Goal: Information Seeking & Learning: Find specific page/section

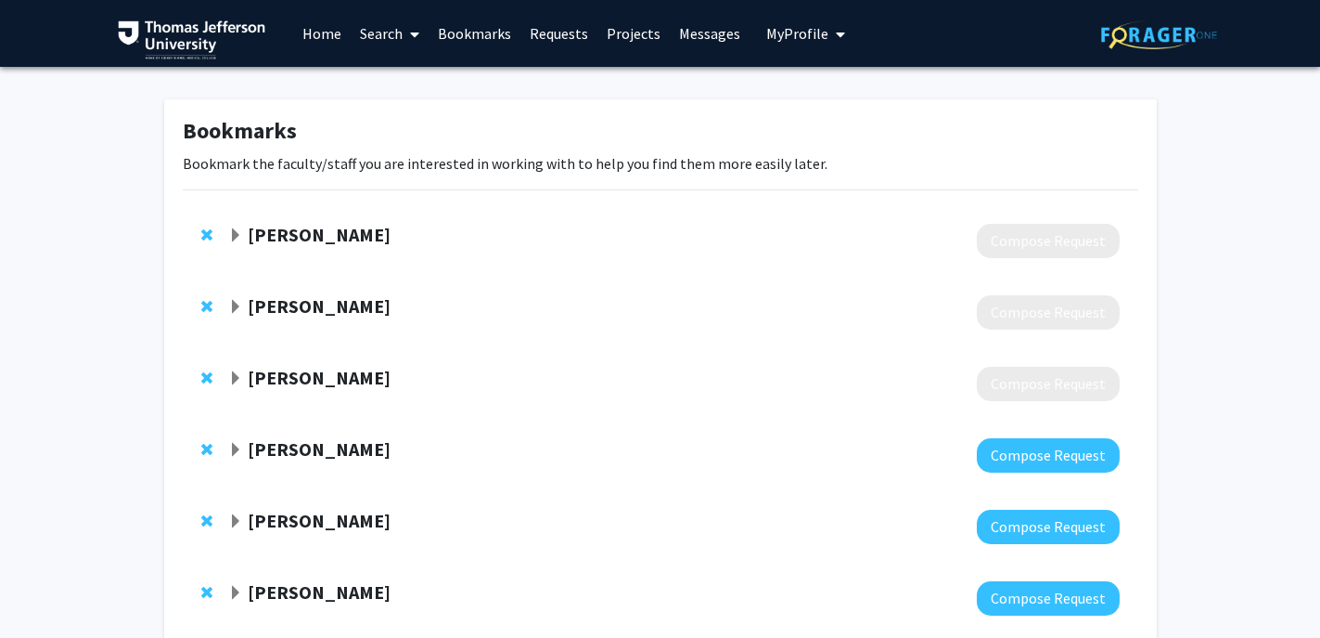
click at [241, 380] on span "Expand Kavita Vinekar Bookmark" at bounding box center [235, 378] width 15 height 15
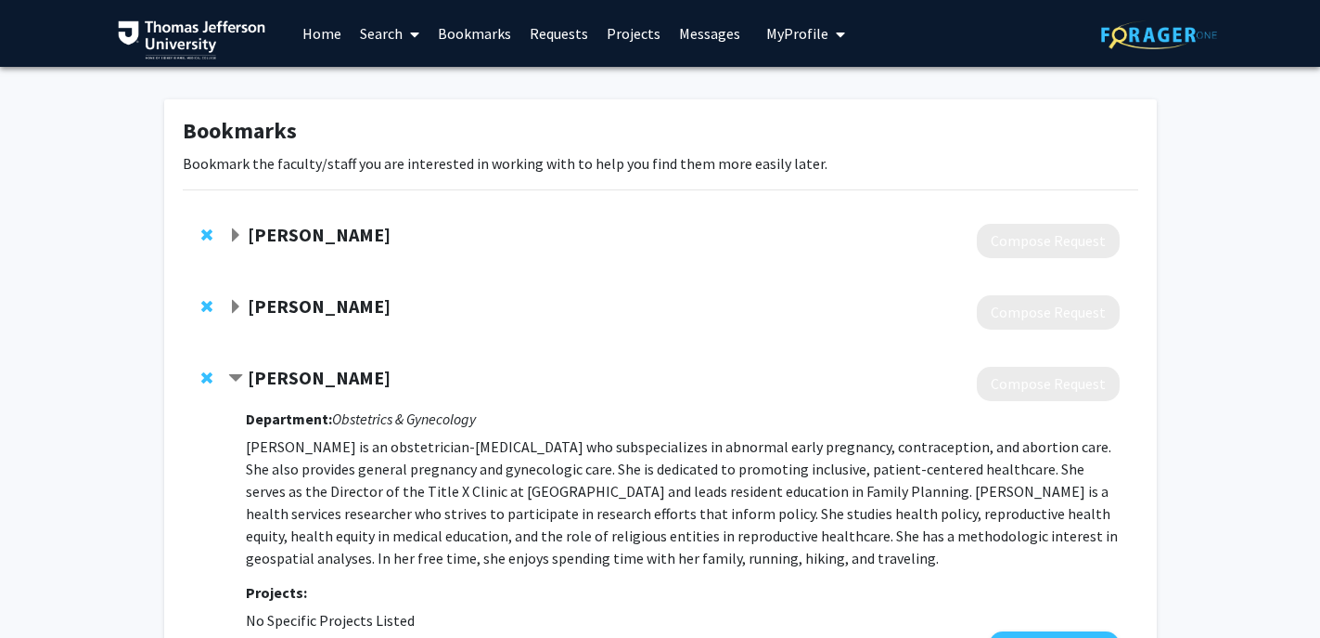
click at [237, 379] on span "Contract Kavita Vinekar Bookmark" at bounding box center [235, 378] width 15 height 15
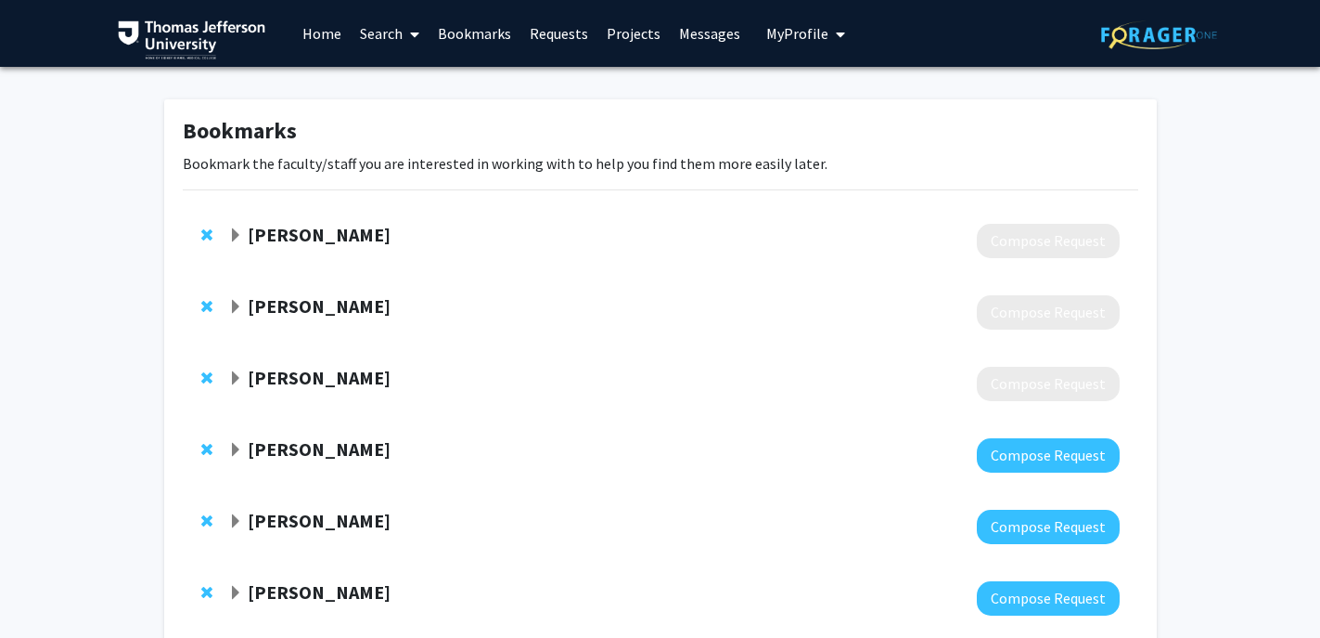
click at [233, 308] on span "Expand Andrew South Bookmark" at bounding box center [235, 307] width 15 height 15
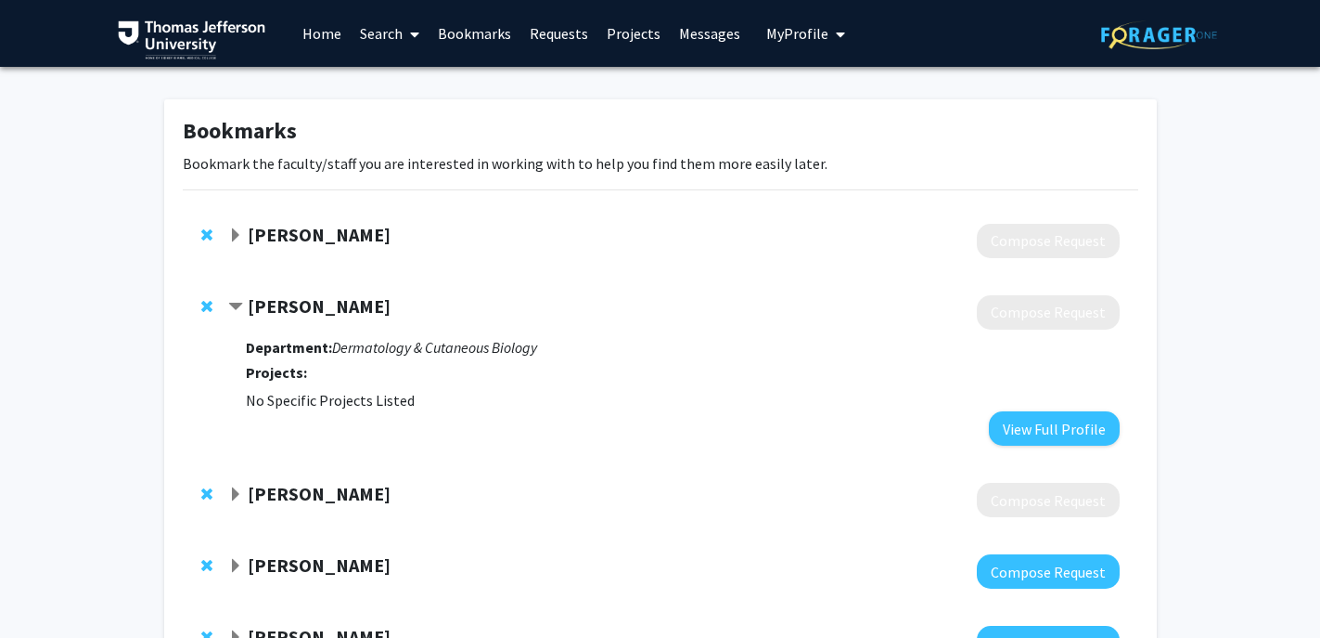
click at [233, 308] on span "Contract Andrew South Bookmark" at bounding box center [235, 307] width 15 height 15
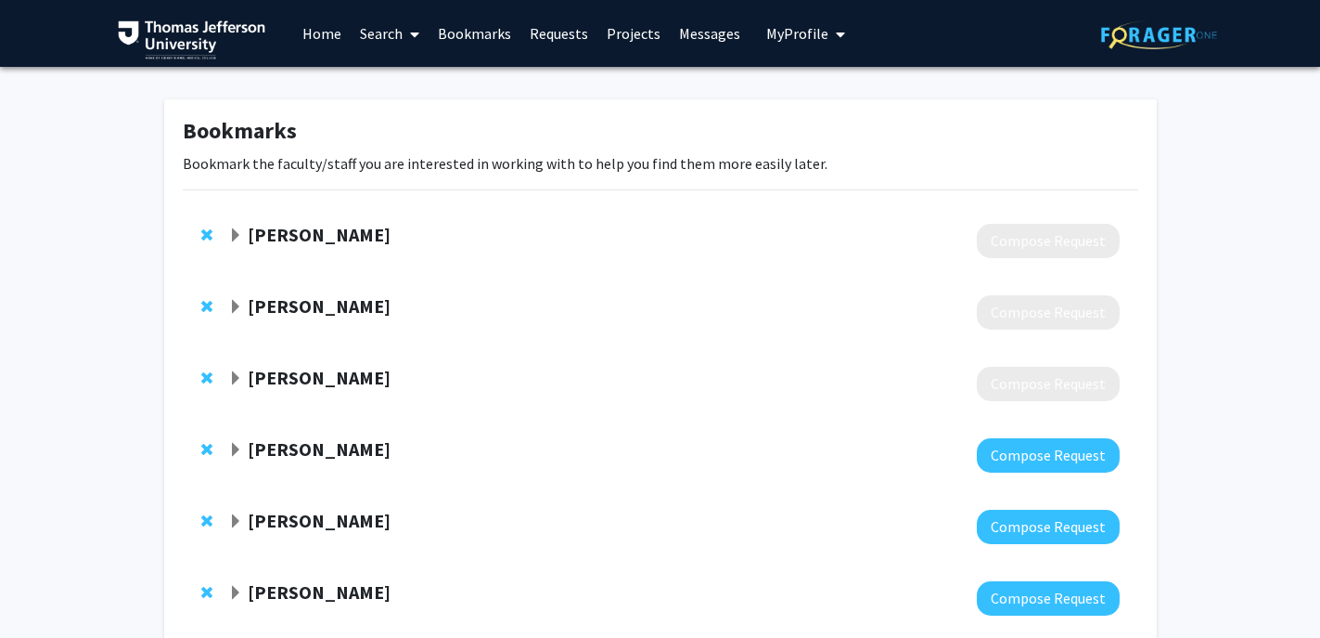
click at [242, 235] on span "Expand Stephanie Jackson-Cullison Bookmark" at bounding box center [235, 235] width 15 height 15
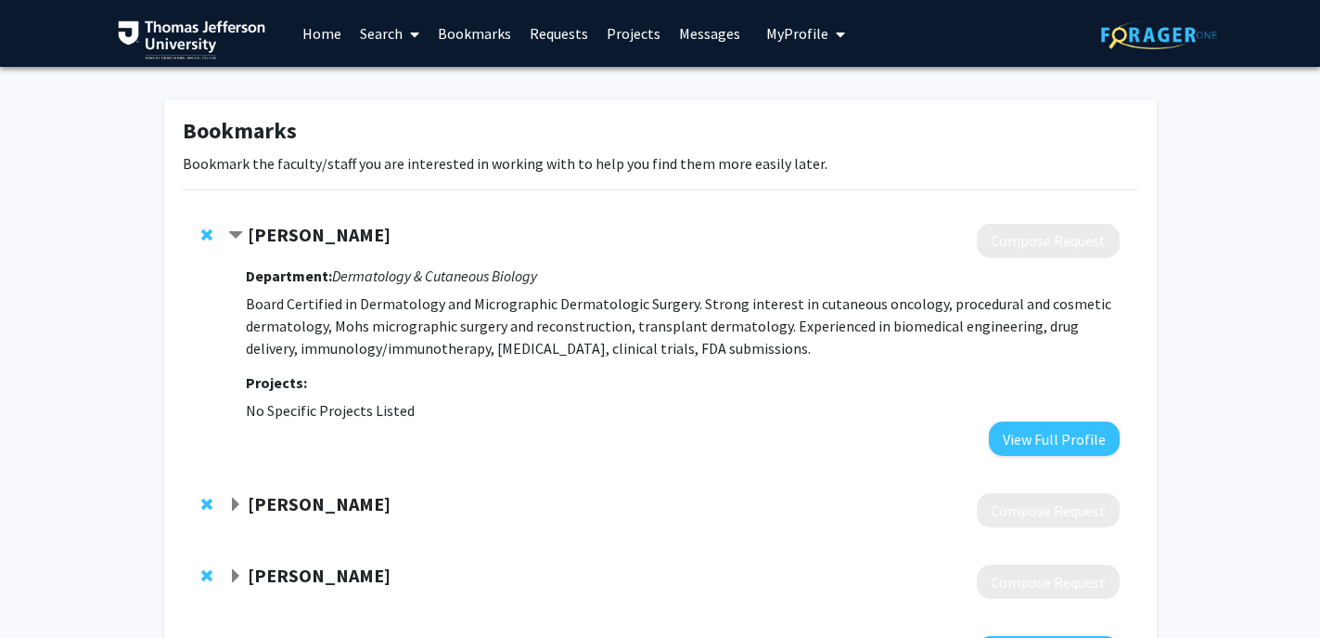
click at [242, 235] on span "Contract Stephanie Jackson-Cullison Bookmark" at bounding box center [235, 235] width 15 height 15
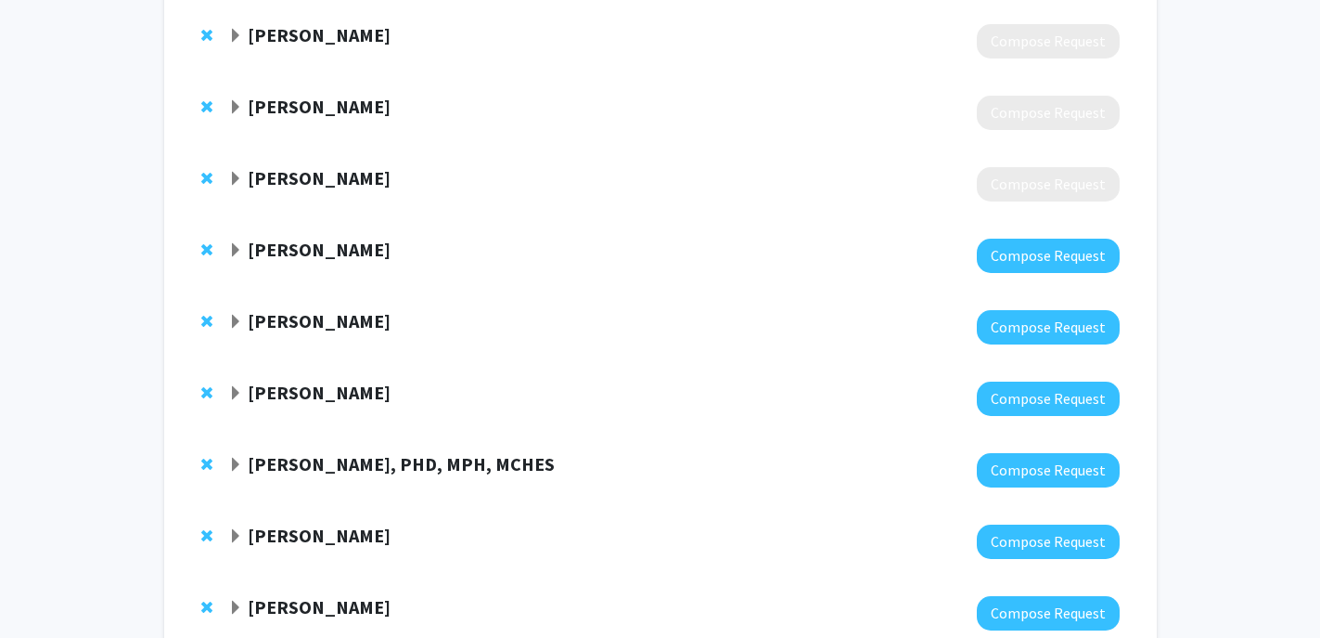
scroll to position [205, 0]
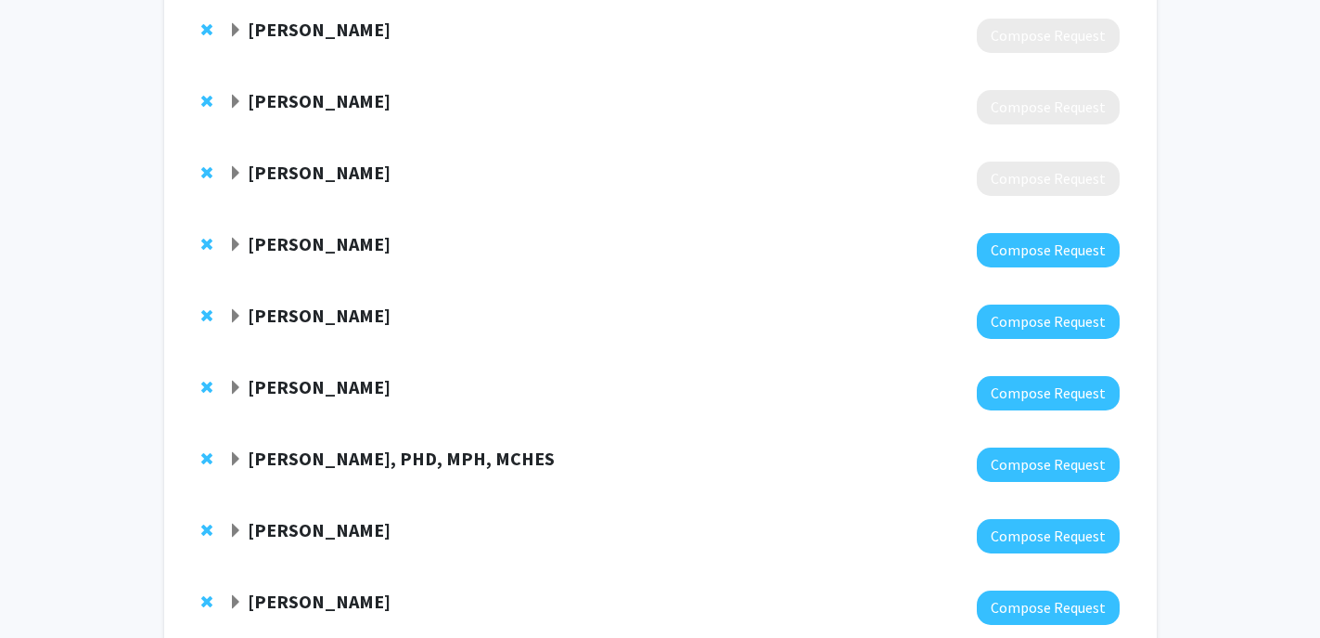
click at [238, 247] on span "Expand Fan Lee Bookmark" at bounding box center [235, 245] width 15 height 15
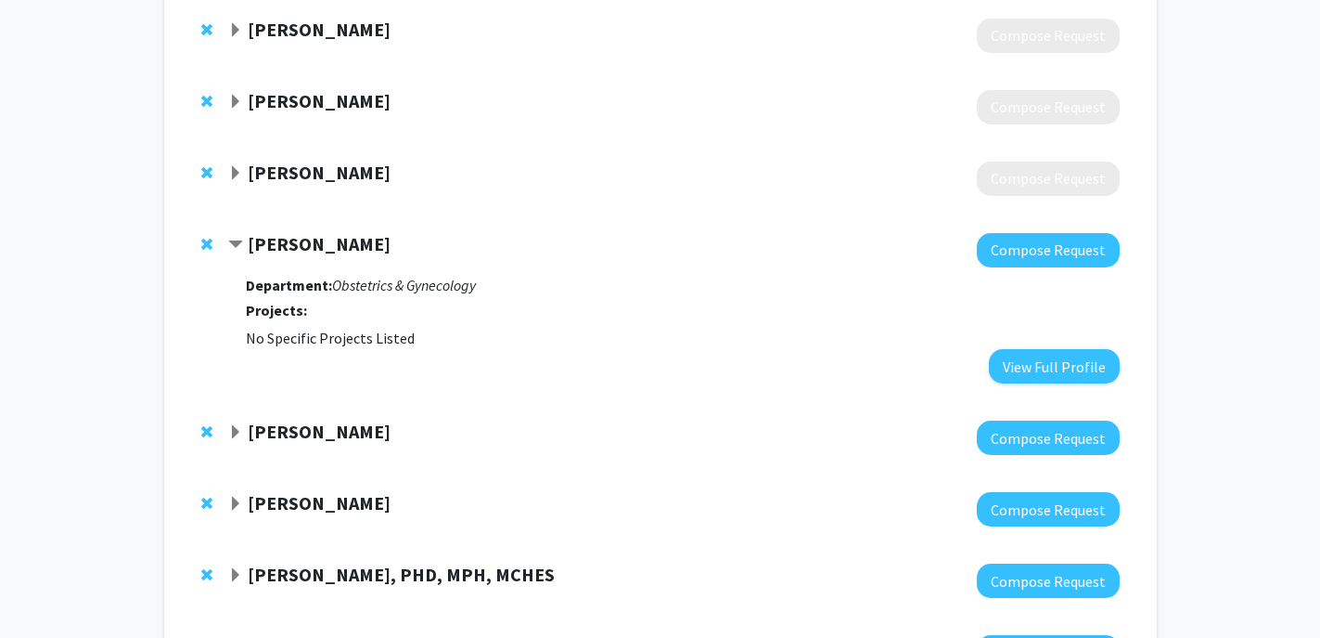
click at [238, 247] on span "Contract Fan Lee Bookmark" at bounding box center [235, 245] width 15 height 15
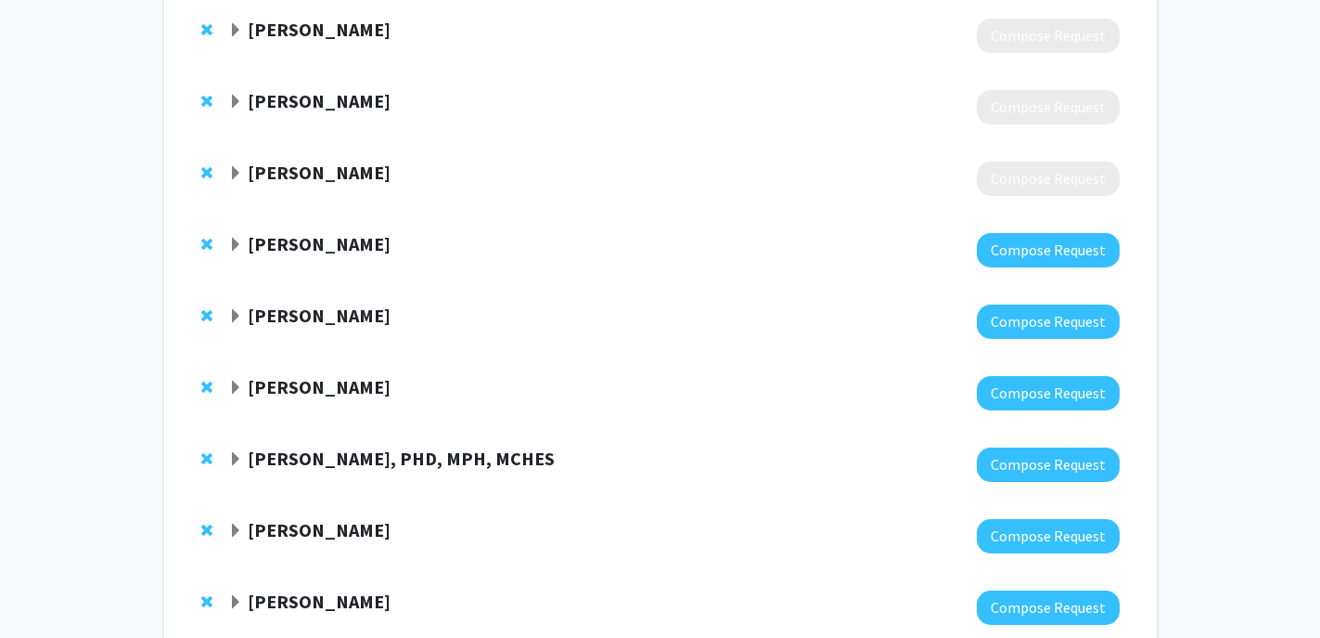
click at [237, 388] on span "Expand Elizabeth Wright-Jin Bookmark" at bounding box center [235, 387] width 15 height 15
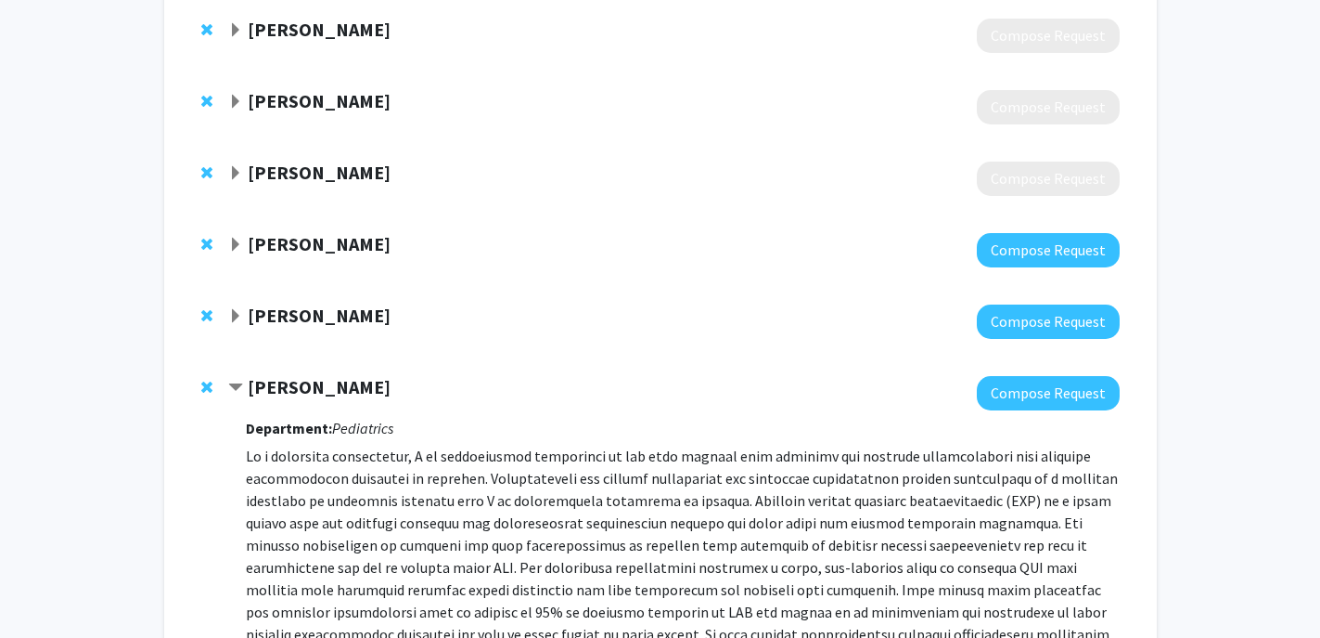
click at [237, 387] on span "Contract Elizabeth Wright-Jin Bookmark" at bounding box center [235, 387] width 15 height 15
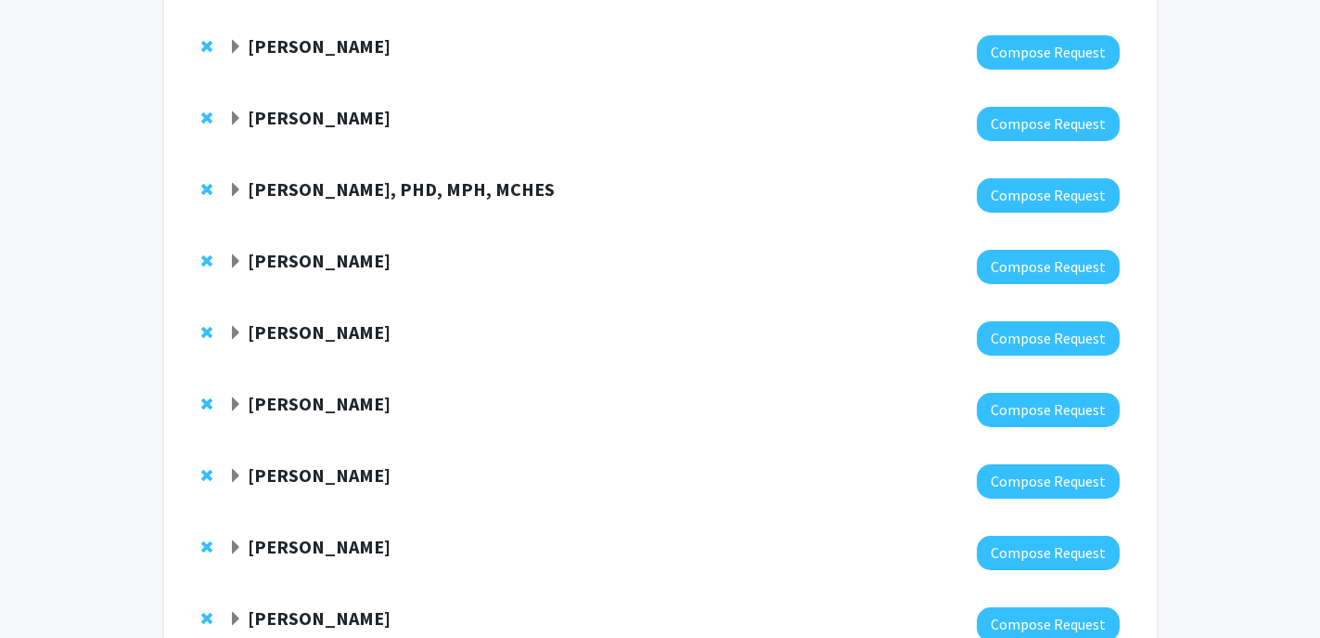
scroll to position [612, 0]
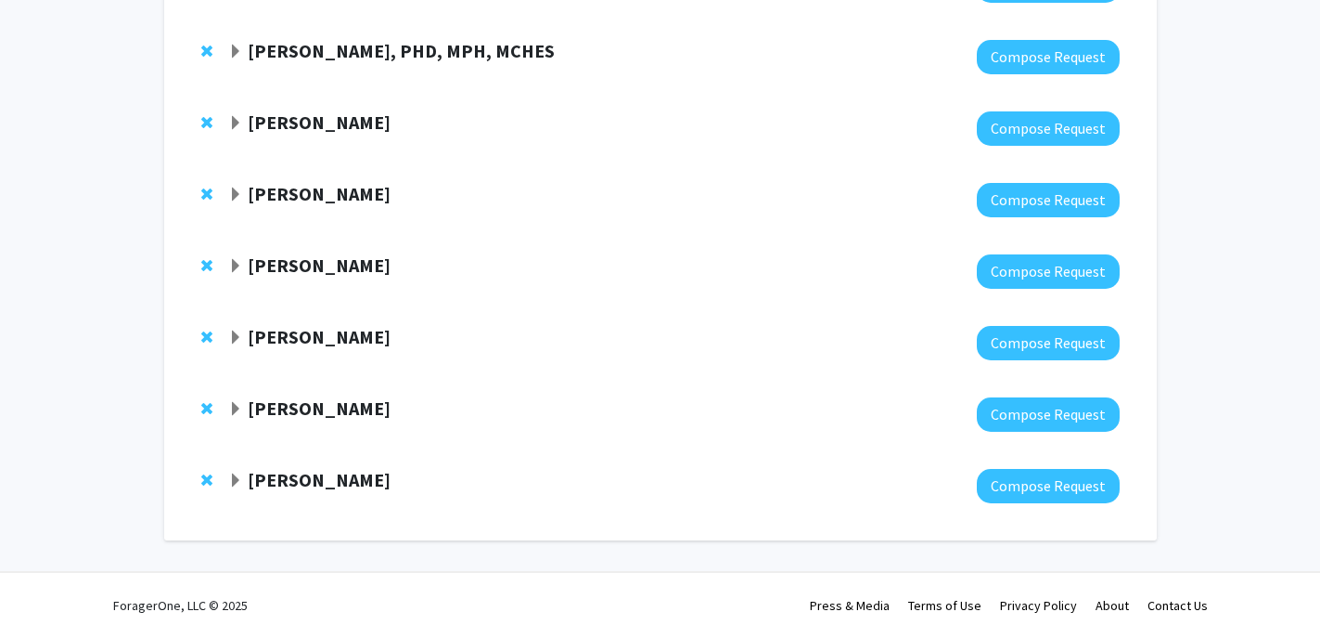
click at [233, 403] on span "Expand Joanna Chan Bookmark" at bounding box center [235, 409] width 15 height 15
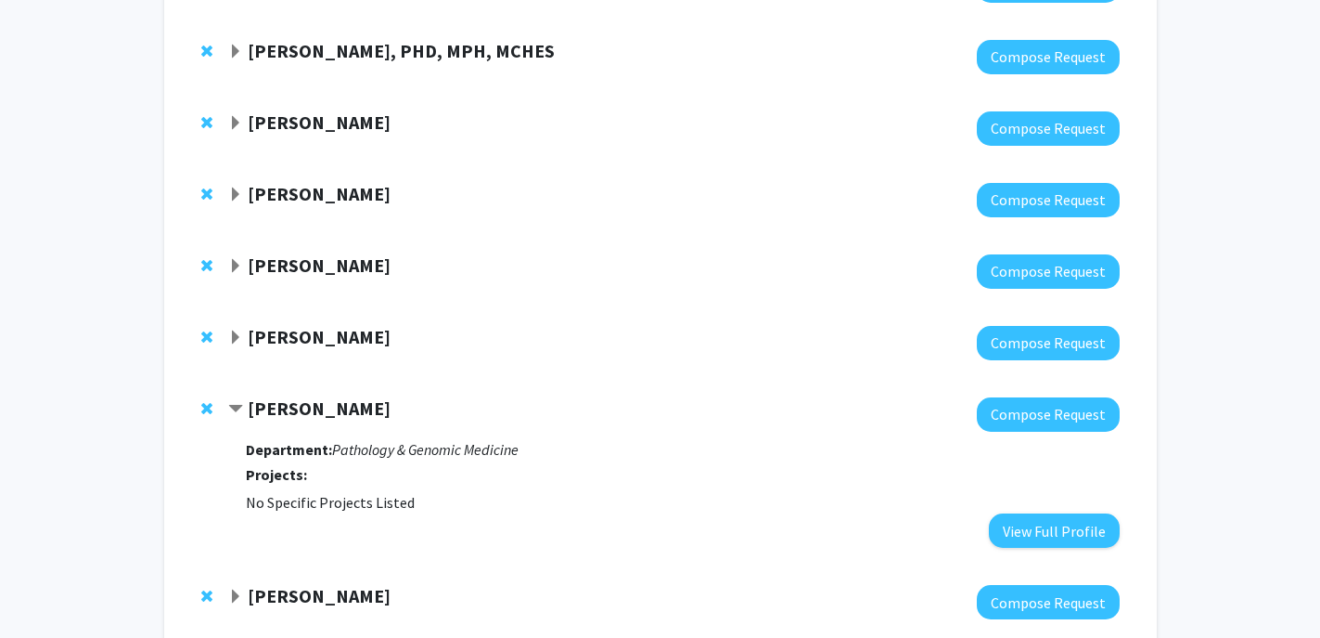
click at [233, 403] on span "Contract Joanna Chan Bookmark" at bounding box center [235, 409] width 15 height 15
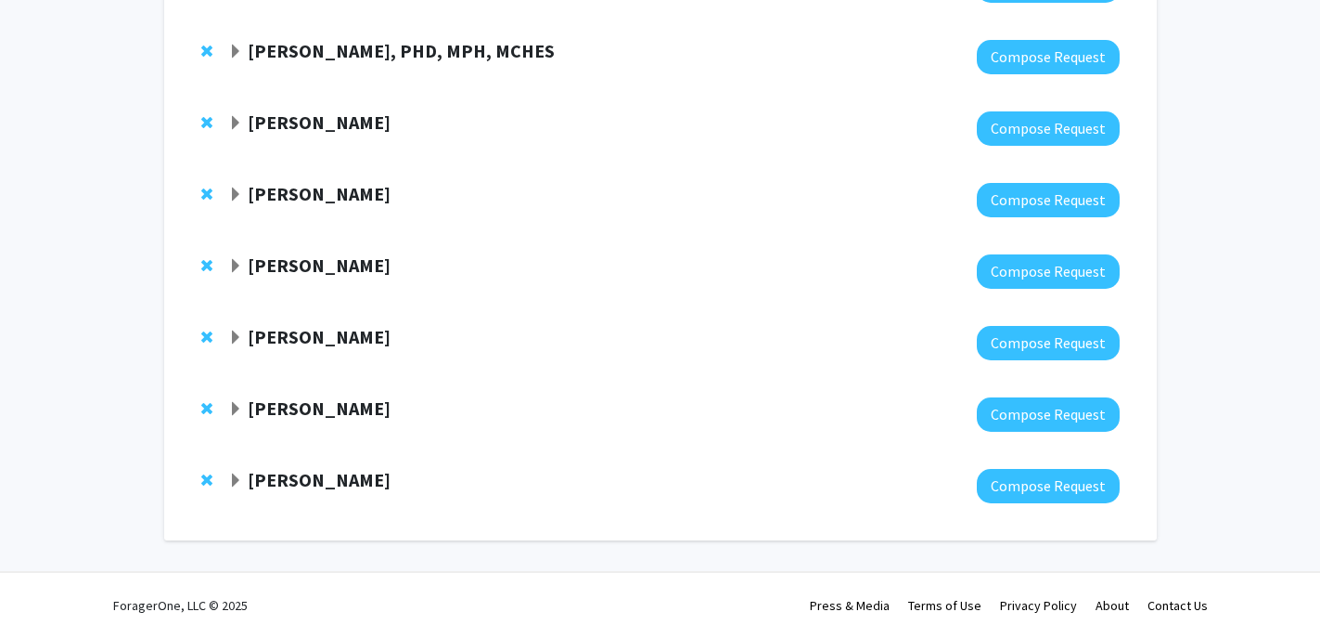
click at [238, 263] on span "Expand Margaret Kasner Bookmark" at bounding box center [235, 266] width 15 height 15
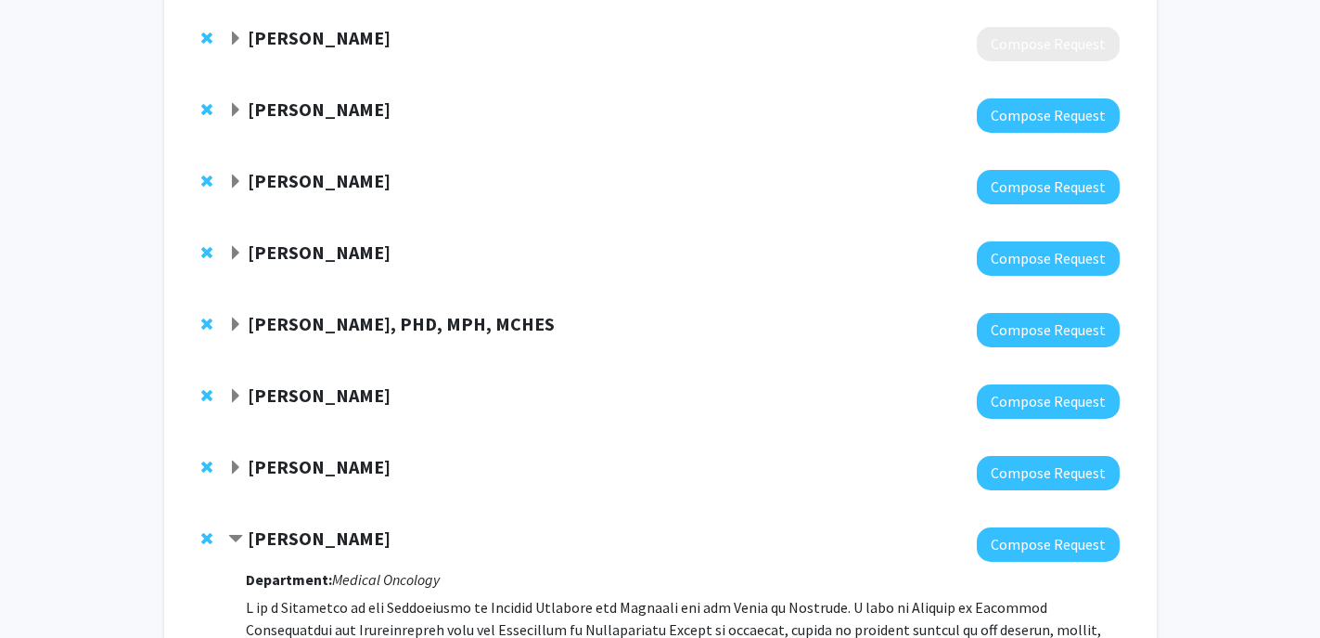
scroll to position [337, 0]
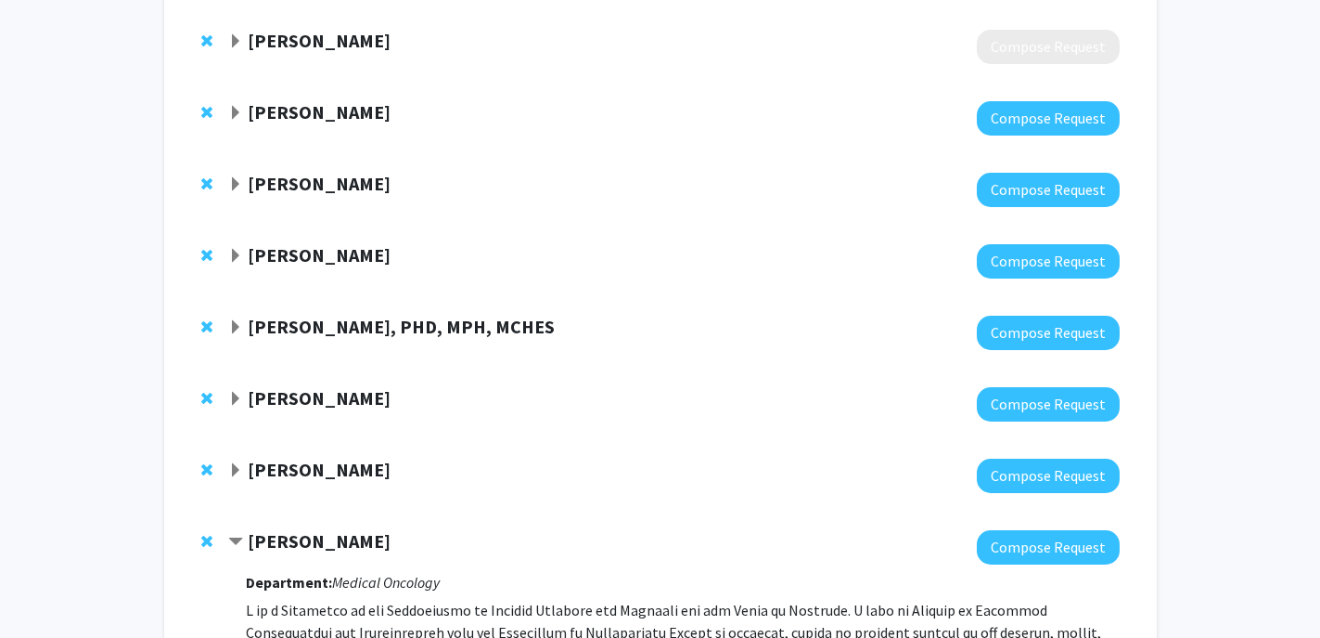
click at [237, 325] on span "Expand Rickie Brawer, PHD, MPH, MCHES Bookmark" at bounding box center [235, 327] width 15 height 15
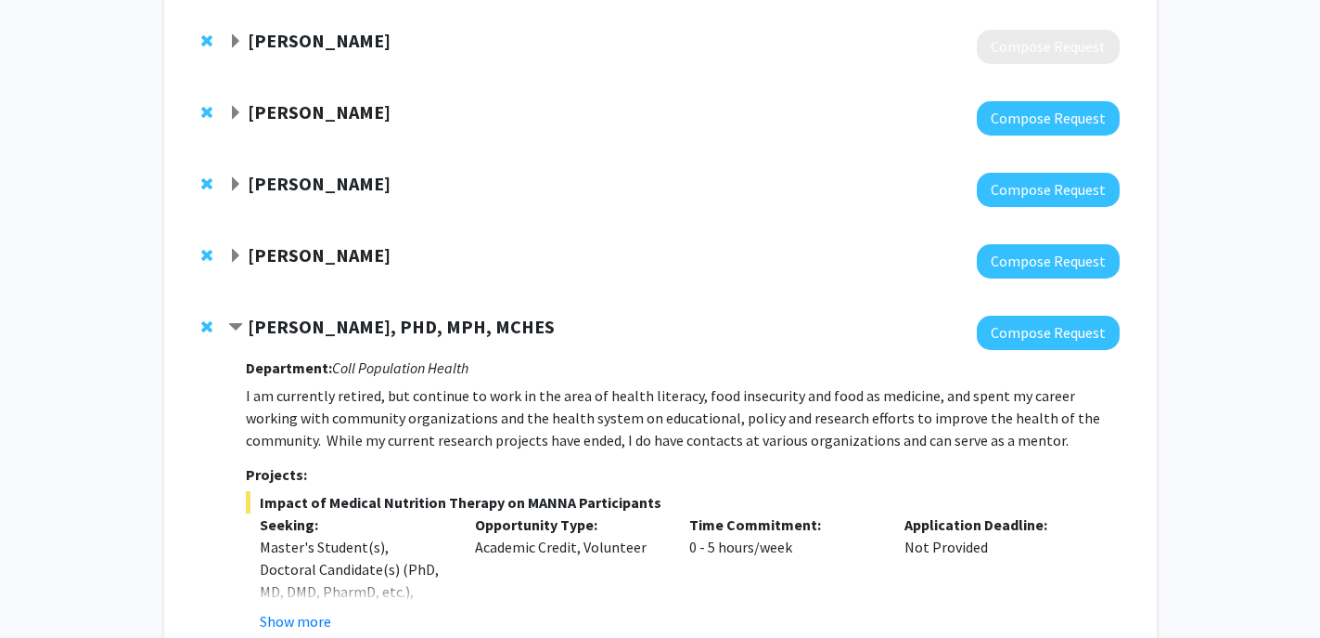
click at [237, 324] on span "Contract Rickie Brawer, PHD, MPH, MCHES Bookmark" at bounding box center [235, 327] width 15 height 15
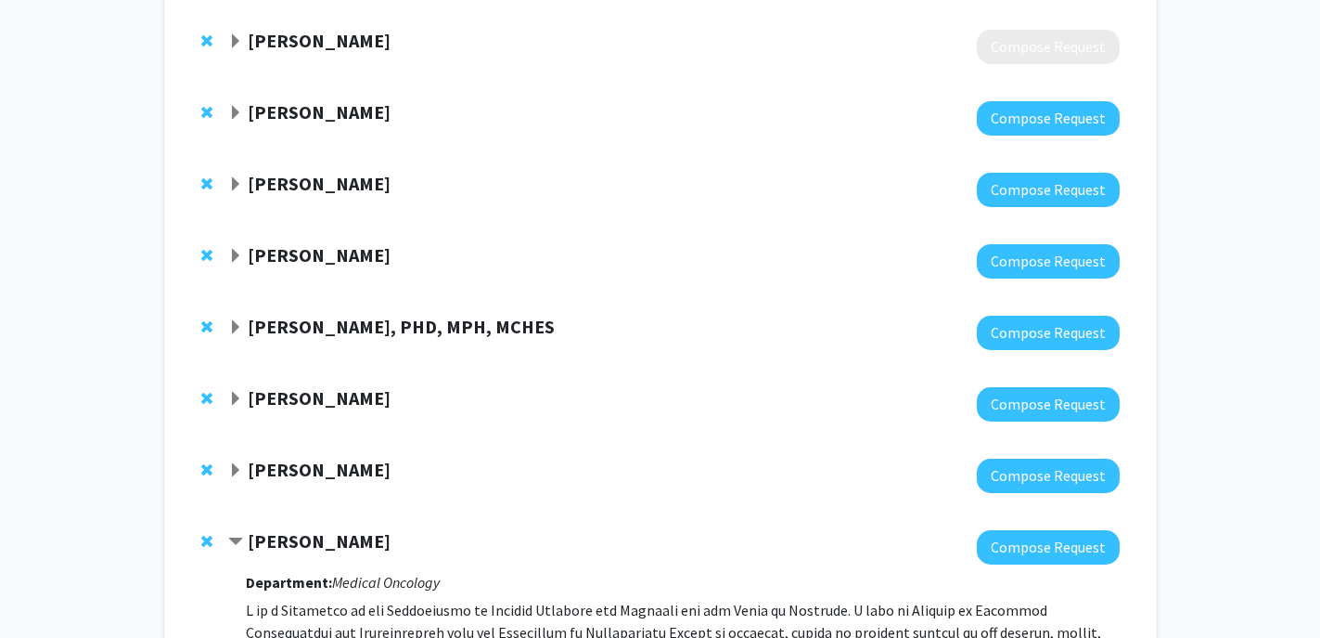
click at [230, 263] on div "[PERSON_NAME]" at bounding box center [428, 255] width 401 height 23
click at [233, 259] on span "Expand Elizabeth Wright-Jin Bookmark" at bounding box center [235, 256] width 15 height 15
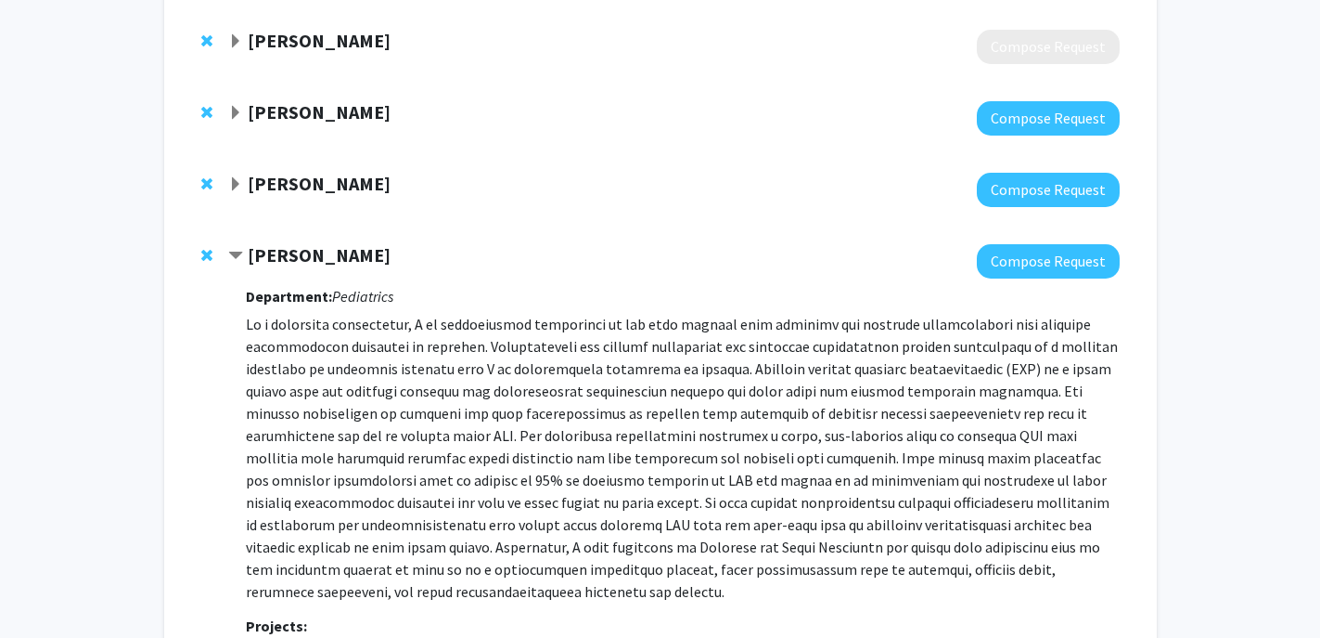
click at [233, 259] on span "Contract Elizabeth Wright-Jin Bookmark" at bounding box center [235, 256] width 15 height 15
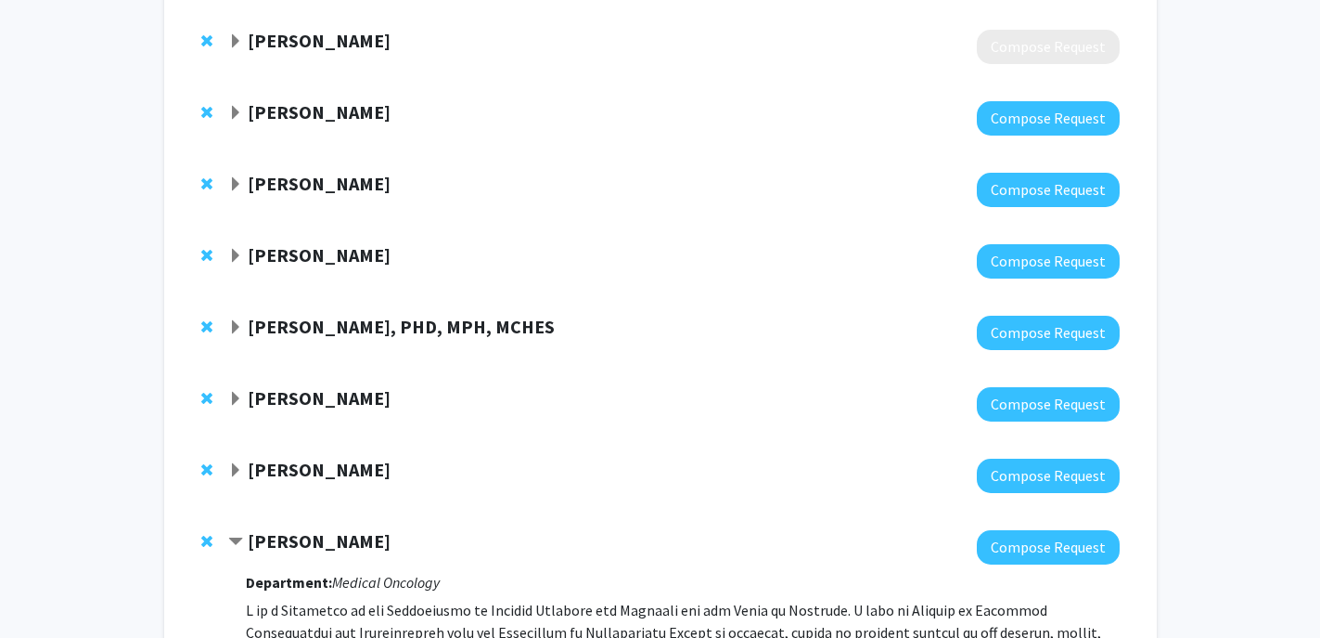
click at [233, 110] on span "Expand Fan Lee Bookmark" at bounding box center [235, 113] width 15 height 15
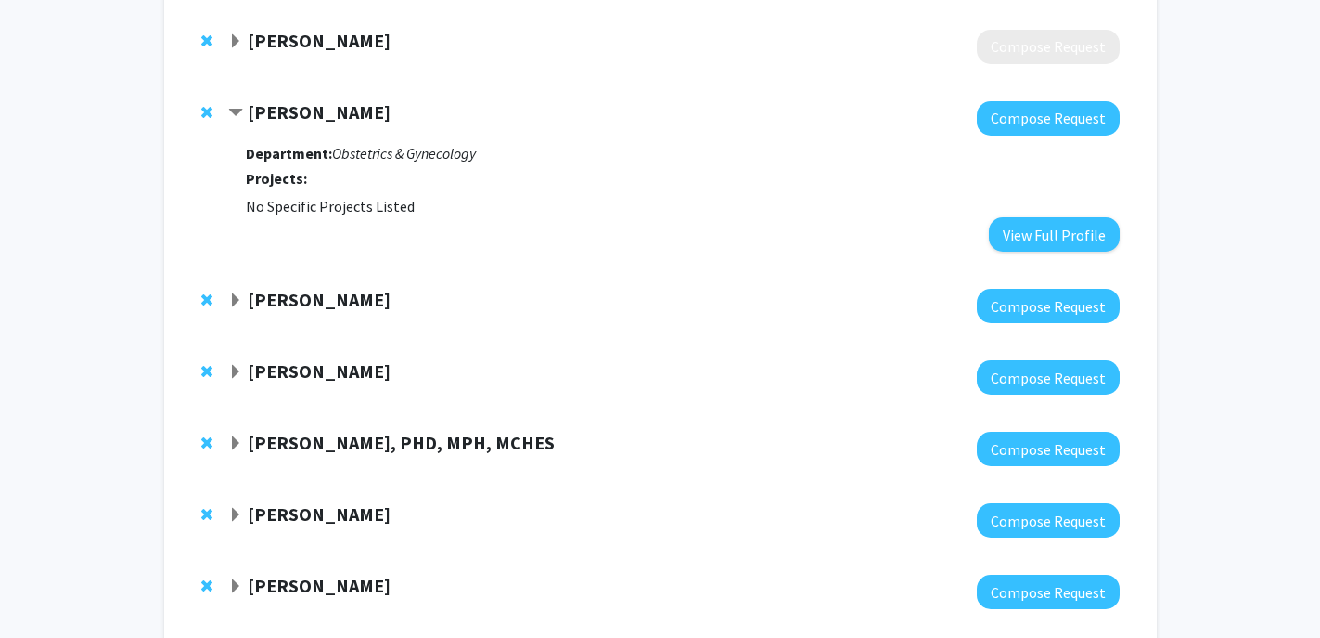
click at [233, 110] on span "Contract Fan Lee Bookmark" at bounding box center [235, 113] width 15 height 15
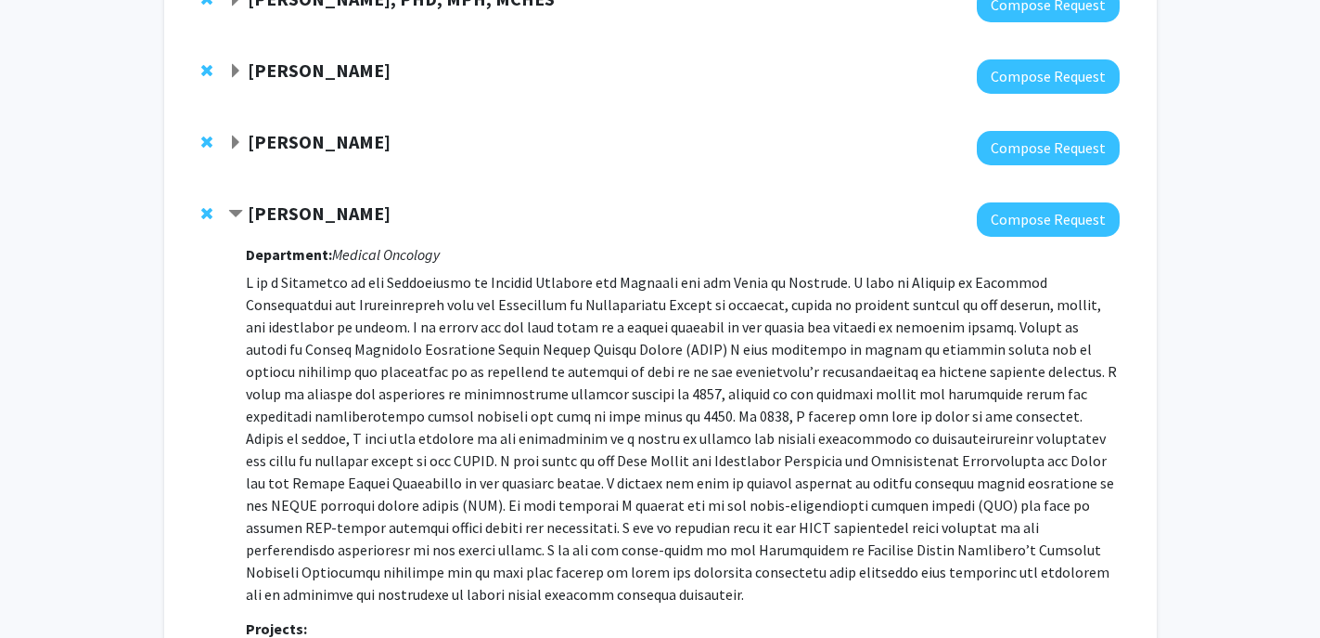
click at [241, 211] on span "Contract Margaret Kasner Bookmark" at bounding box center [235, 214] width 15 height 15
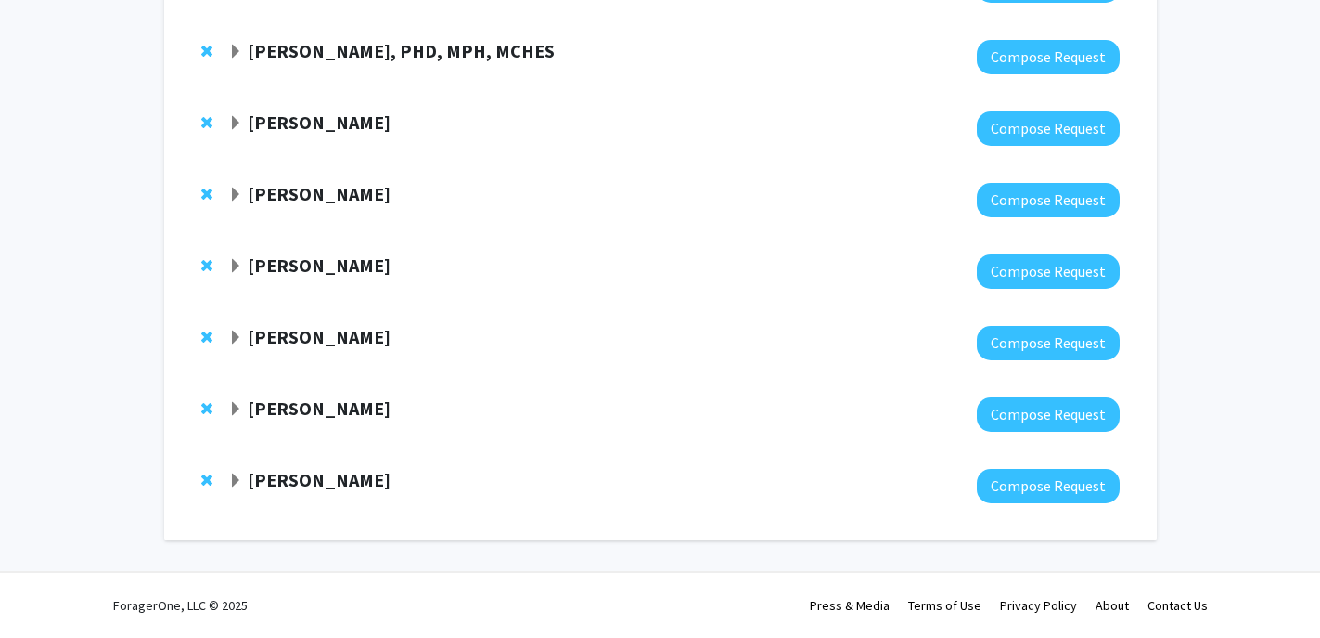
scroll to position [612, 0]
click at [232, 402] on span "Expand Joanna Chan Bookmark" at bounding box center [235, 409] width 15 height 15
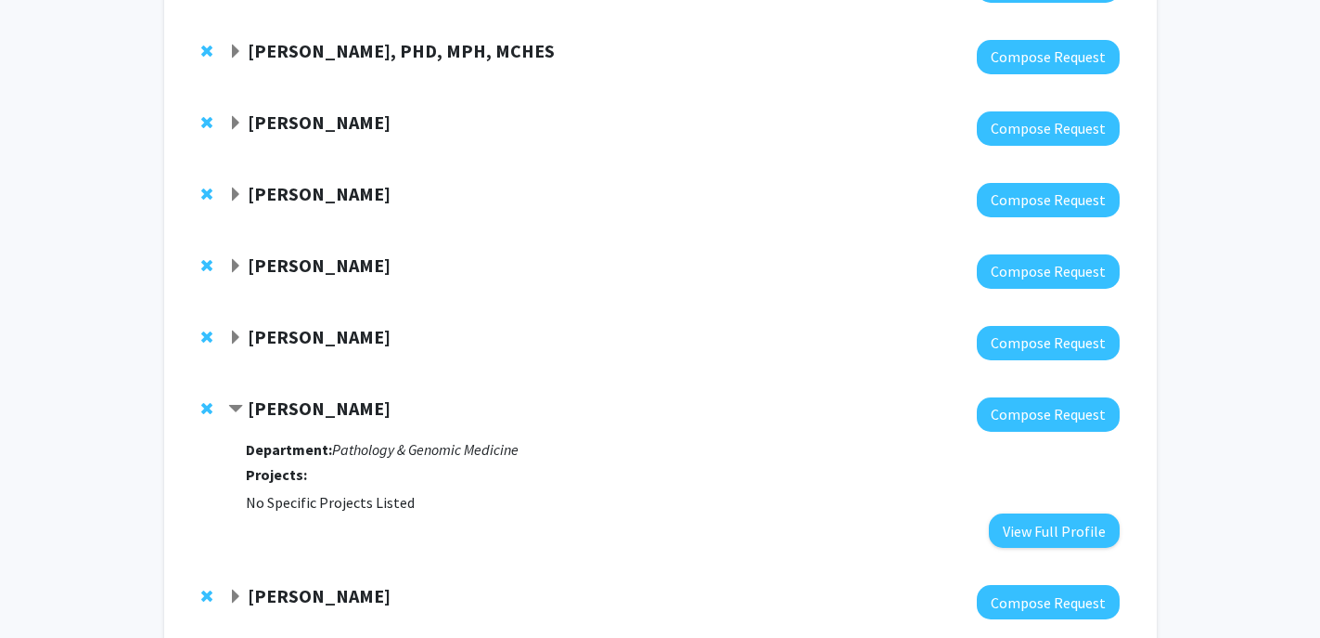
click at [232, 402] on span "Contract Joanna Chan Bookmark" at bounding box center [235, 409] width 15 height 15
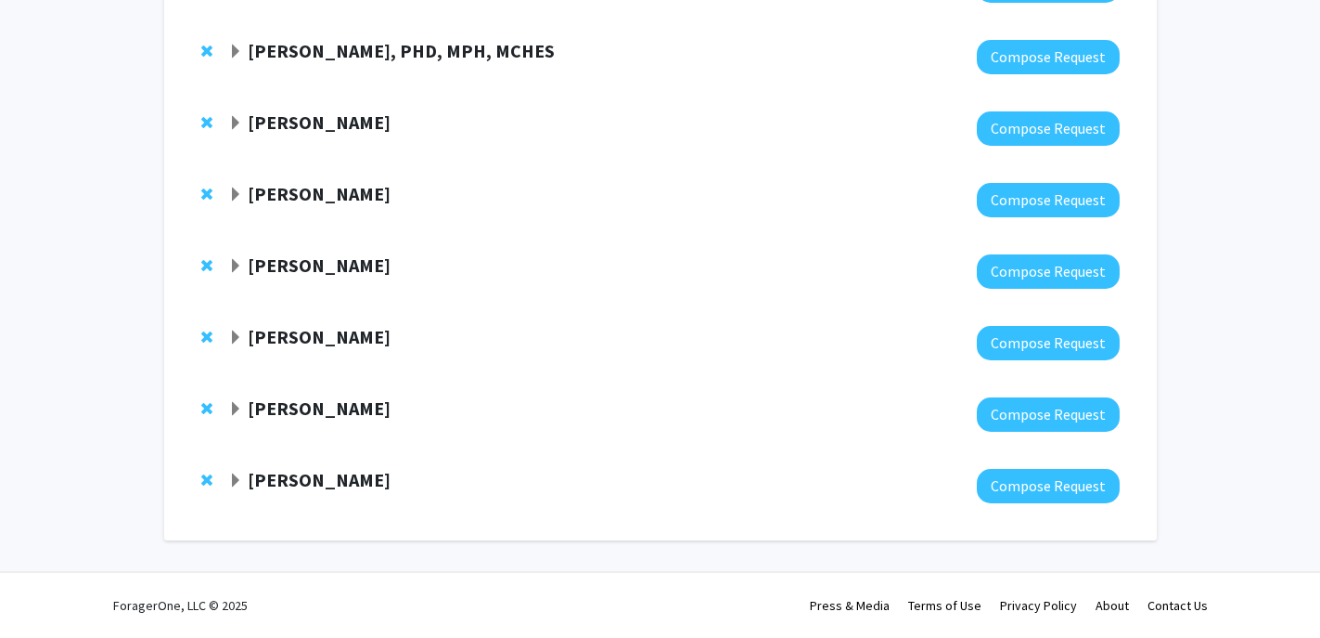
click at [234, 477] on span "Expand Botond Igyártó Bookmark" at bounding box center [235, 480] width 15 height 15
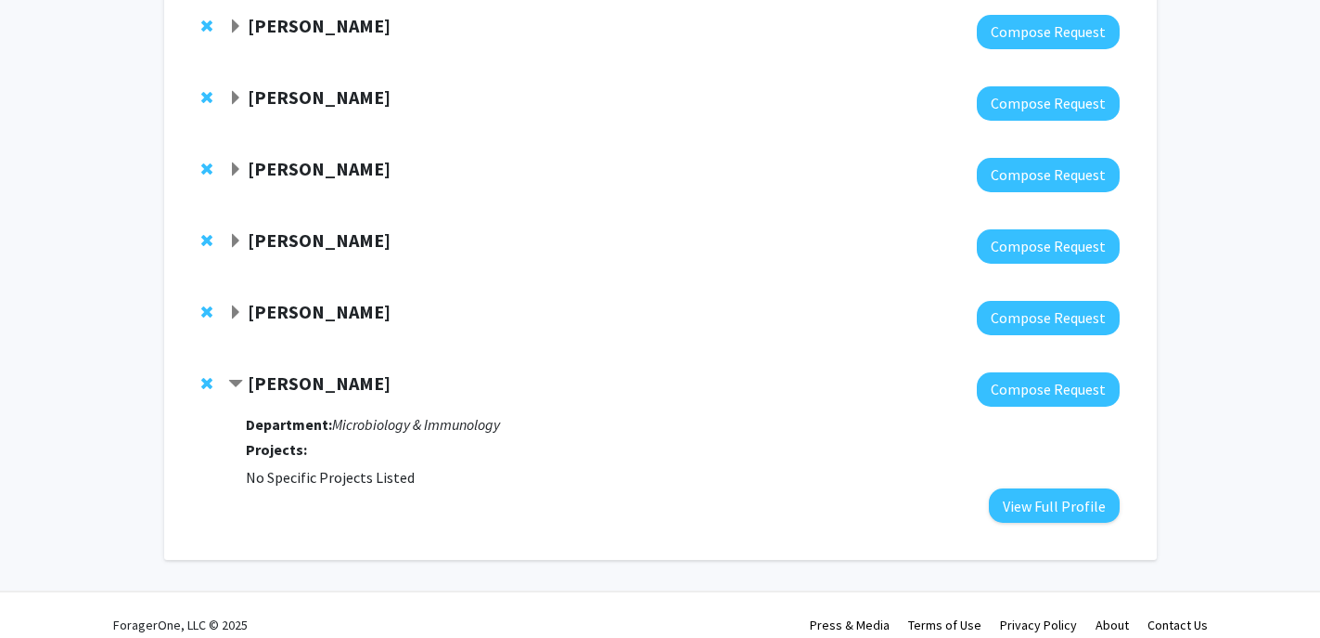
scroll to position [728, 0]
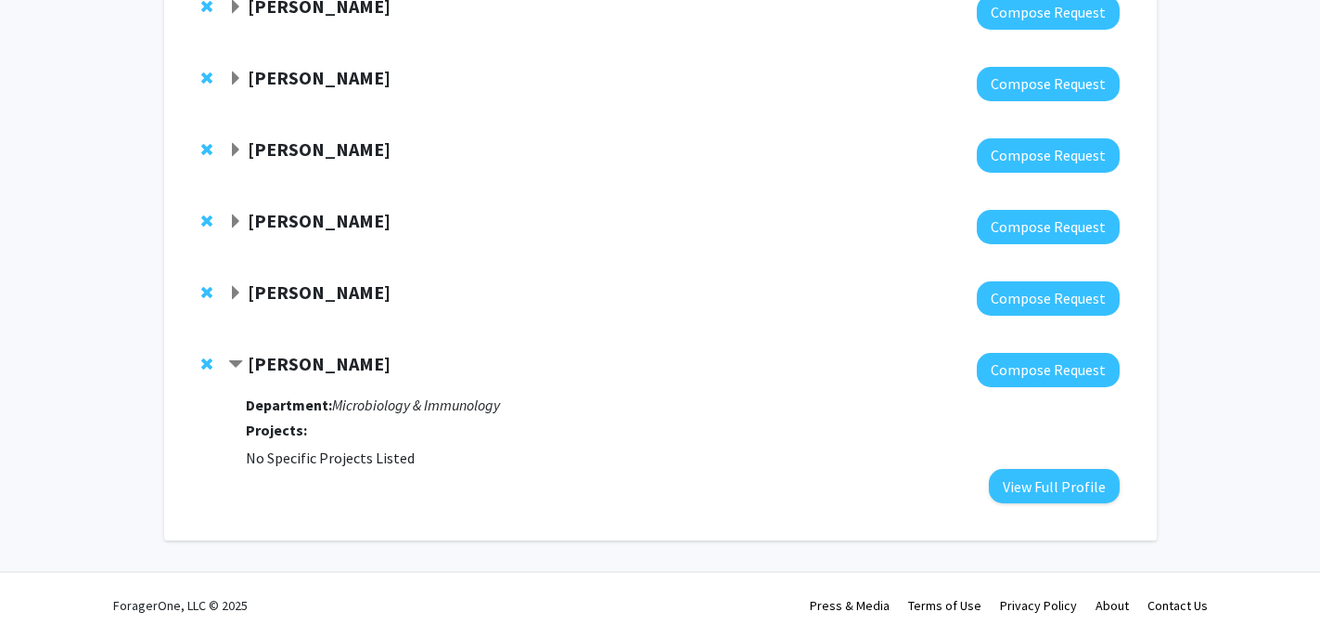
click at [236, 361] on span "Contract Botond Igyártó Bookmark" at bounding box center [235, 364] width 15 height 15
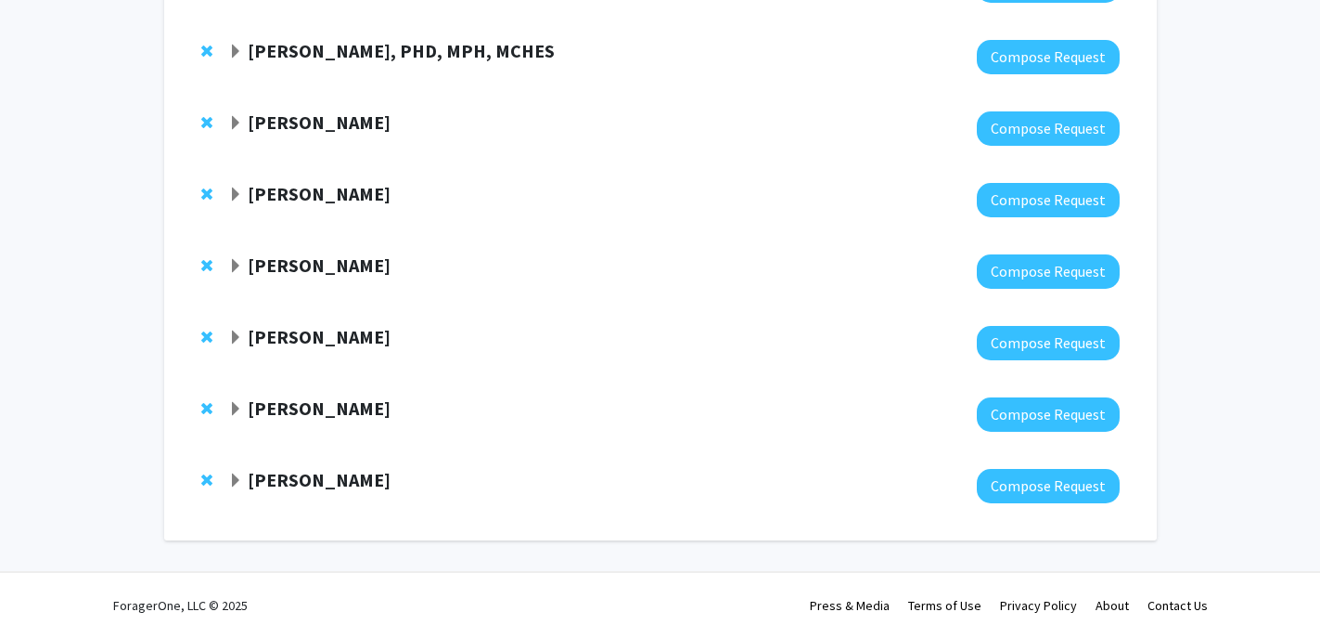
click at [238, 265] on span "Expand Margaret Kasner Bookmark" at bounding box center [235, 266] width 15 height 15
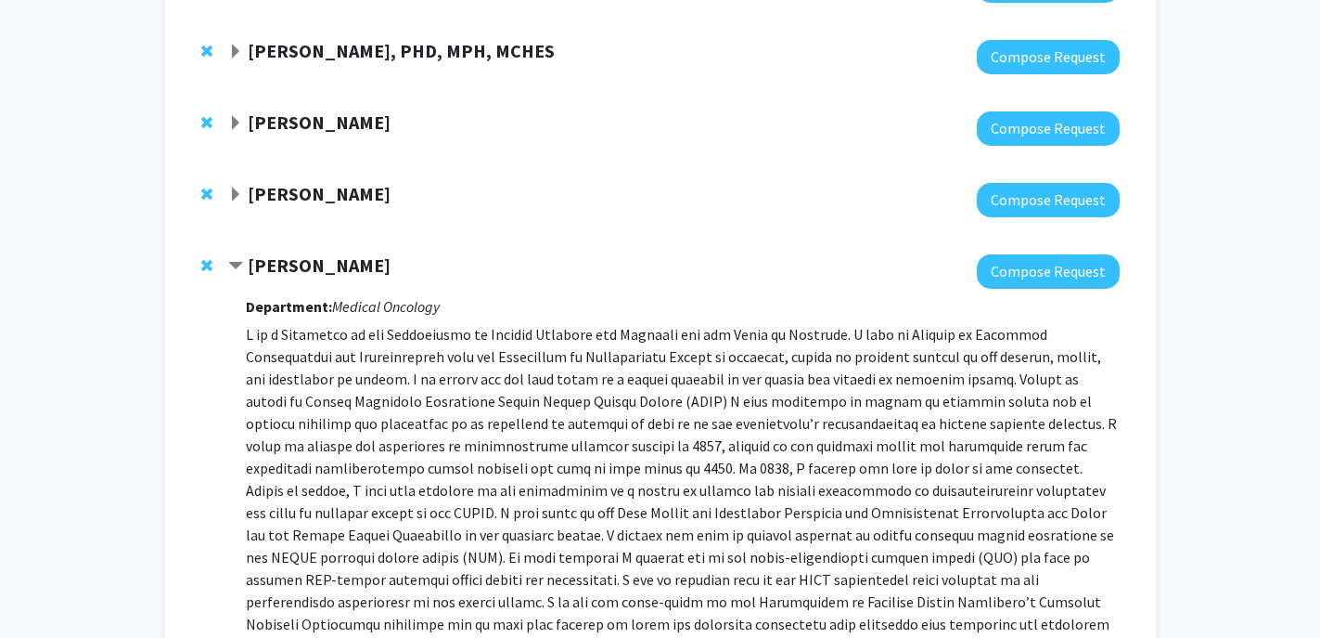
click at [237, 267] on span "Contract Margaret Kasner Bookmark" at bounding box center [235, 266] width 15 height 15
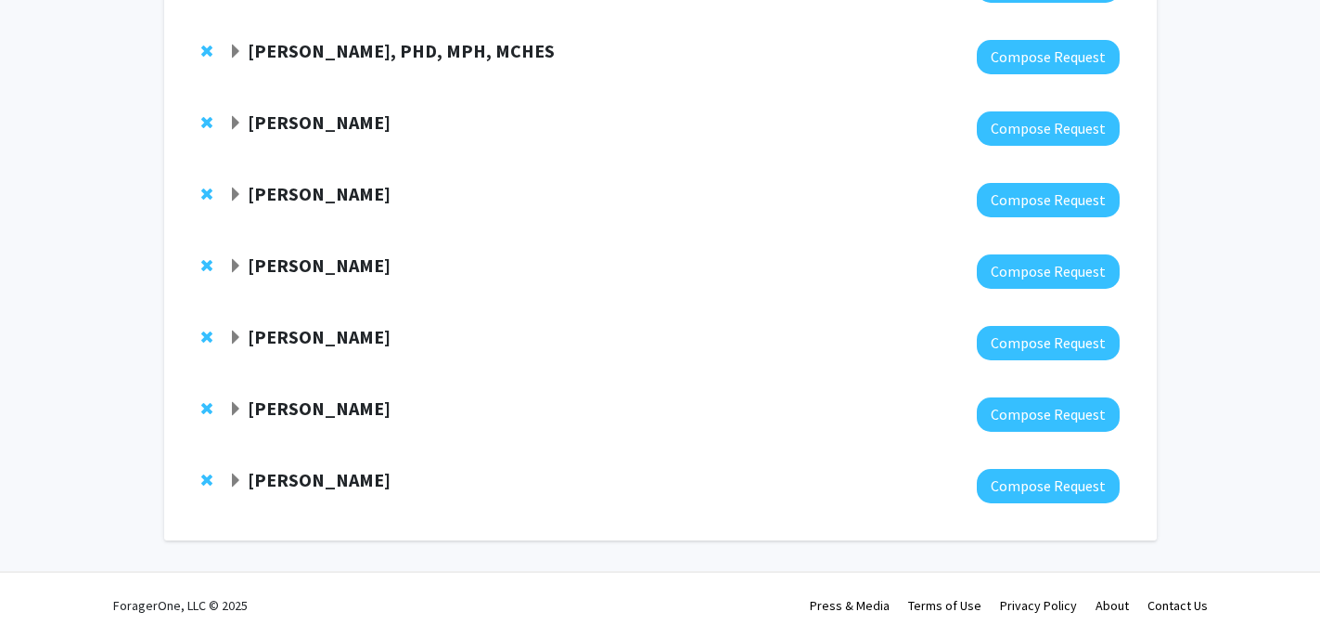
click at [236, 196] on span "Expand Allison Casola Bookmark" at bounding box center [235, 194] width 15 height 15
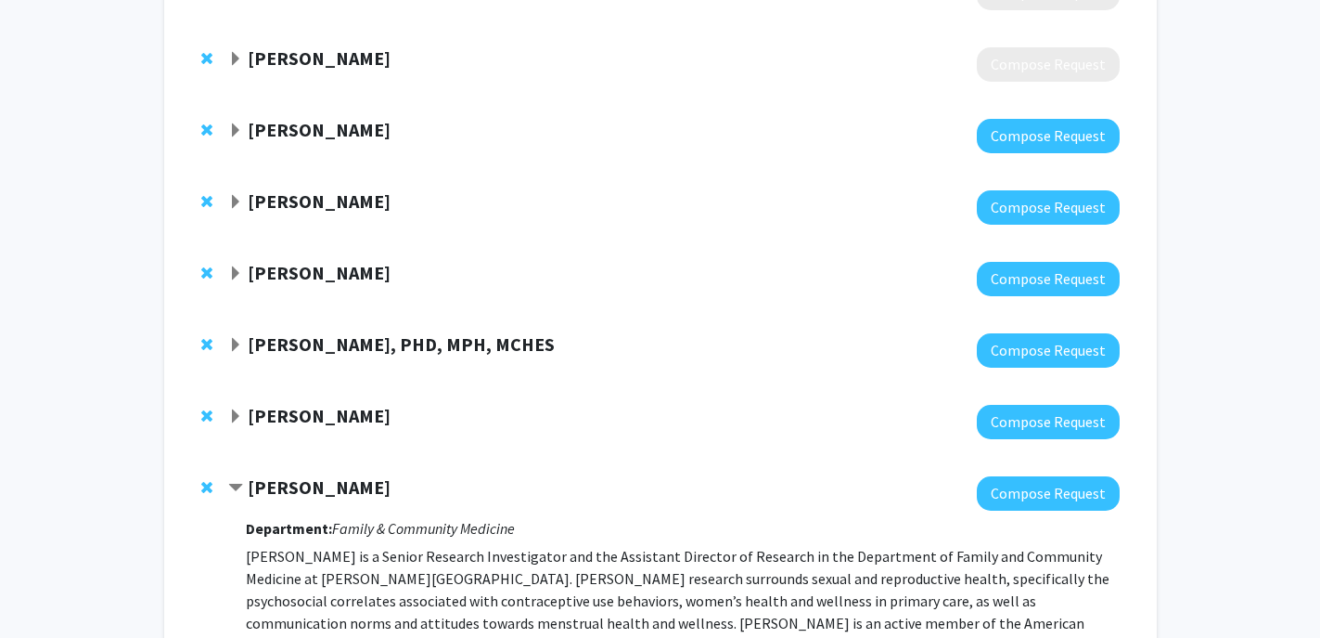
scroll to position [316, 0]
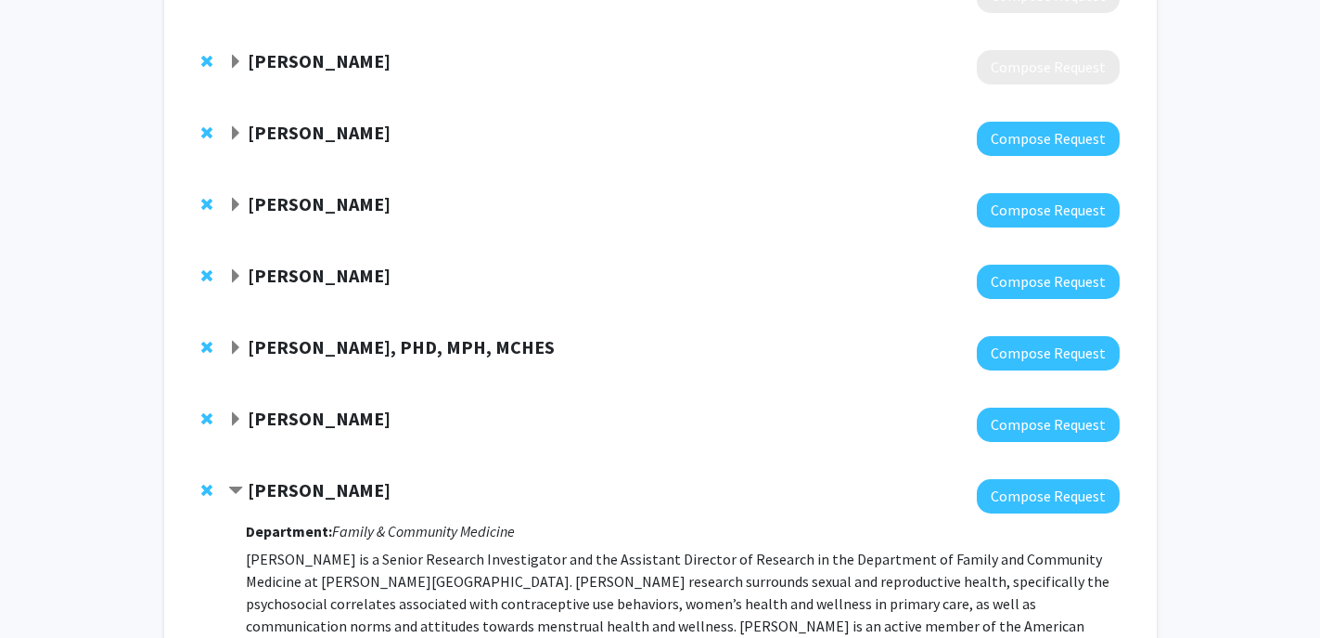
click at [235, 135] on span "Expand Fan Lee Bookmark" at bounding box center [235, 133] width 15 height 15
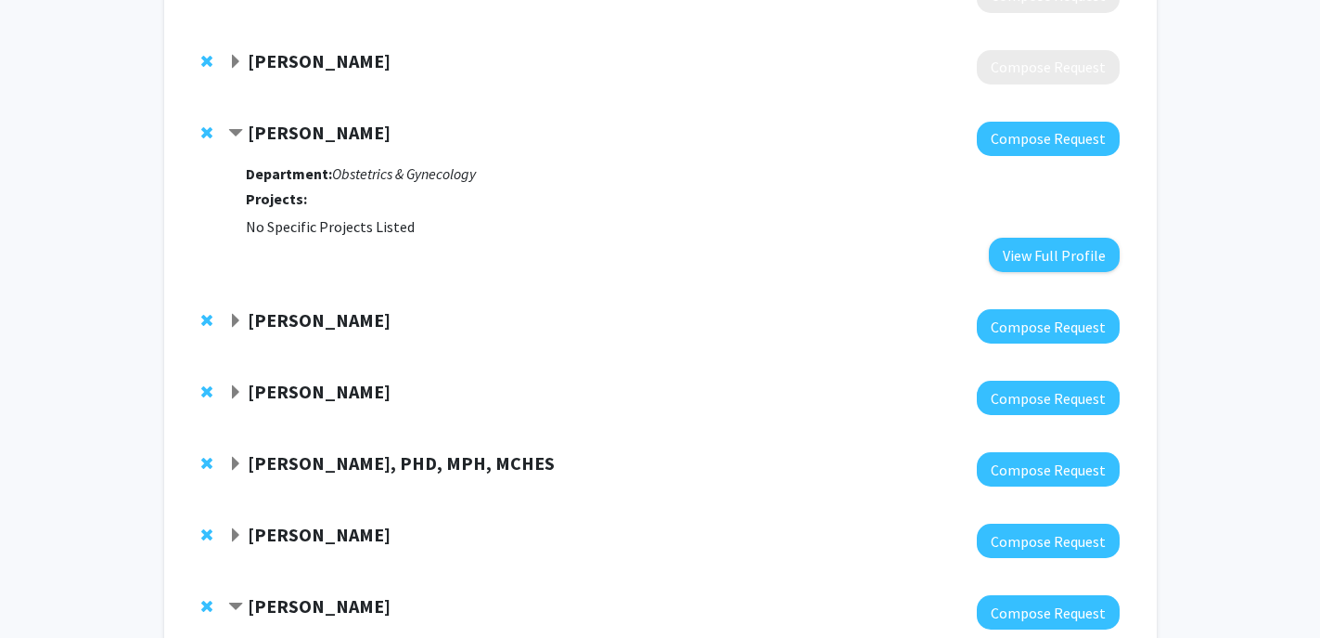
click at [235, 135] on span "Contract Fan Lee Bookmark" at bounding box center [235, 133] width 15 height 15
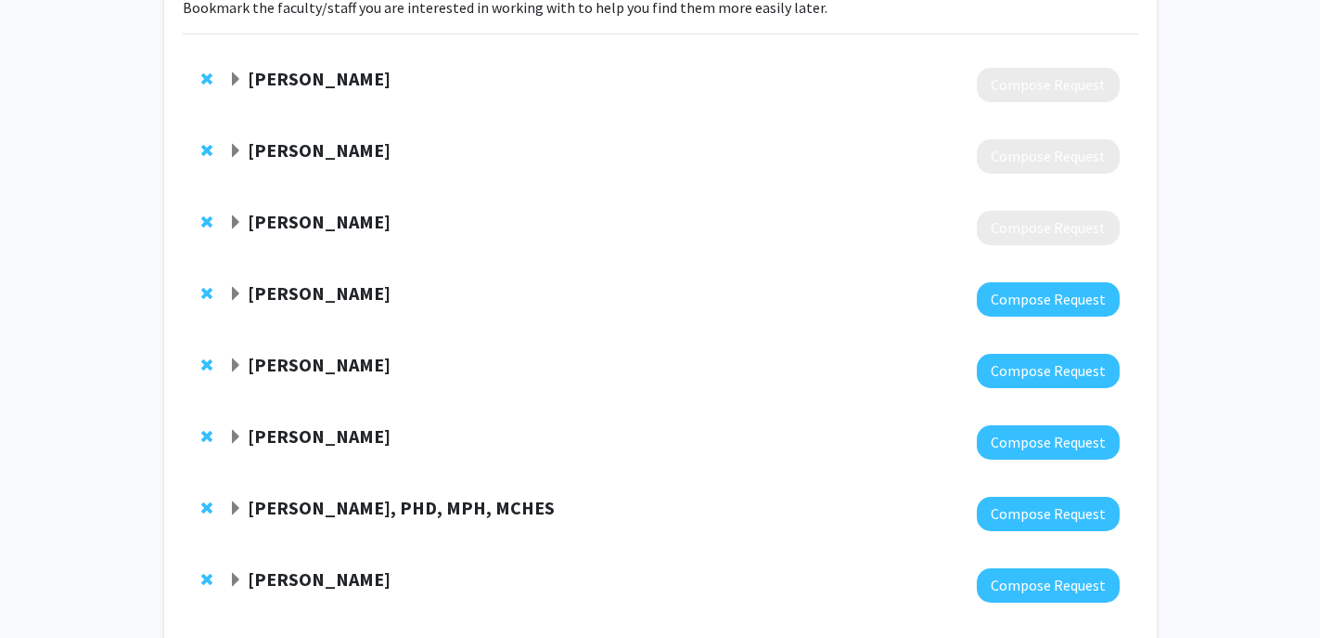
scroll to position [155, 0]
click at [233, 149] on span "Expand Andrew South Bookmark" at bounding box center [235, 152] width 15 height 15
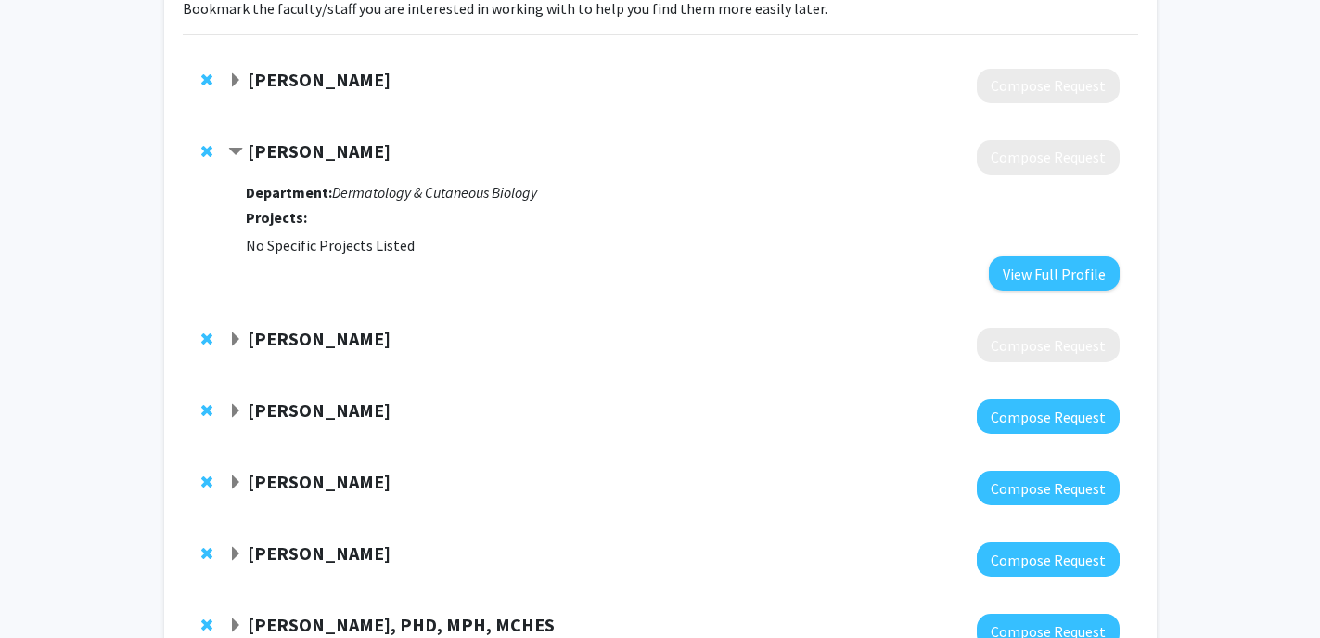
click at [233, 149] on span "Contract Andrew South Bookmark" at bounding box center [235, 152] width 15 height 15
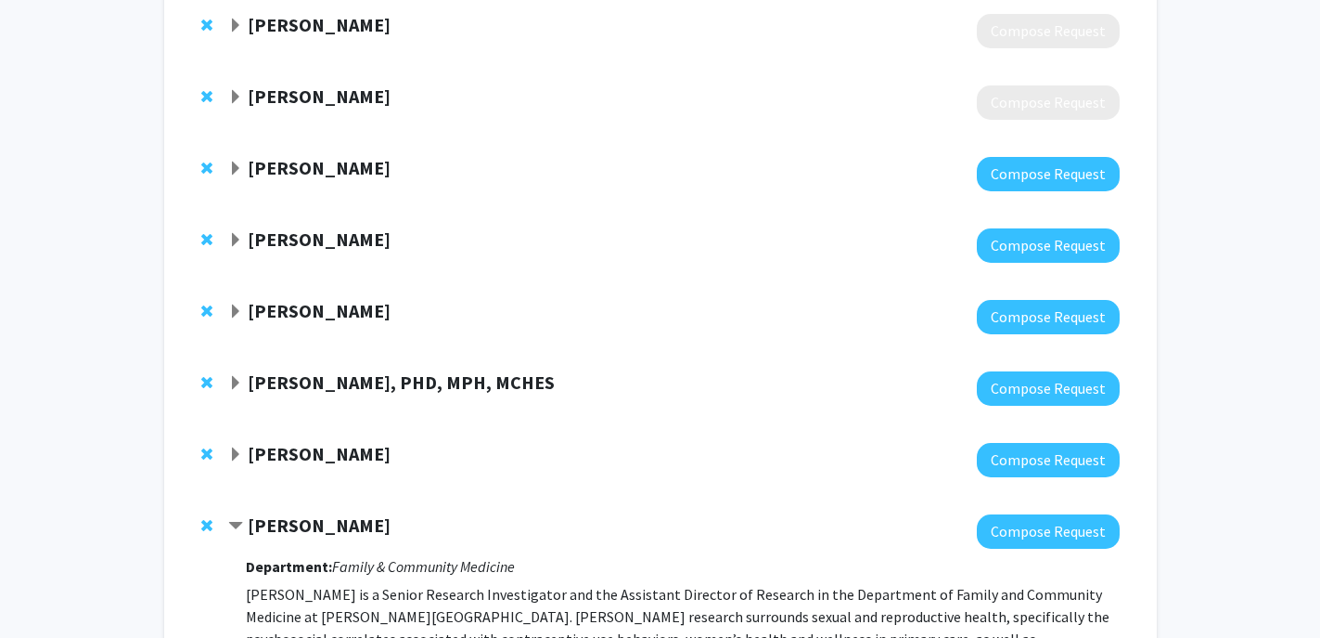
scroll to position [315, 0]
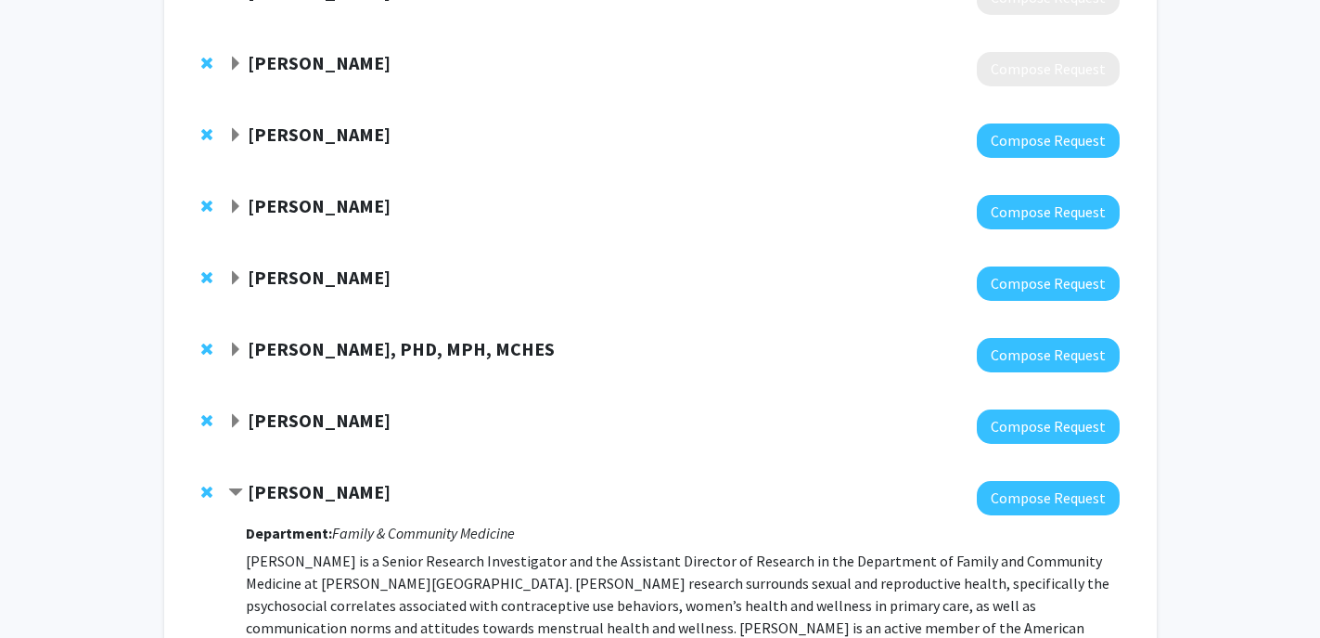
click at [235, 277] on span "Expand Elizabeth Wright-Jin Bookmark" at bounding box center [235, 278] width 15 height 15
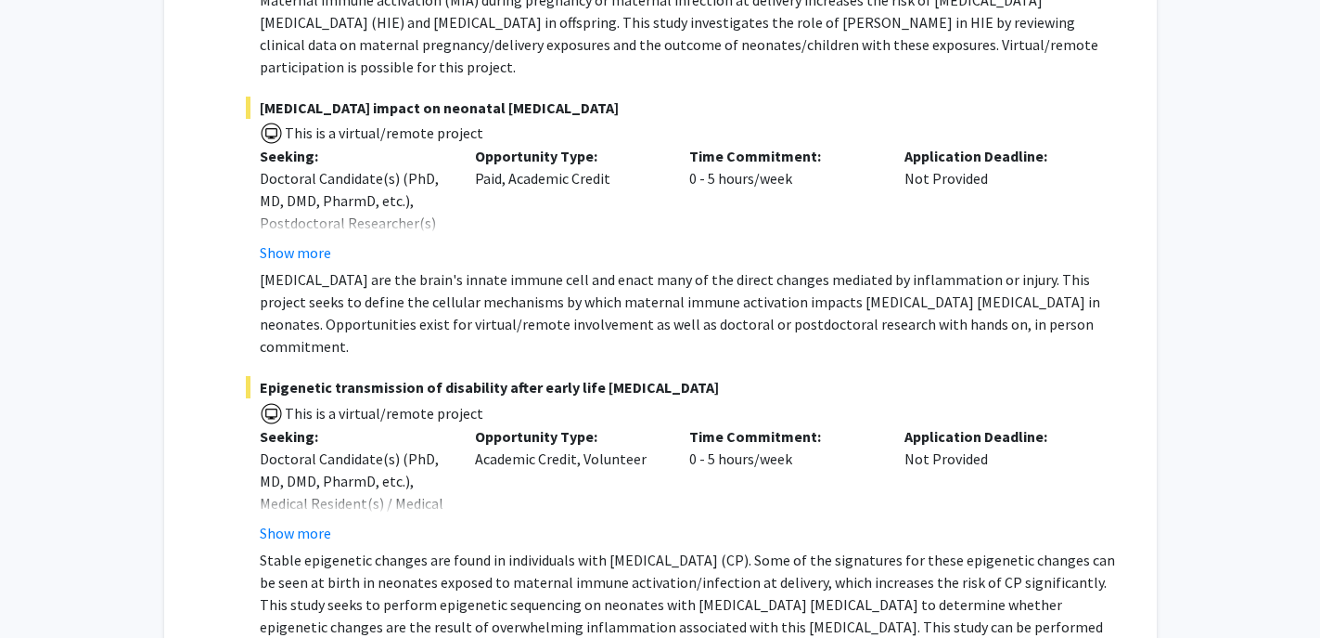
scroll to position [1499, 0]
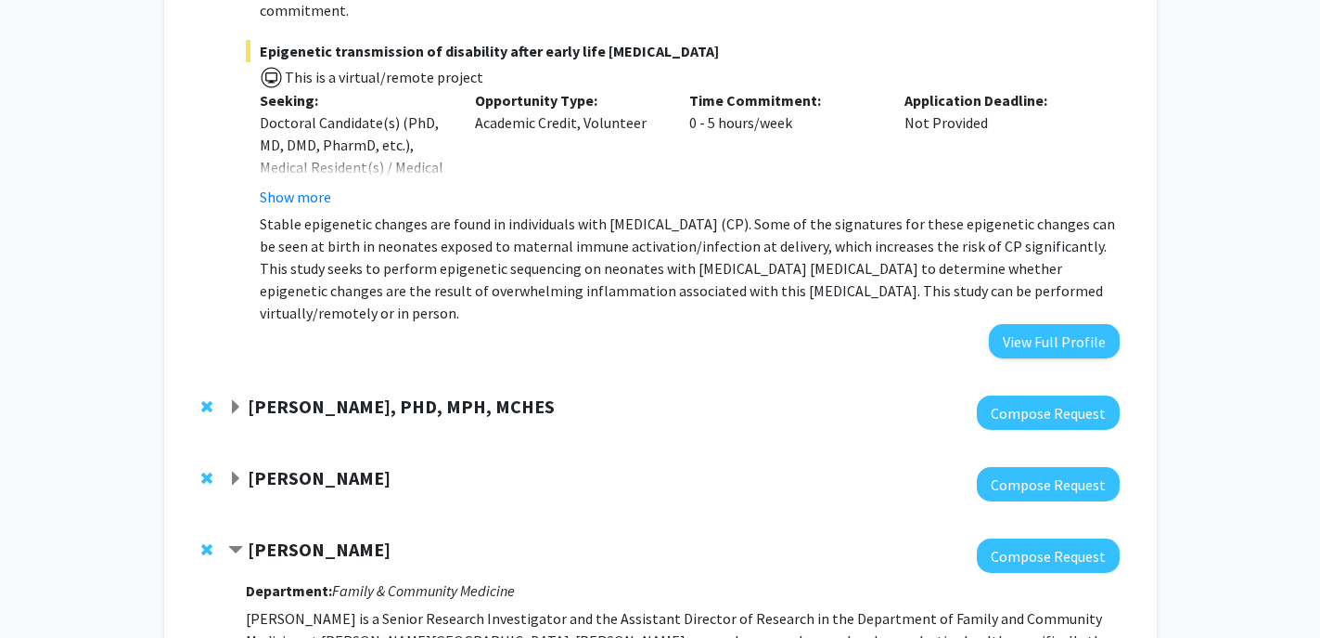
click at [242, 400] on span "Expand Rickie Brawer, PHD, MPH, MCHES Bookmark" at bounding box center [235, 407] width 15 height 15
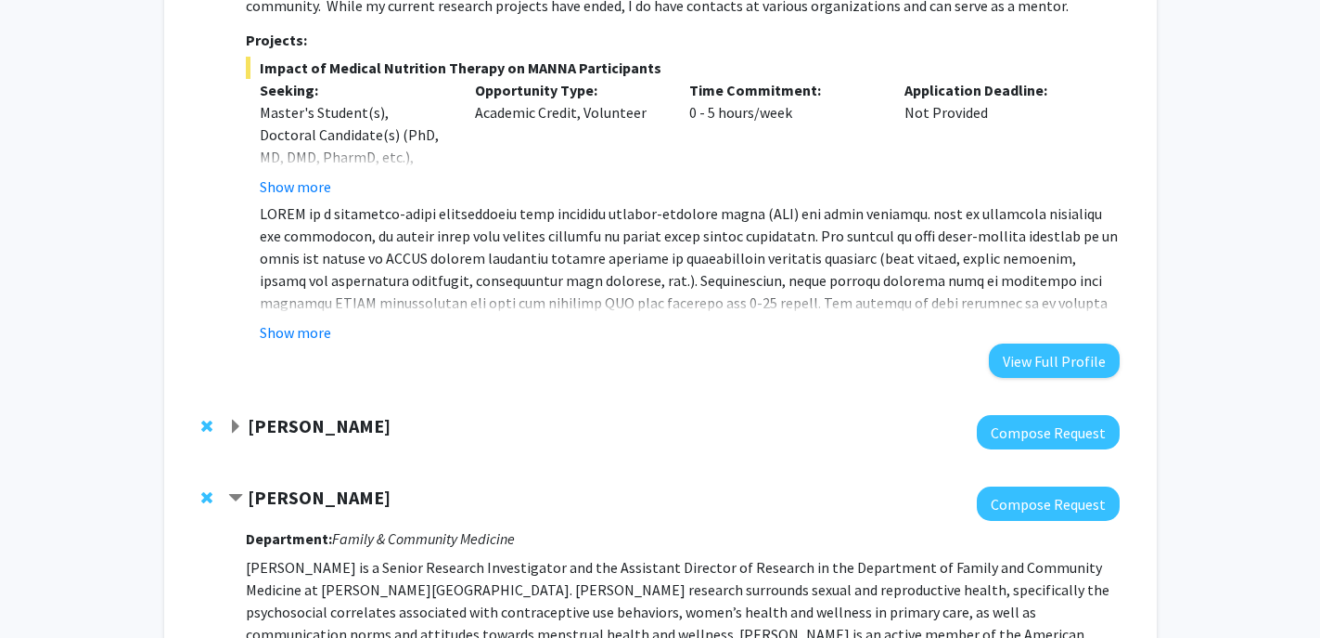
scroll to position [2016, 0]
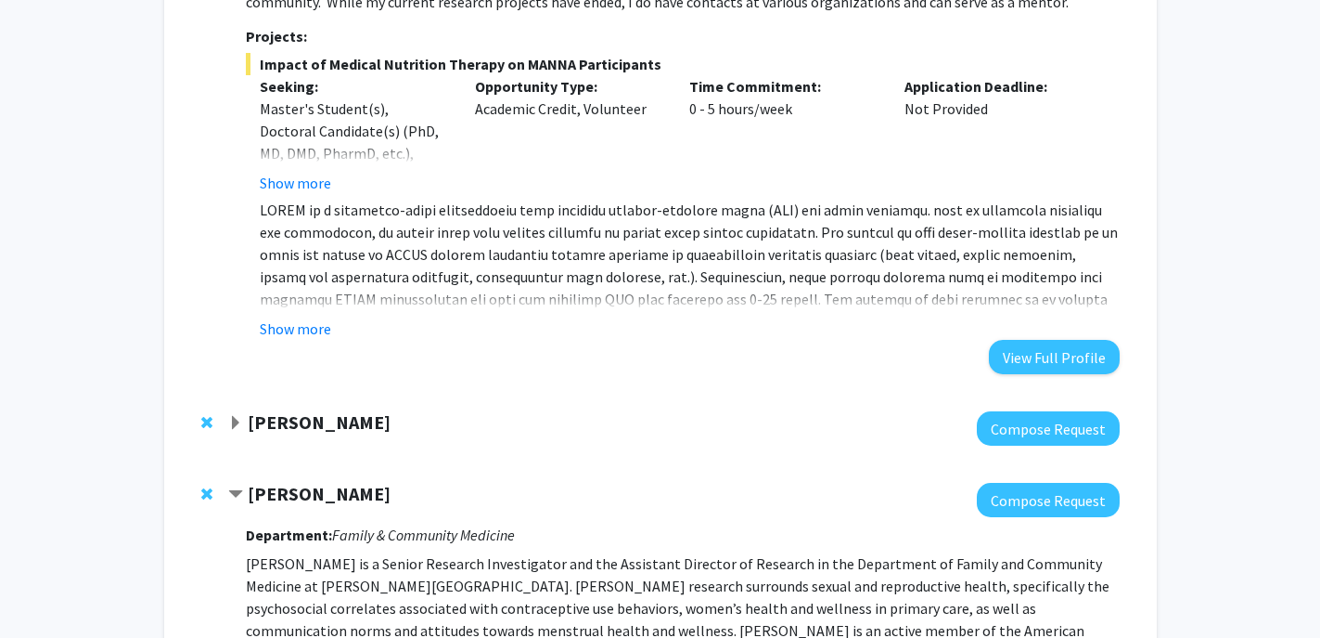
click at [233, 416] on span "Expand Aditi Jain Bookmark" at bounding box center [235, 423] width 15 height 15
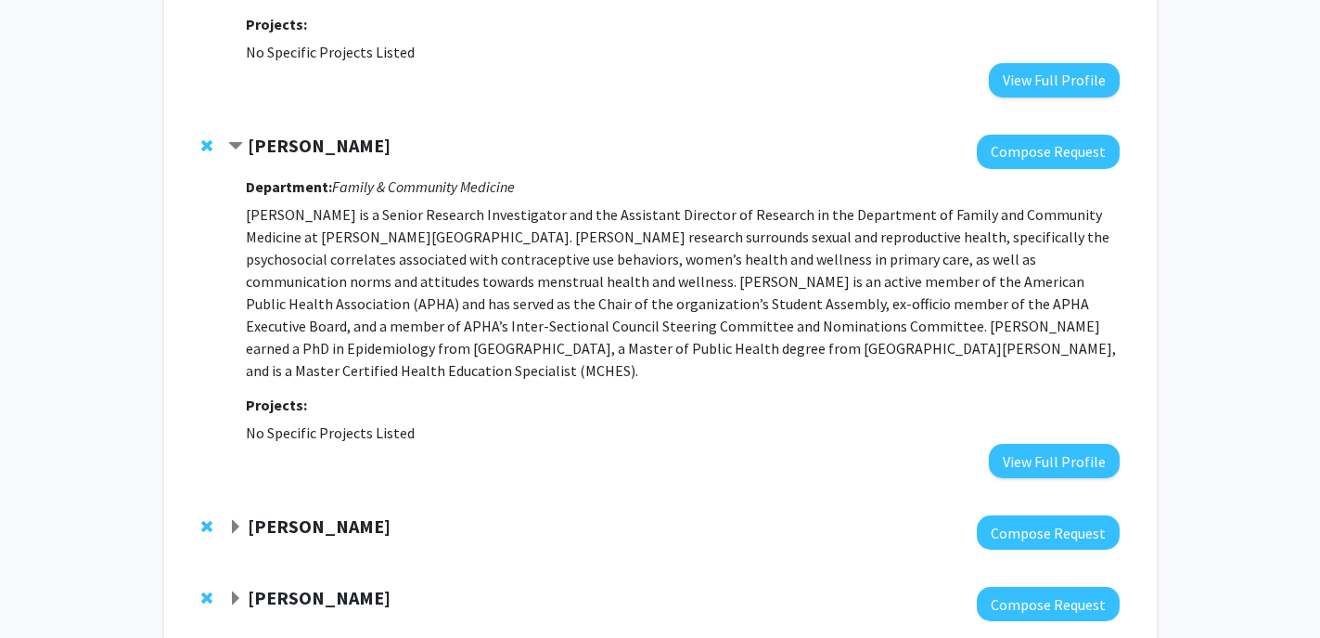
scroll to position [2601, 0]
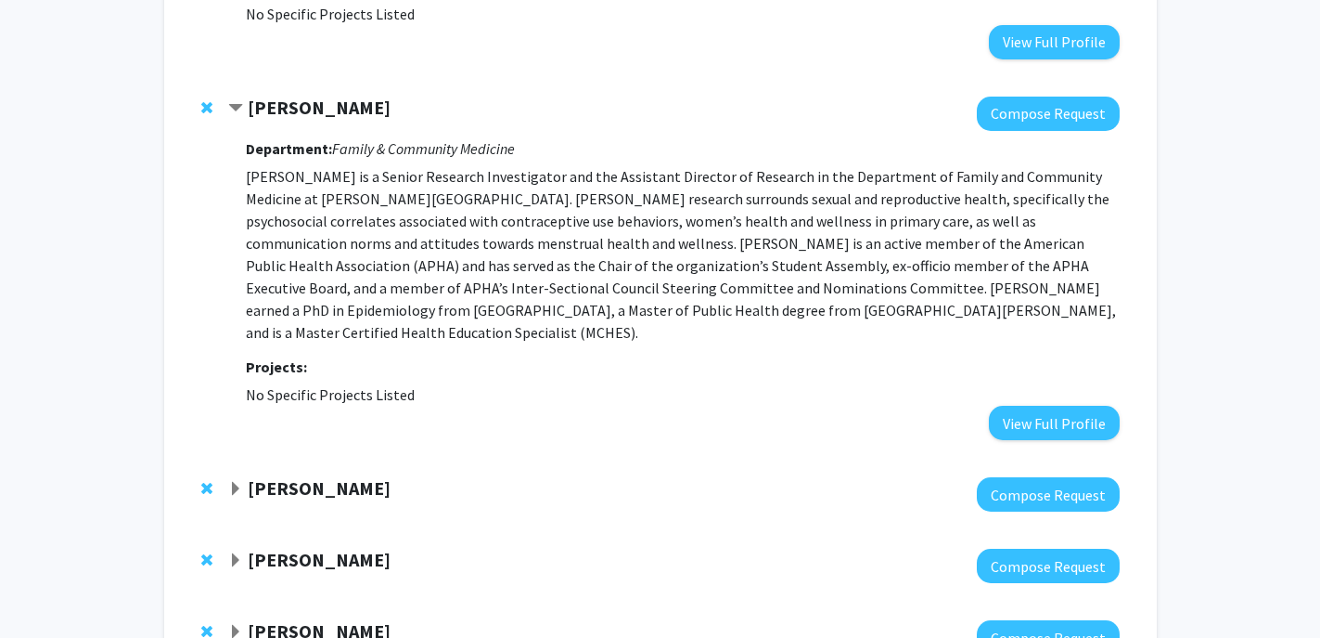
click at [238, 625] on span "Expand Joanna Chan Bookmark" at bounding box center [235, 632] width 15 height 15
click at [238, 625] on span "Contract Joanna Chan Bookmark" at bounding box center [235, 632] width 15 height 15
click at [236, 482] on span "Expand Margaret Kasner Bookmark" at bounding box center [235, 489] width 15 height 15
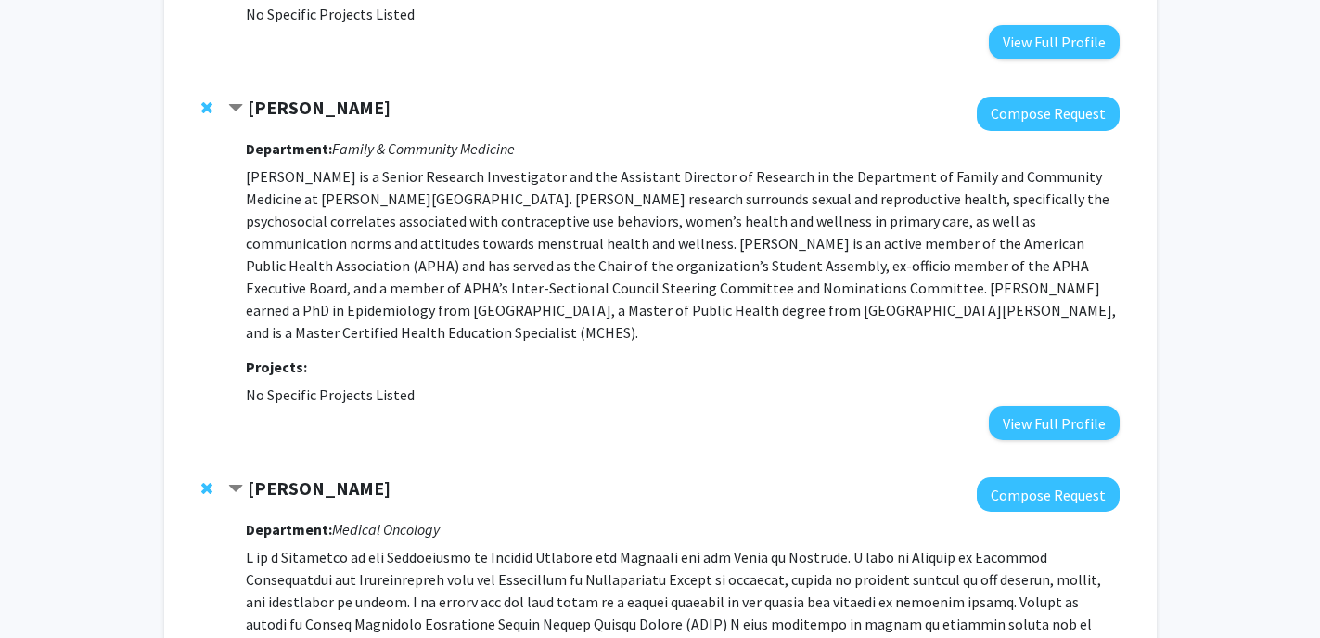
click at [236, 482] on span "Contract Margaret Kasner Bookmark" at bounding box center [235, 489] width 15 height 15
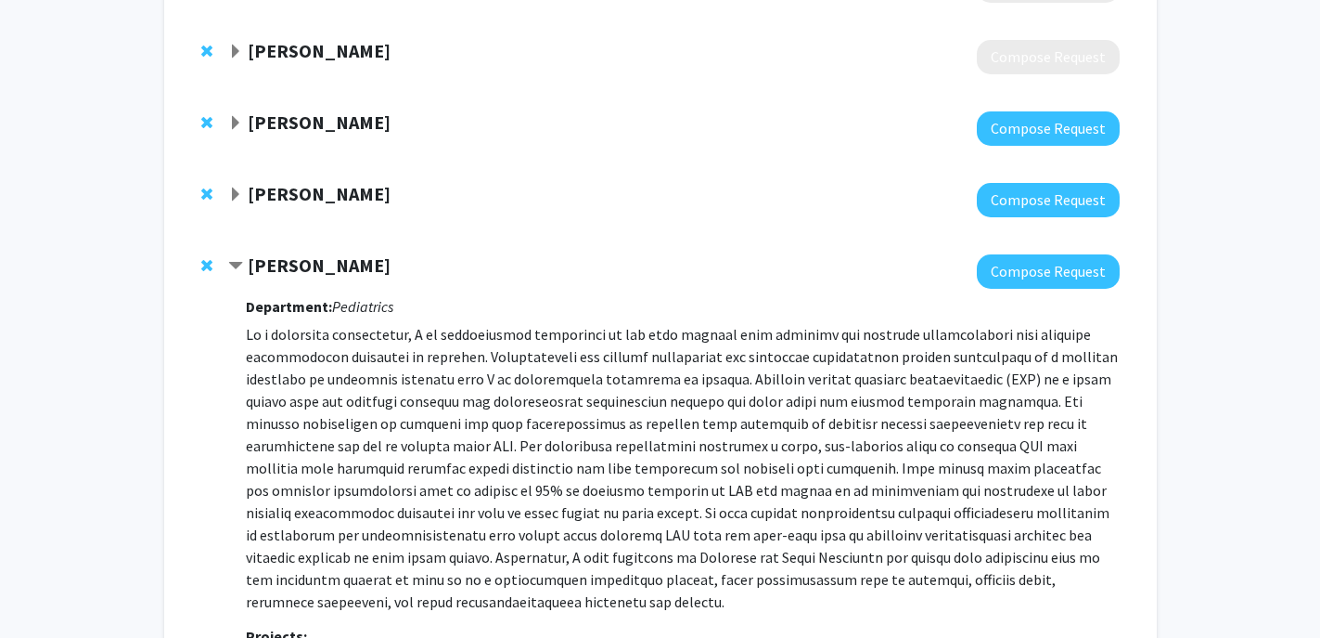
scroll to position [297, 0]
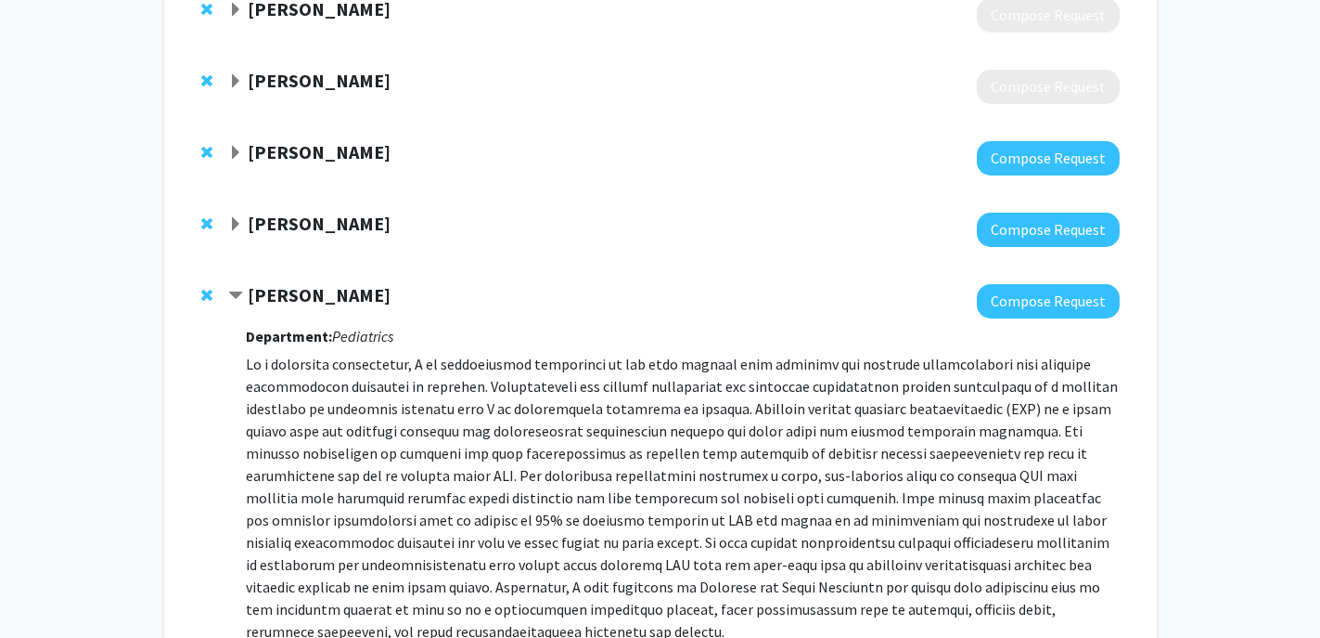
click at [239, 297] on span "Contract Elizabeth Wright-Jin Bookmark" at bounding box center [235, 296] width 15 height 15
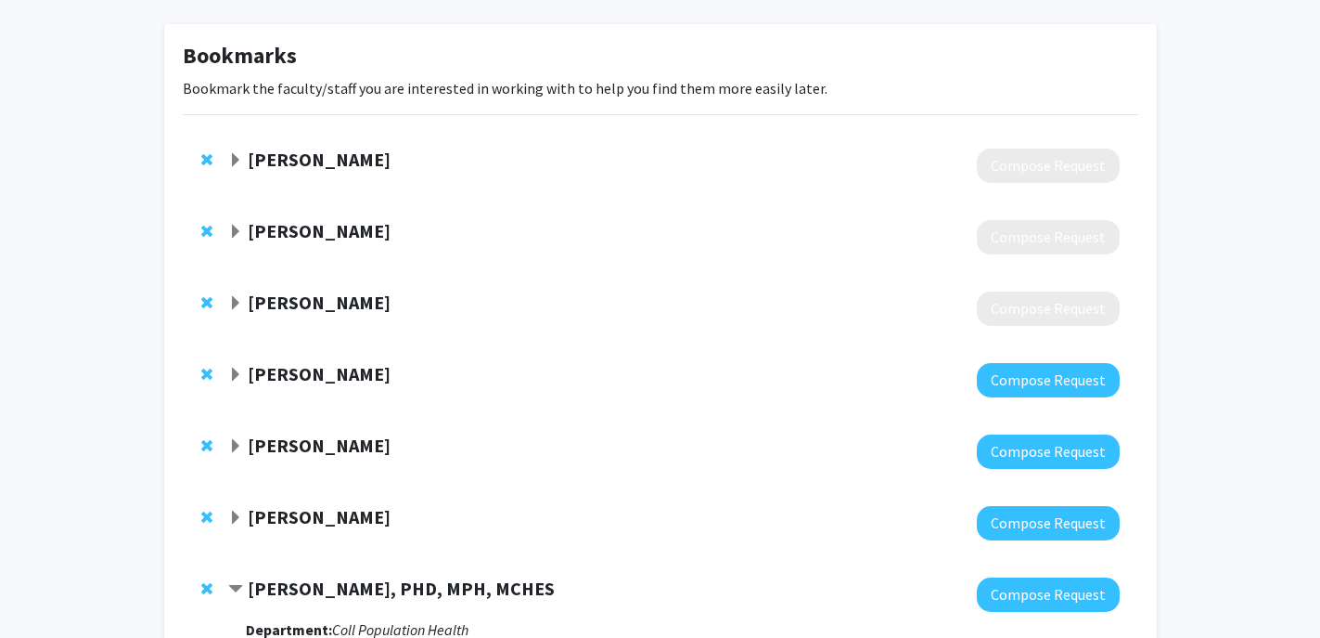
scroll to position [56, 0]
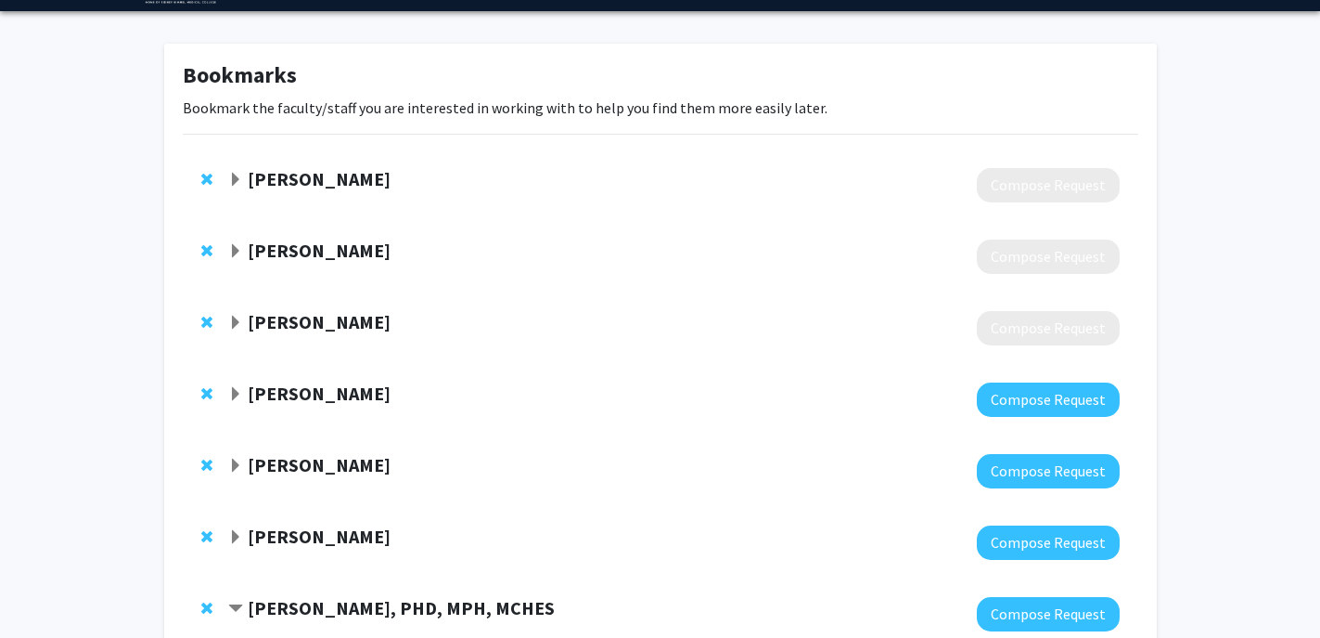
click at [235, 321] on span "Expand Kavita Vinekar Bookmark" at bounding box center [235, 323] width 15 height 15
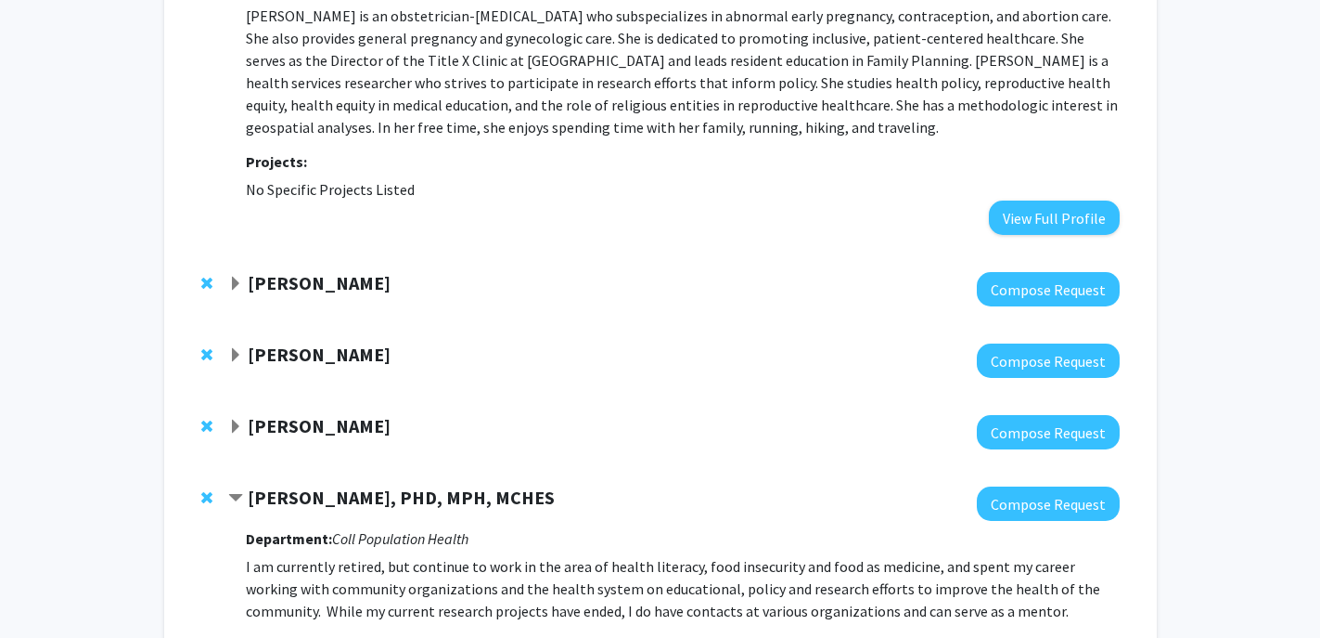
scroll to position [432, 0]
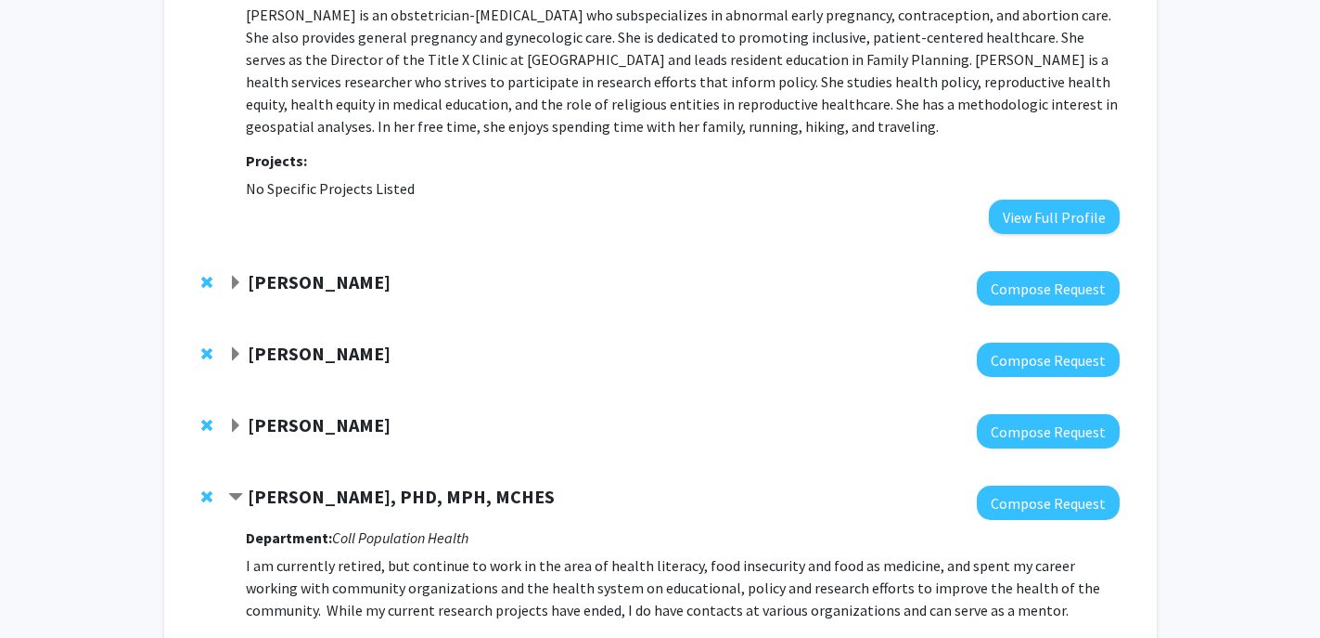
click at [236, 280] on span "Expand Fan Lee Bookmark" at bounding box center [235, 283] width 15 height 15
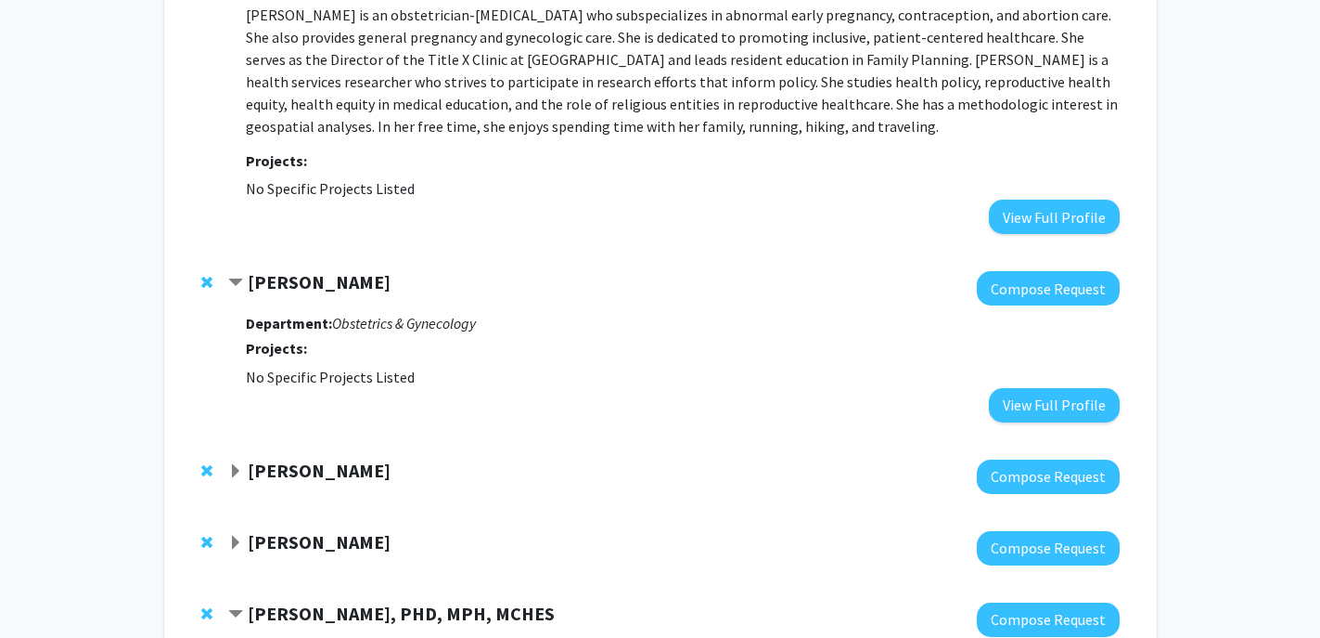
click at [236, 280] on span "Contract Fan Lee Bookmark" at bounding box center [235, 283] width 15 height 15
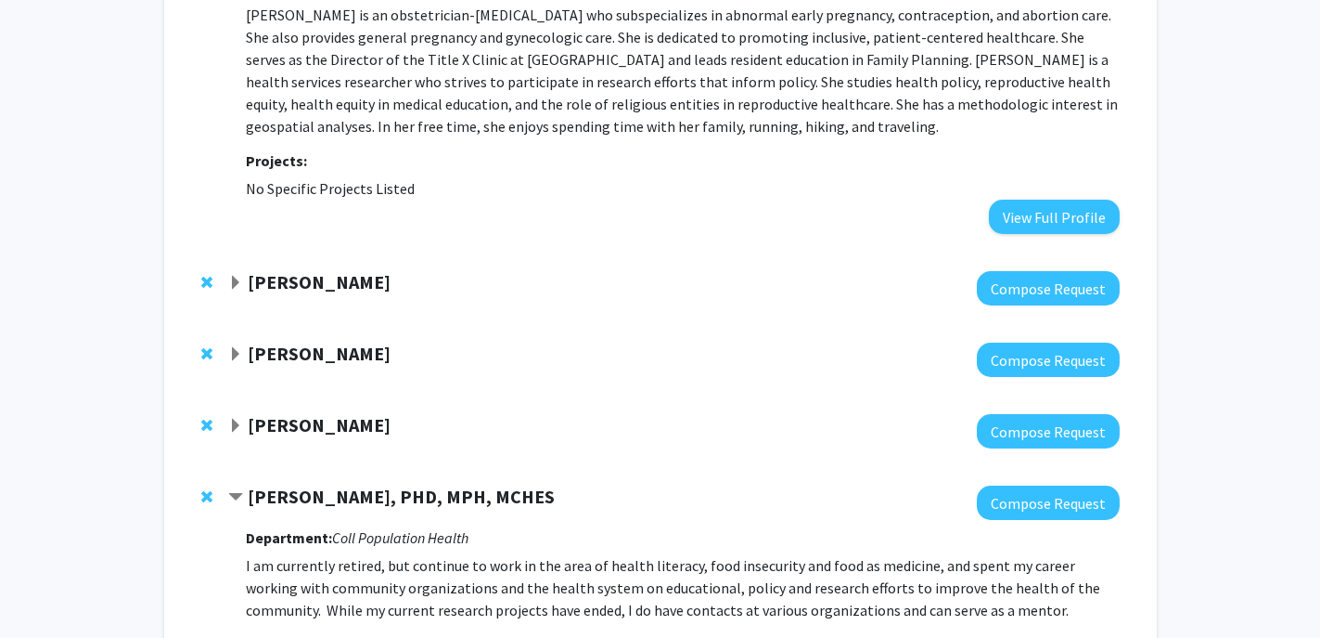
click at [235, 429] on span "Expand Elizabeth Wright-Jin Bookmark" at bounding box center [235, 426] width 15 height 15
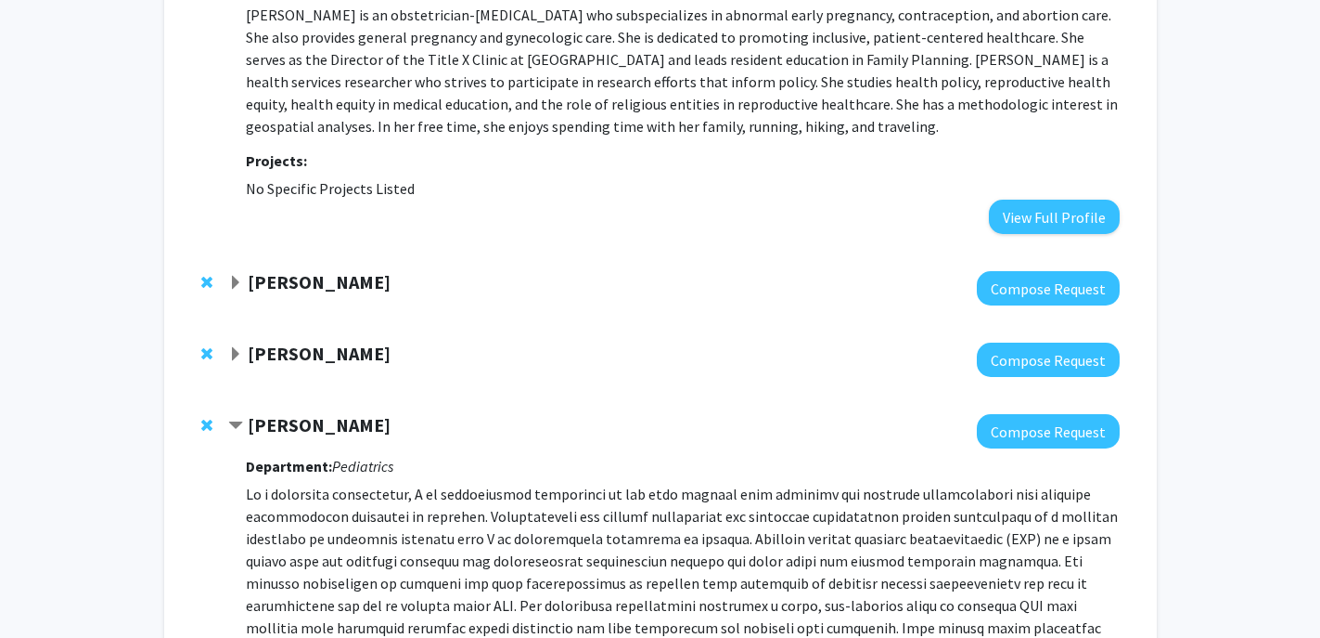
click at [235, 429] on span "Contract Elizabeth Wright-Jin Bookmark" at bounding box center [235, 426] width 15 height 15
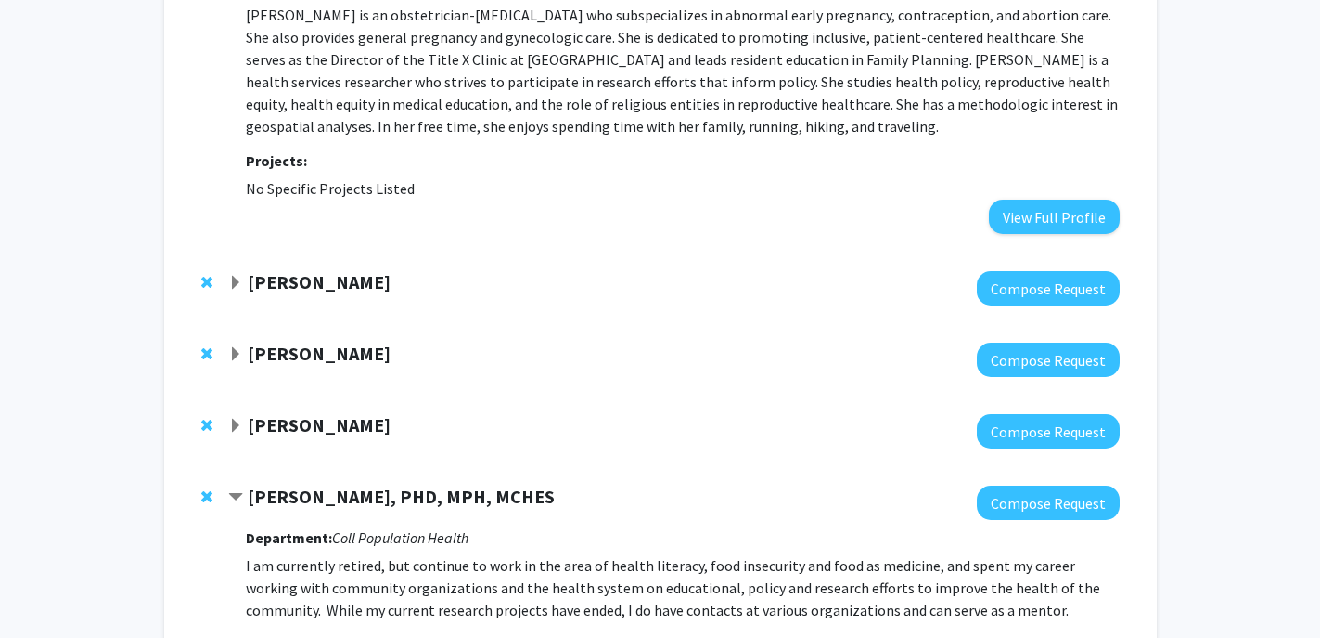
scroll to position [0, 0]
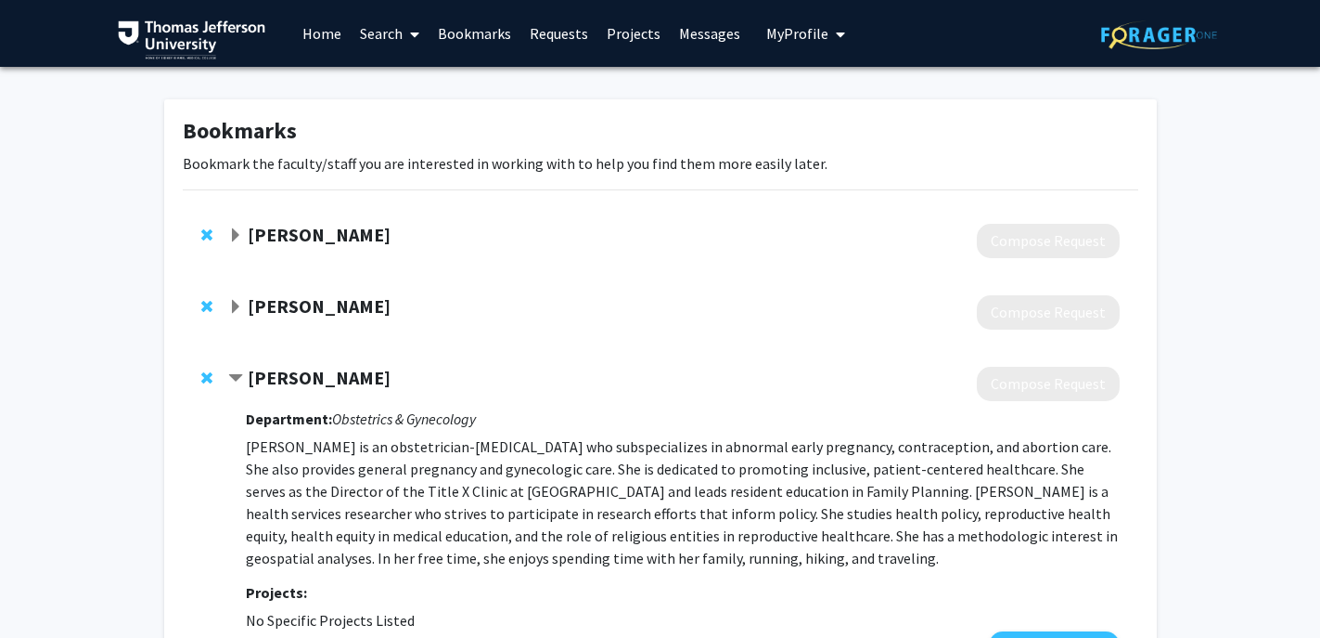
click at [385, 35] on link "Search" at bounding box center [390, 33] width 78 height 65
click at [402, 88] on span "Faculty/Staff" at bounding box center [419, 85] width 136 height 37
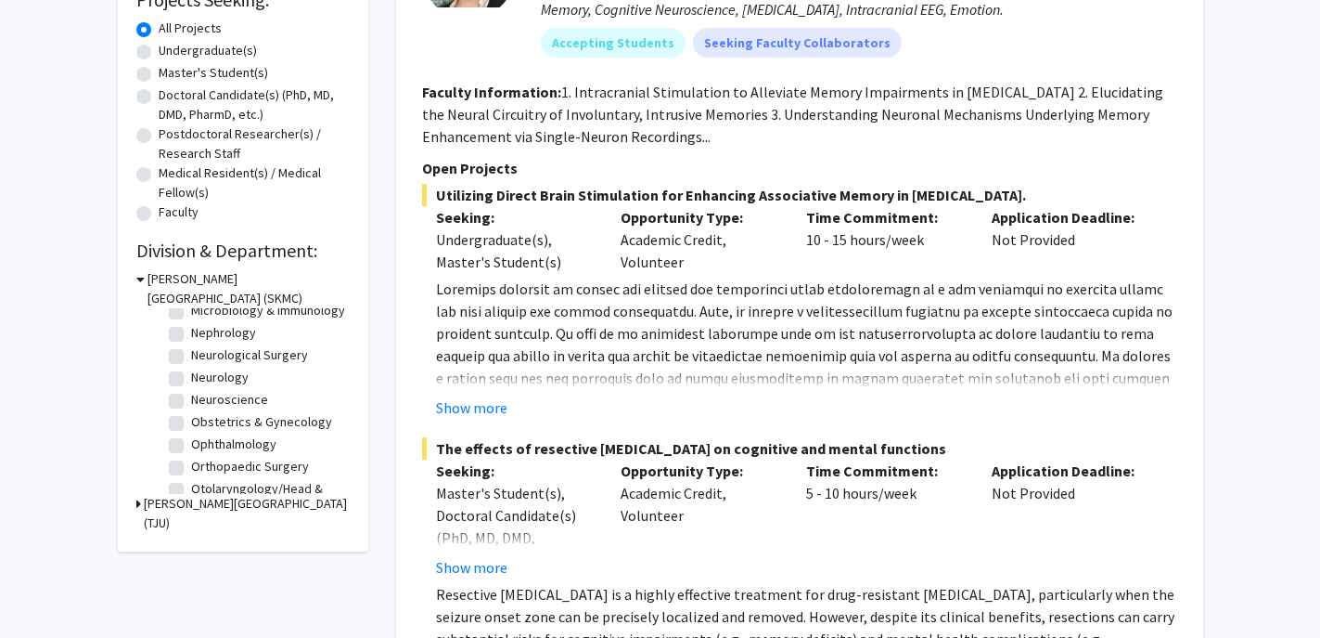
scroll to position [467, 0]
click at [191, 419] on label "Obstetrics & Gynecology" at bounding box center [261, 420] width 141 height 19
click at [191, 419] on input "Obstetrics & Gynecology" at bounding box center [197, 417] width 12 height 12
checkbox input "true"
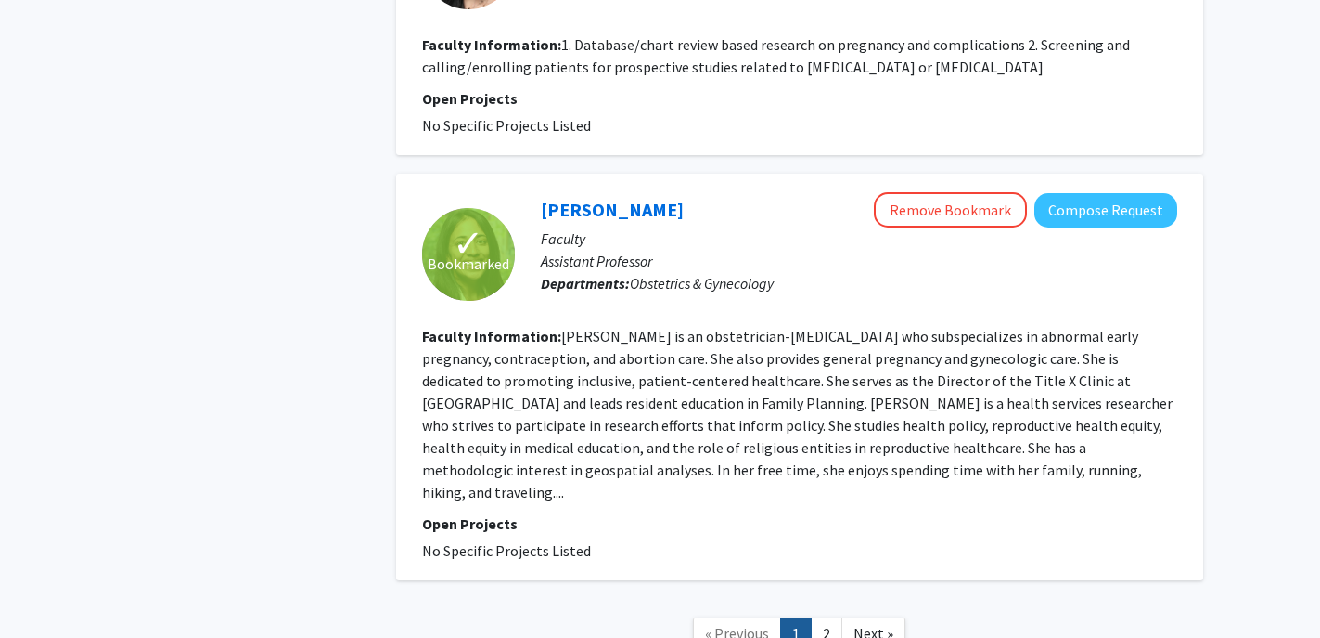
scroll to position [2830, 0]
click at [825, 616] on link "2" at bounding box center [827, 632] width 32 height 32
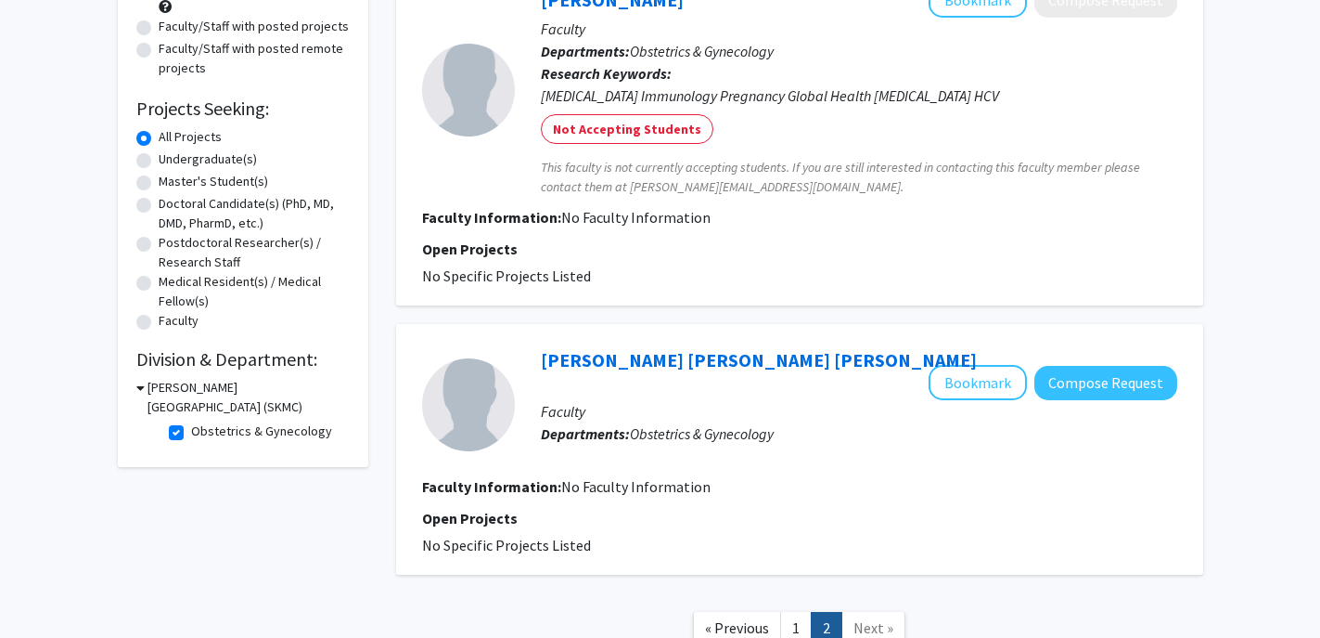
scroll to position [223, 0]
click at [191, 435] on label "Obstetrics & Gynecology" at bounding box center [261, 431] width 141 height 19
click at [191, 434] on input "Obstetrics & Gynecology" at bounding box center [197, 428] width 12 height 12
checkbox input "false"
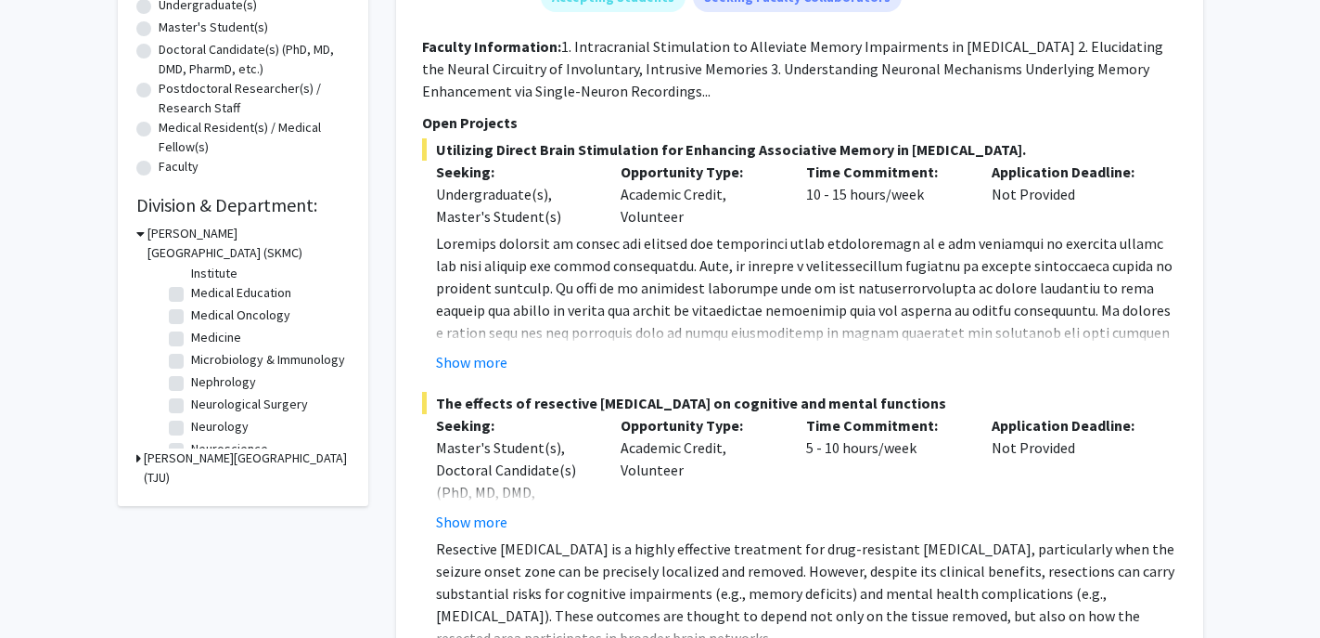
scroll to position [385, 0]
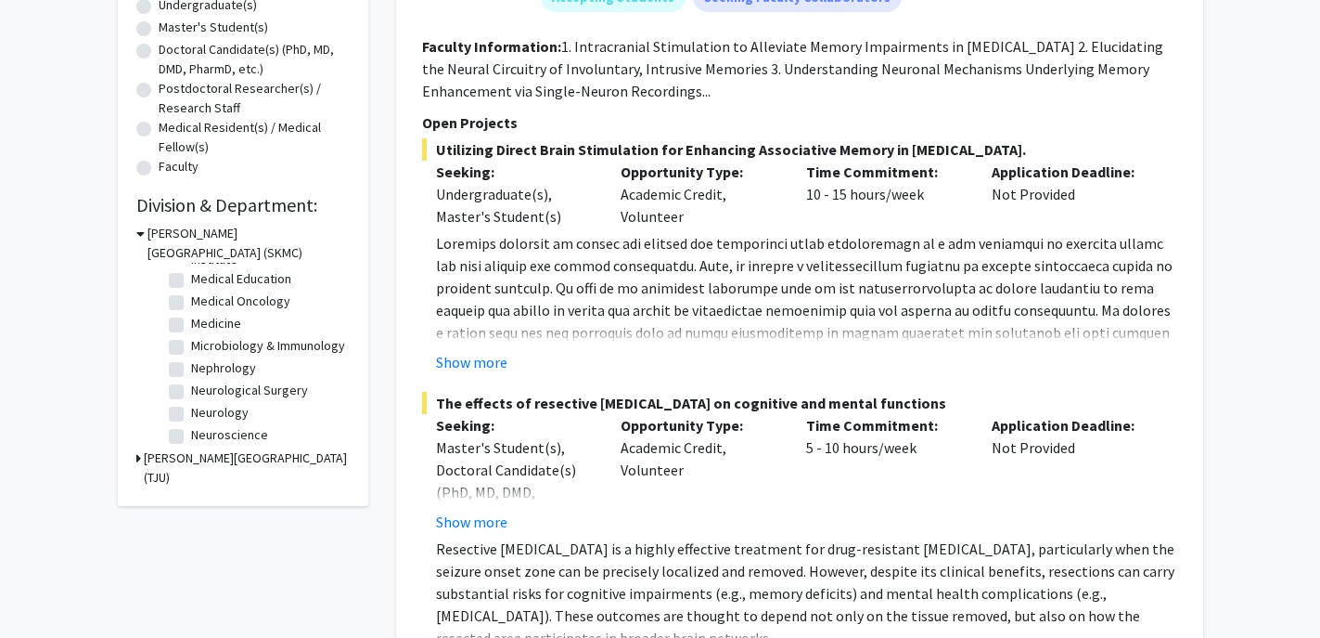
click at [191, 347] on label "Microbiology & Immunology" at bounding box center [268, 345] width 154 height 19
click at [191, 347] on input "Microbiology & Immunology" at bounding box center [197, 342] width 12 height 12
checkbox input "true"
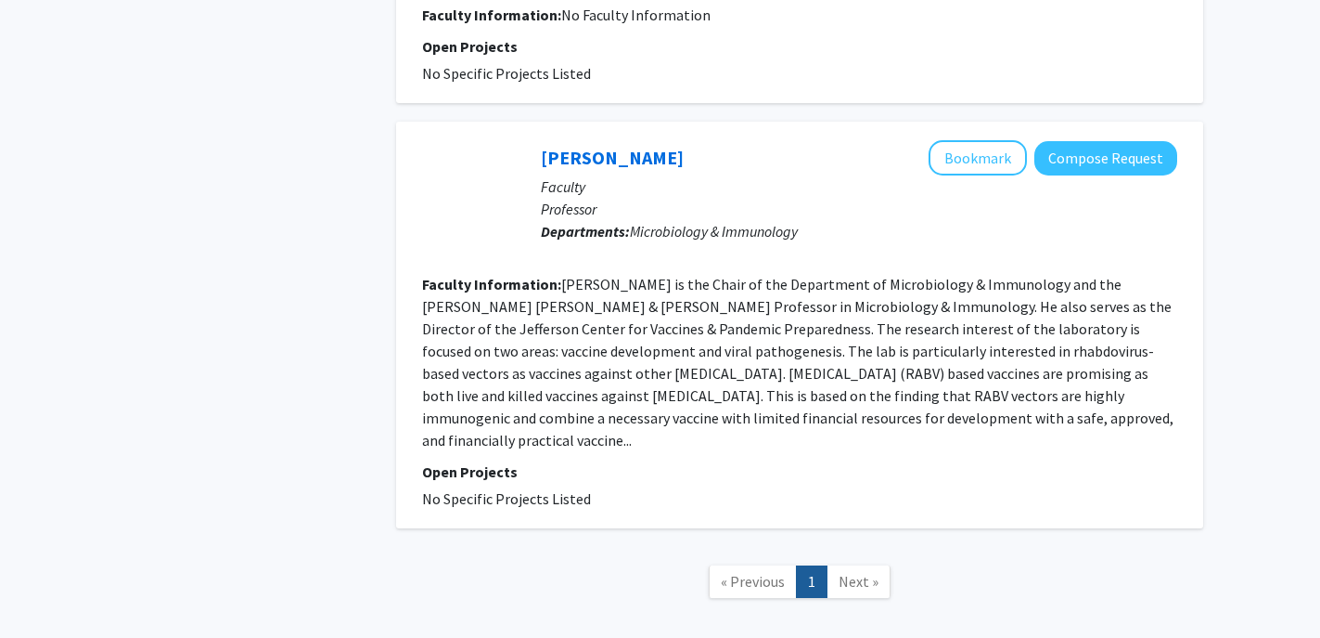
scroll to position [2170, 0]
click at [857, 571] on span "Next »" at bounding box center [859, 580] width 40 height 19
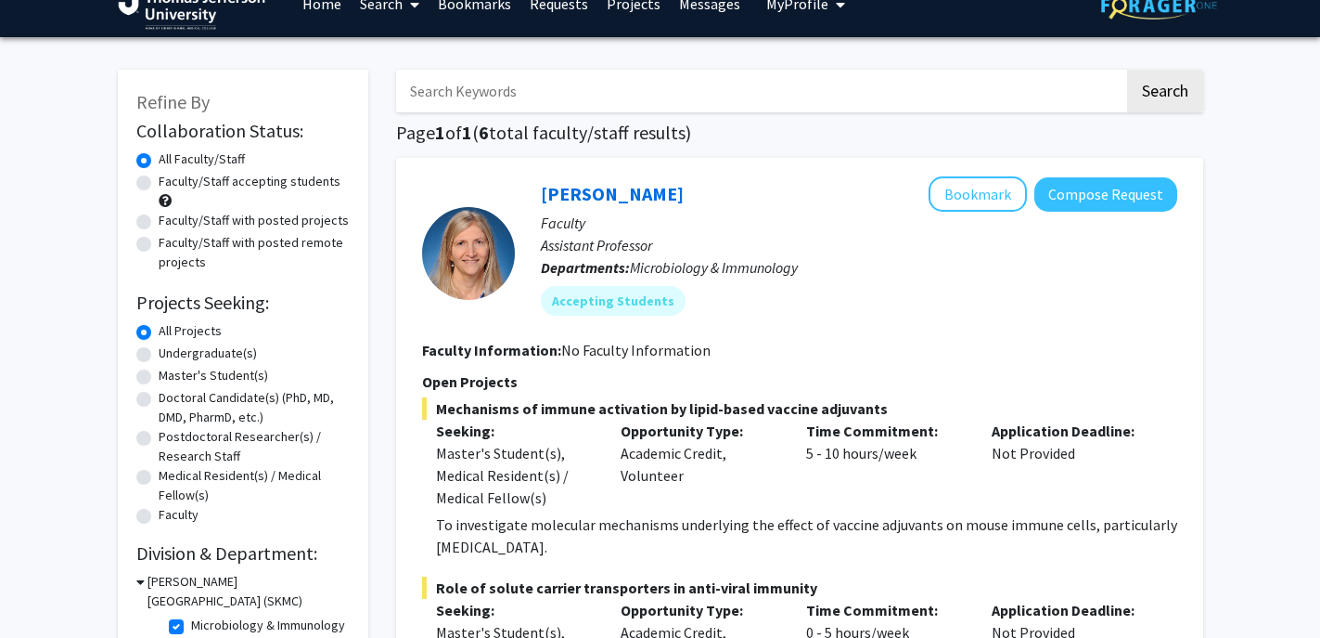
scroll to position [0, 0]
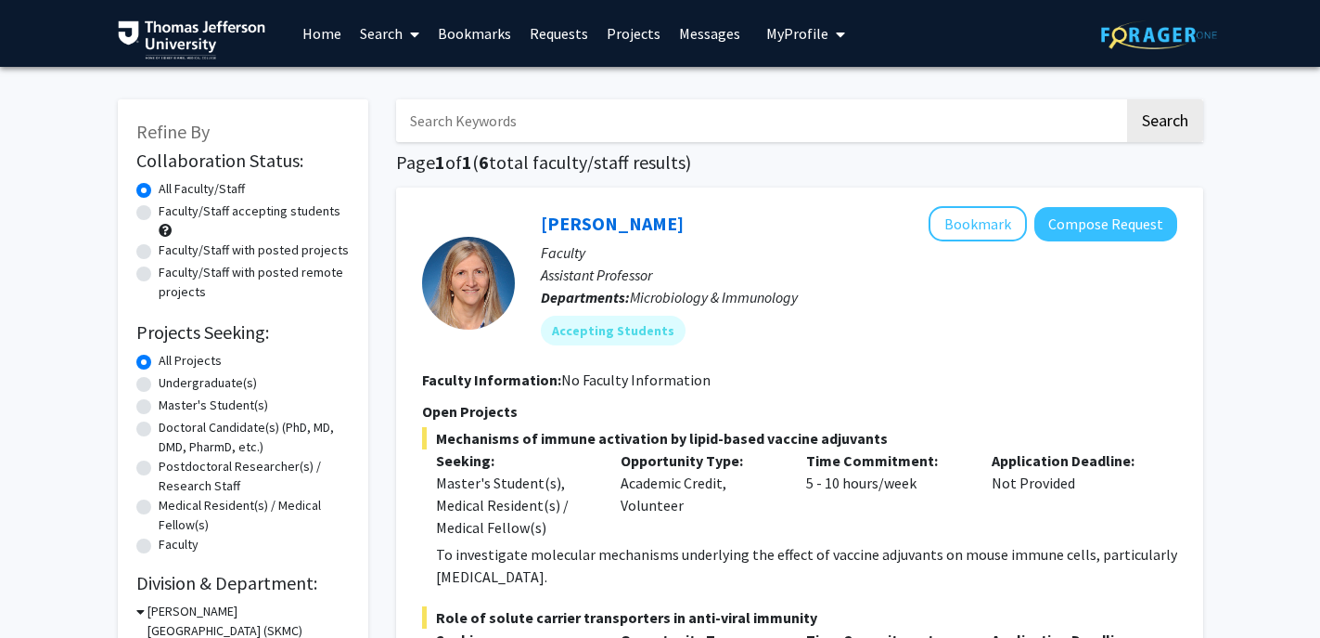
click at [457, 36] on link "Bookmarks" at bounding box center [475, 33] width 92 height 65
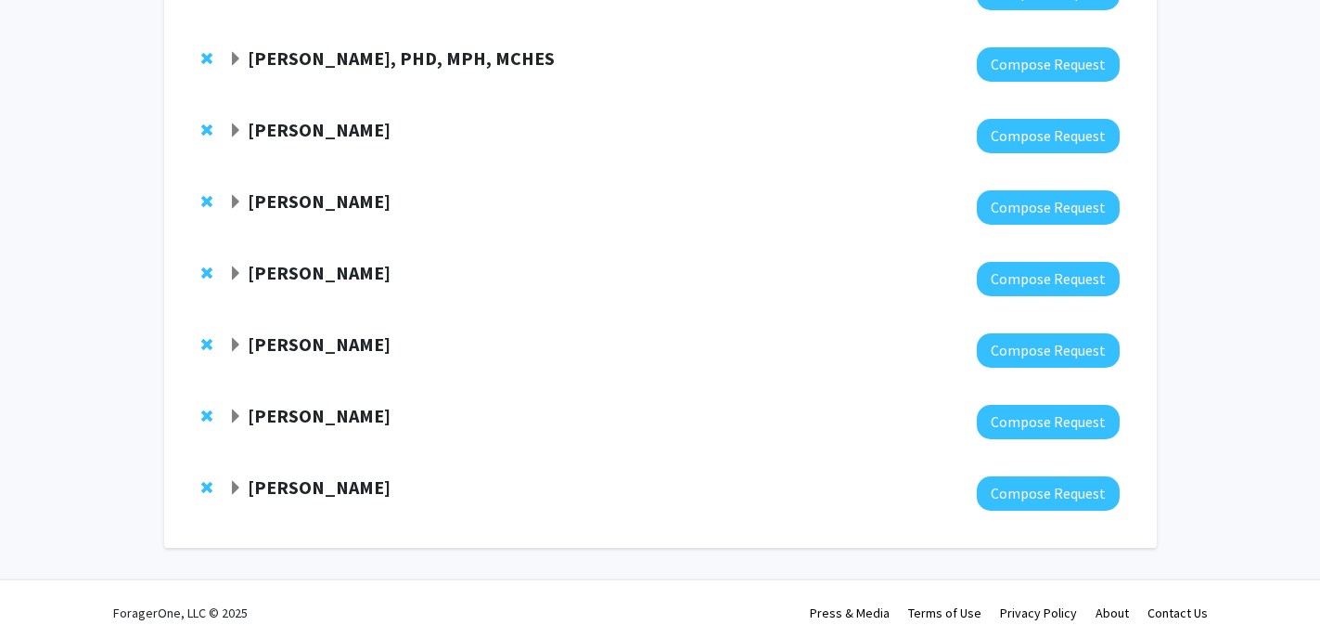
scroll to position [612, 0]
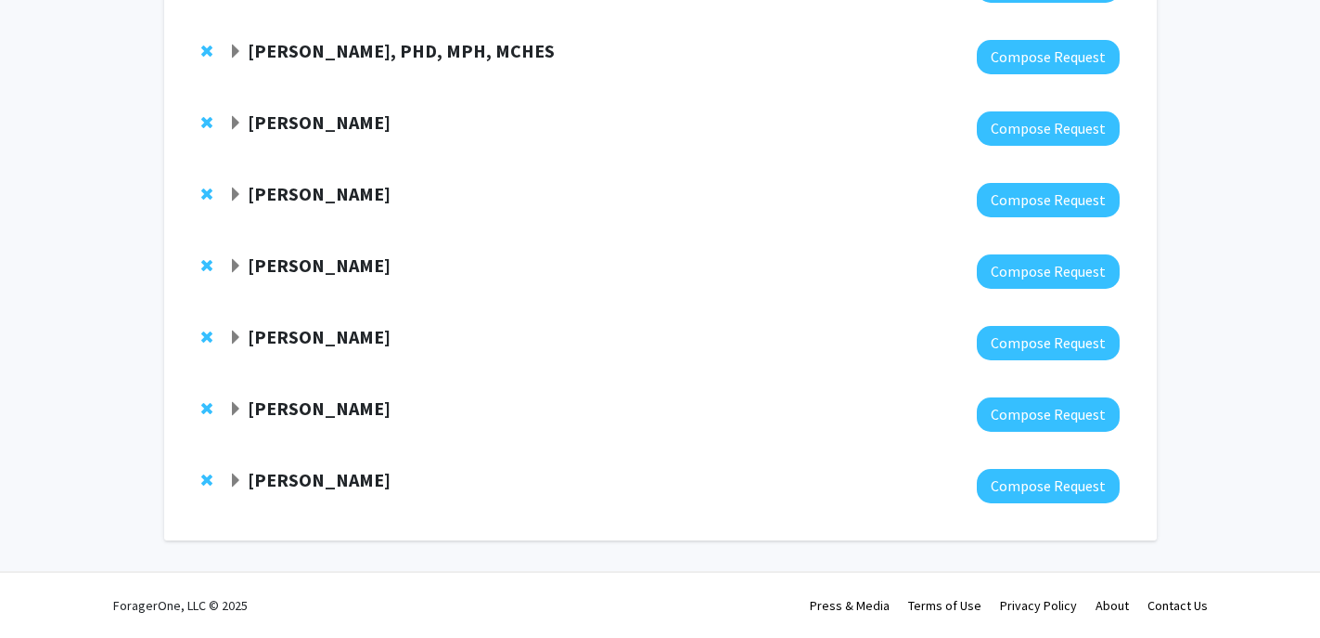
click at [233, 338] on span "Expand Adam Snook Bookmark" at bounding box center [235, 337] width 15 height 15
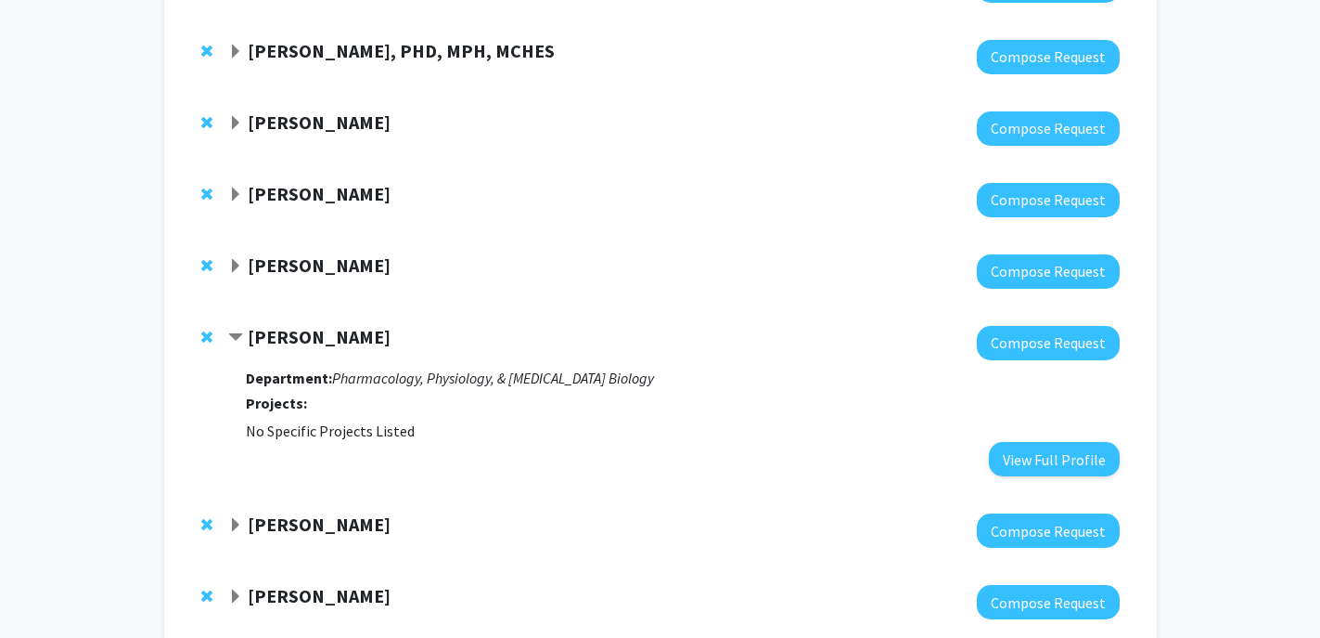
click at [301, 337] on strong "[PERSON_NAME]" at bounding box center [319, 336] width 143 height 23
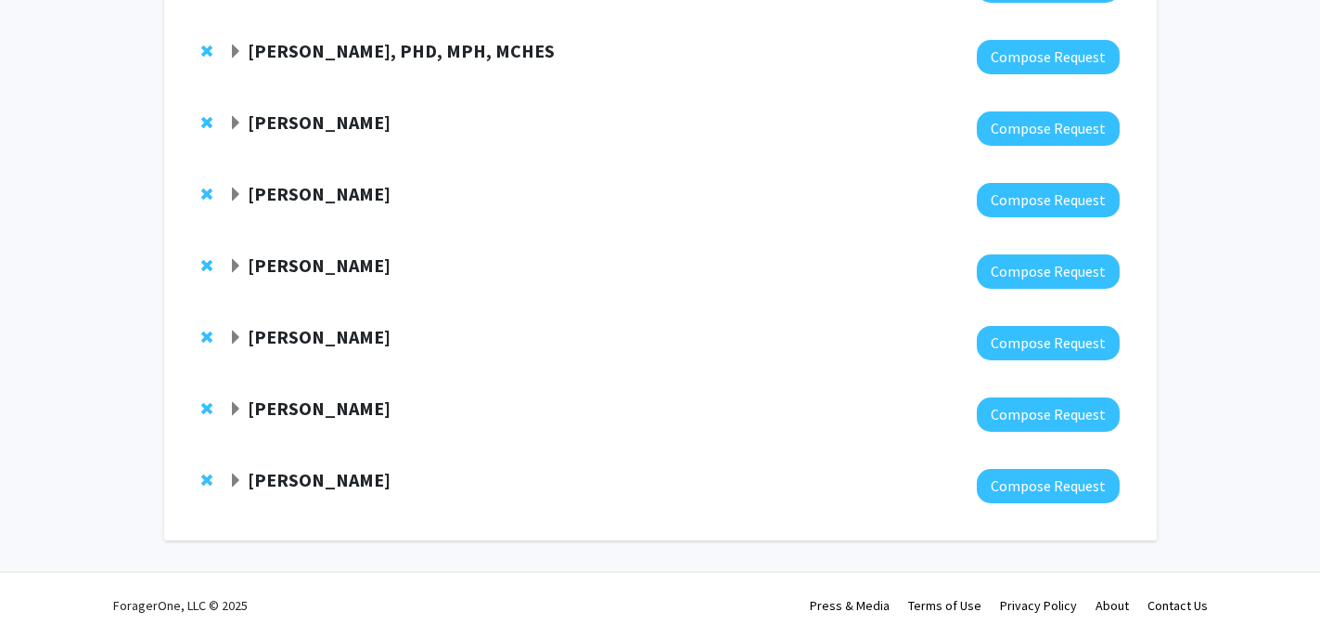
click at [301, 337] on strong "[PERSON_NAME]" at bounding box center [319, 336] width 143 height 23
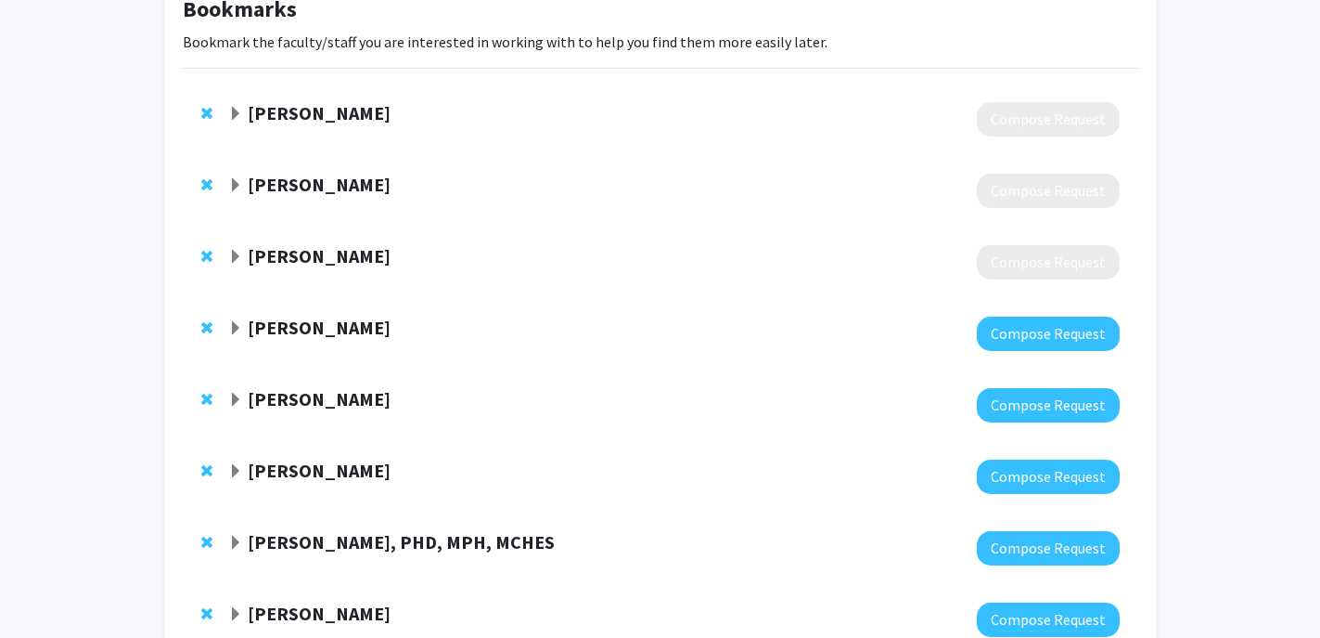
scroll to position [0, 0]
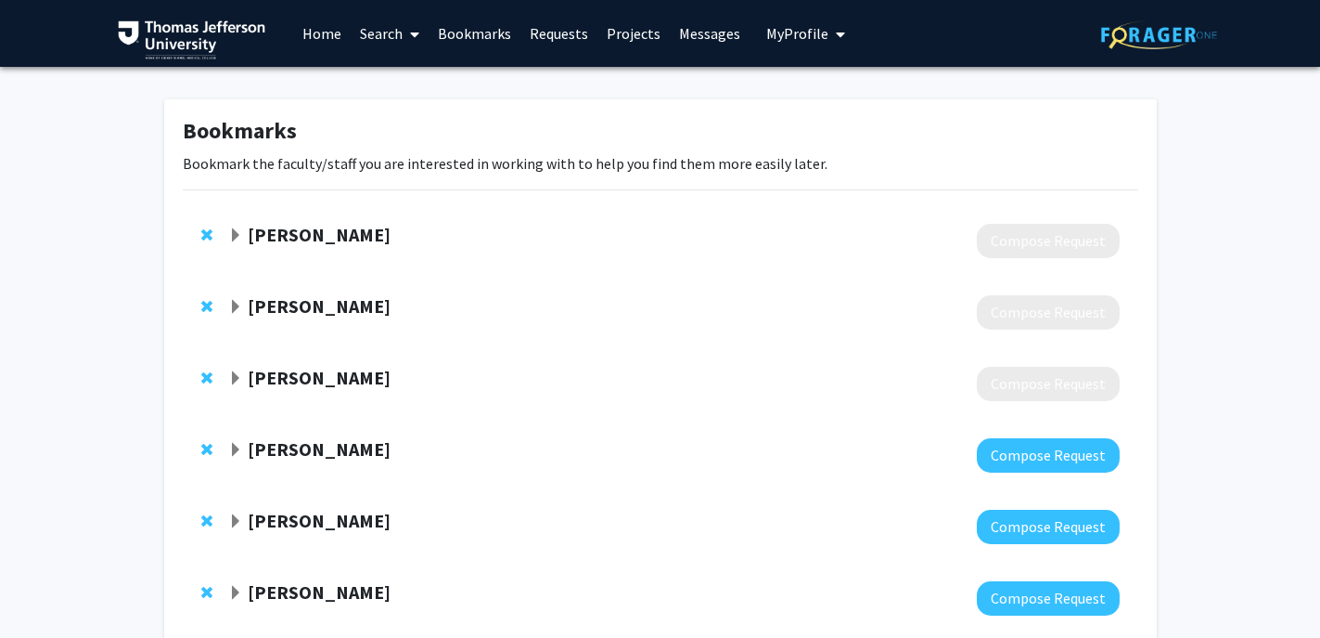
click at [380, 33] on link "Search" at bounding box center [390, 33] width 78 height 65
click at [393, 74] on span "Faculty/Staff" at bounding box center [419, 85] width 136 height 37
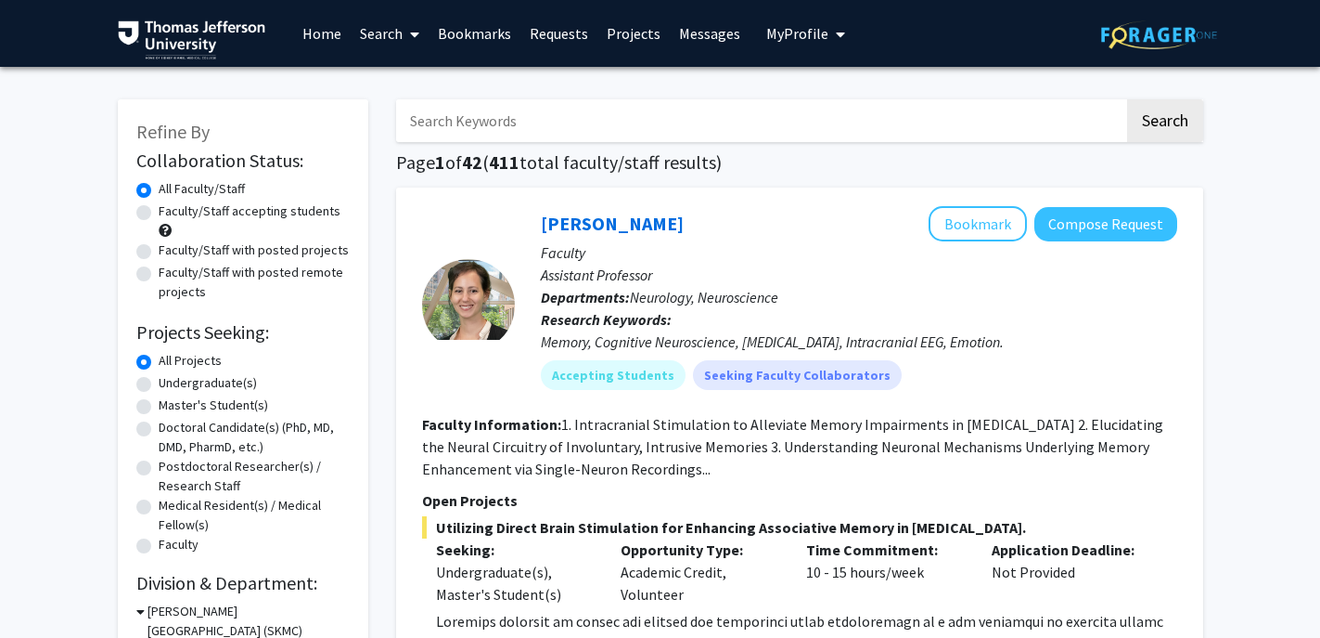
click at [446, 123] on input "Search Keywords" at bounding box center [760, 120] width 728 height 43
type input "[PERSON_NAME]"
click at [1127, 99] on button "Search" at bounding box center [1165, 120] width 76 height 43
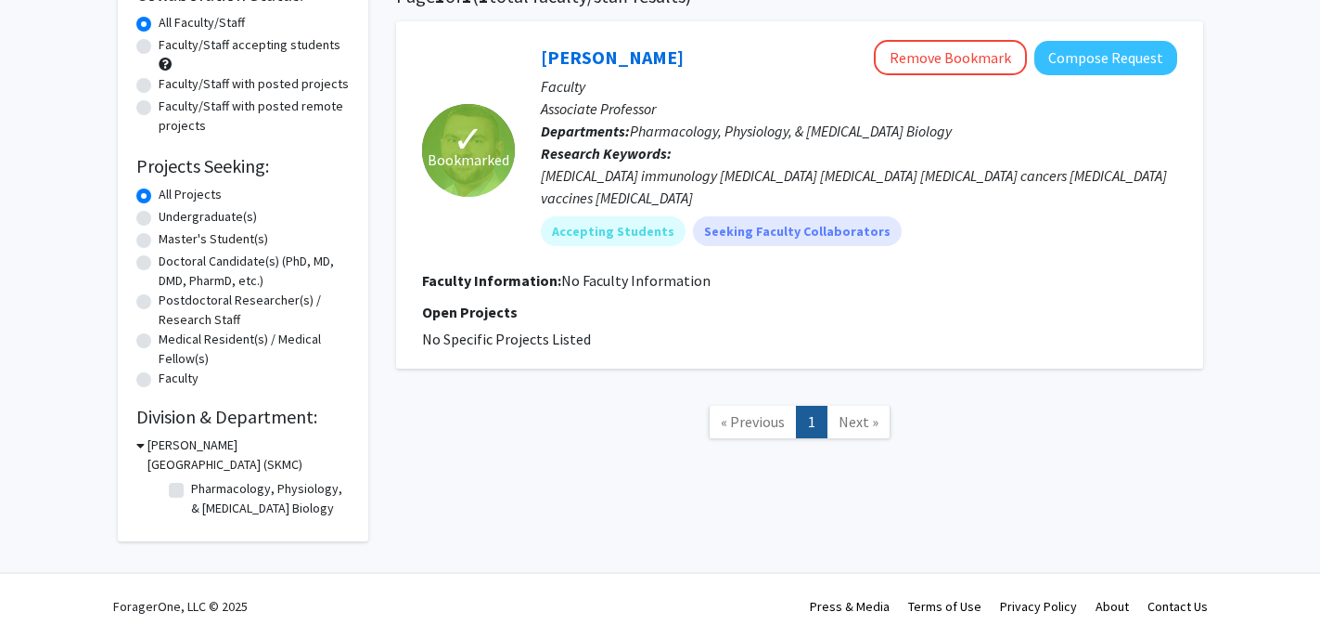
scroll to position [167, 0]
click at [191, 489] on label "Pharmacology, Physiology, & [MEDICAL_DATA] Biology" at bounding box center [268, 497] width 154 height 39
click at [191, 489] on input "Pharmacology, Physiology, & [MEDICAL_DATA] Biology" at bounding box center [197, 484] width 12 height 12
checkbox input "true"
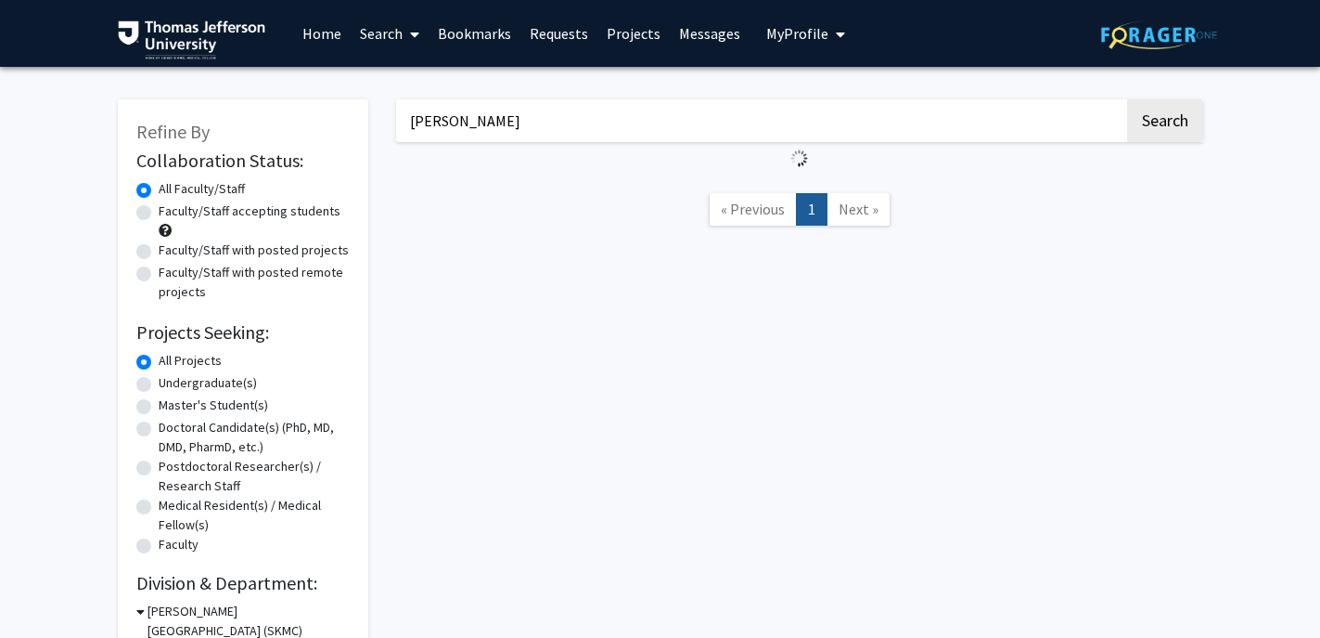
drag, startPoint x: 462, startPoint y: 125, endPoint x: 395, endPoint y: 124, distance: 66.8
click at [396, 124] on input "[PERSON_NAME]" at bounding box center [760, 120] width 728 height 43
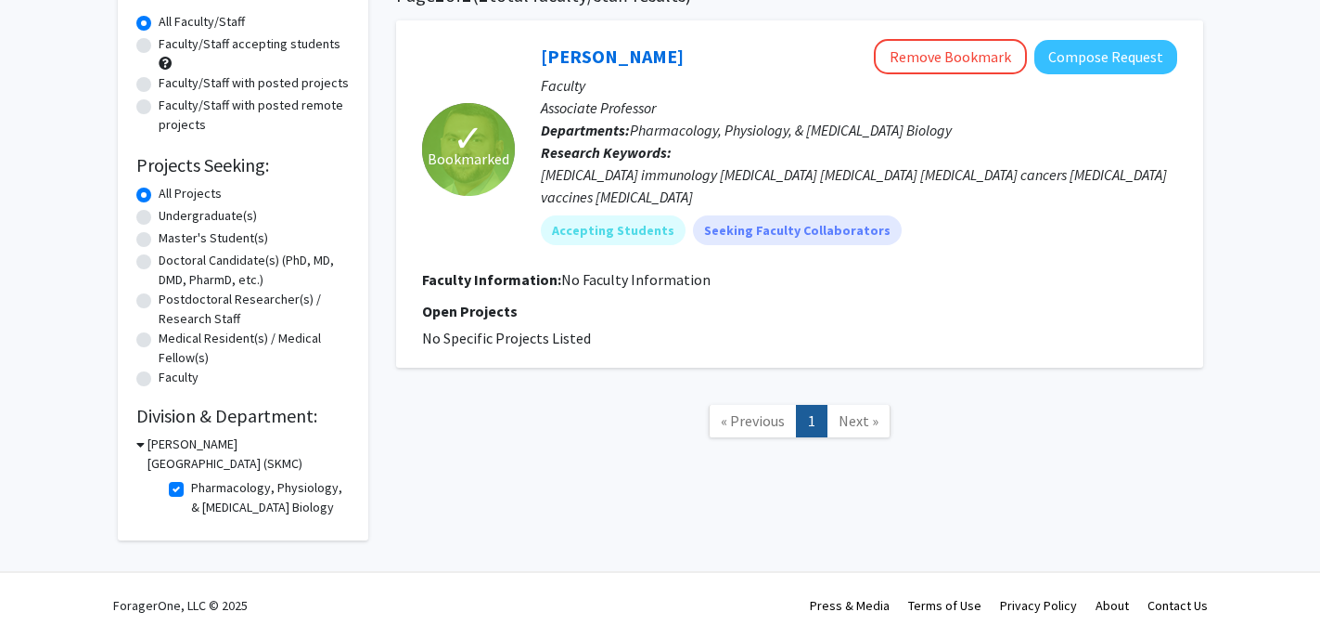
click at [191, 485] on label "Pharmacology, Physiology, & [MEDICAL_DATA] Biology" at bounding box center [268, 497] width 154 height 39
click at [191, 485] on input "Pharmacology, Physiology, & [MEDICAL_DATA] Biology" at bounding box center [197, 484] width 12 height 12
checkbox input "false"
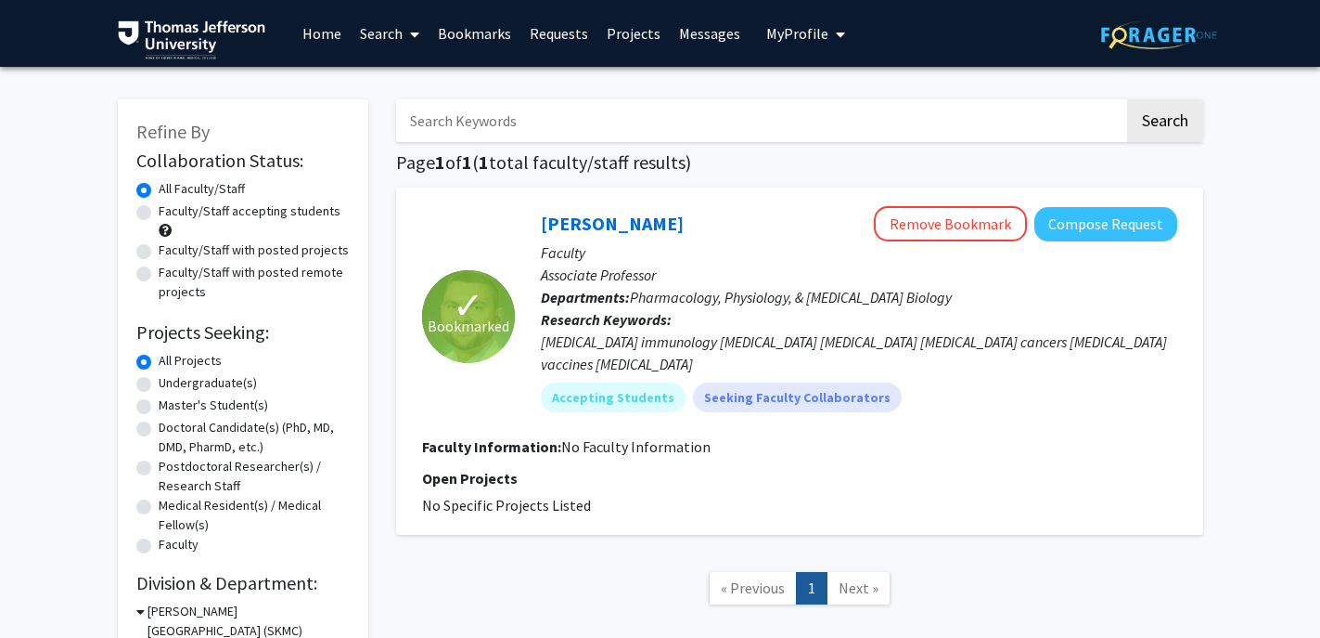
checkbox input "true"
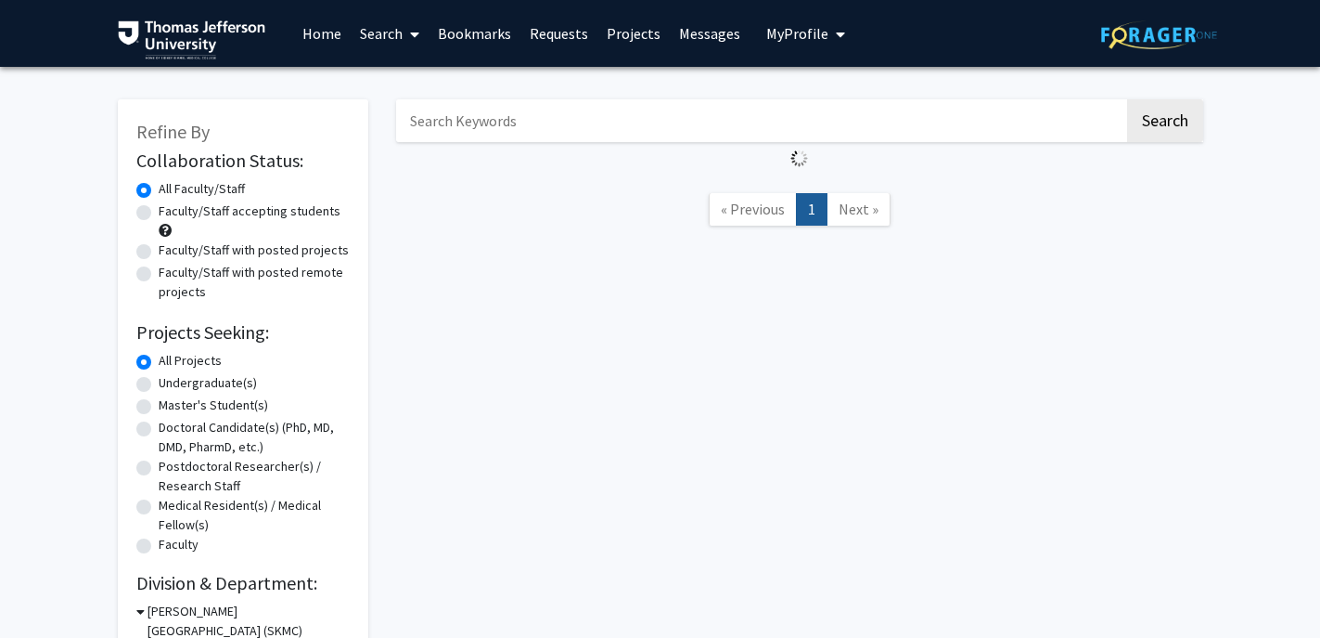
scroll to position [167, 0]
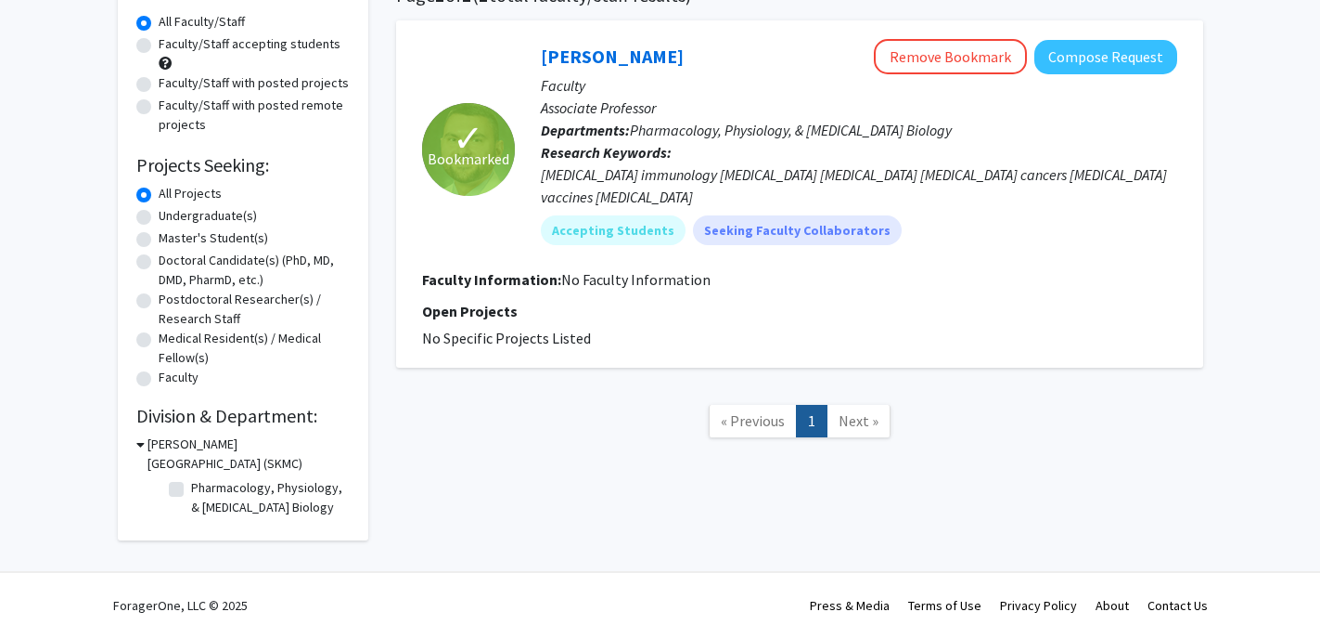
checkbox input "false"
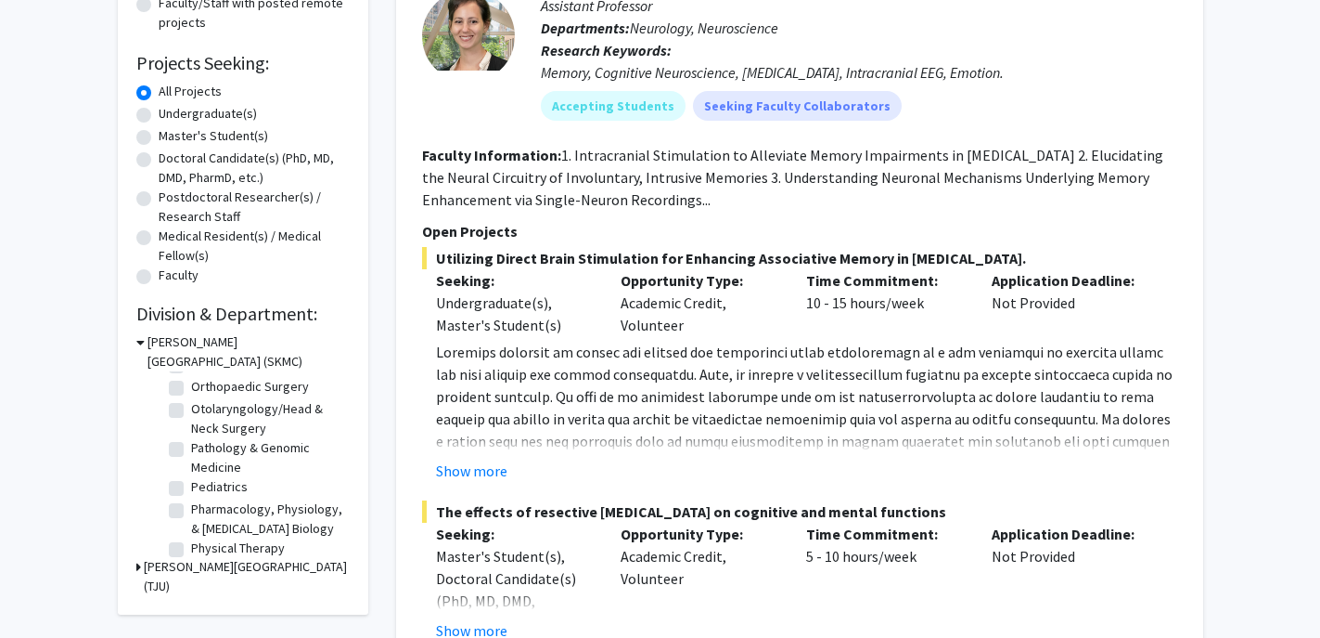
scroll to position [619, 0]
click at [191, 502] on label "Pharmacology, Physiology, & [MEDICAL_DATA] Biology" at bounding box center [268, 508] width 154 height 39
click at [191, 501] on input "Pharmacology, Physiology, & [MEDICAL_DATA] Biology" at bounding box center [197, 495] width 12 height 12
checkbox input "true"
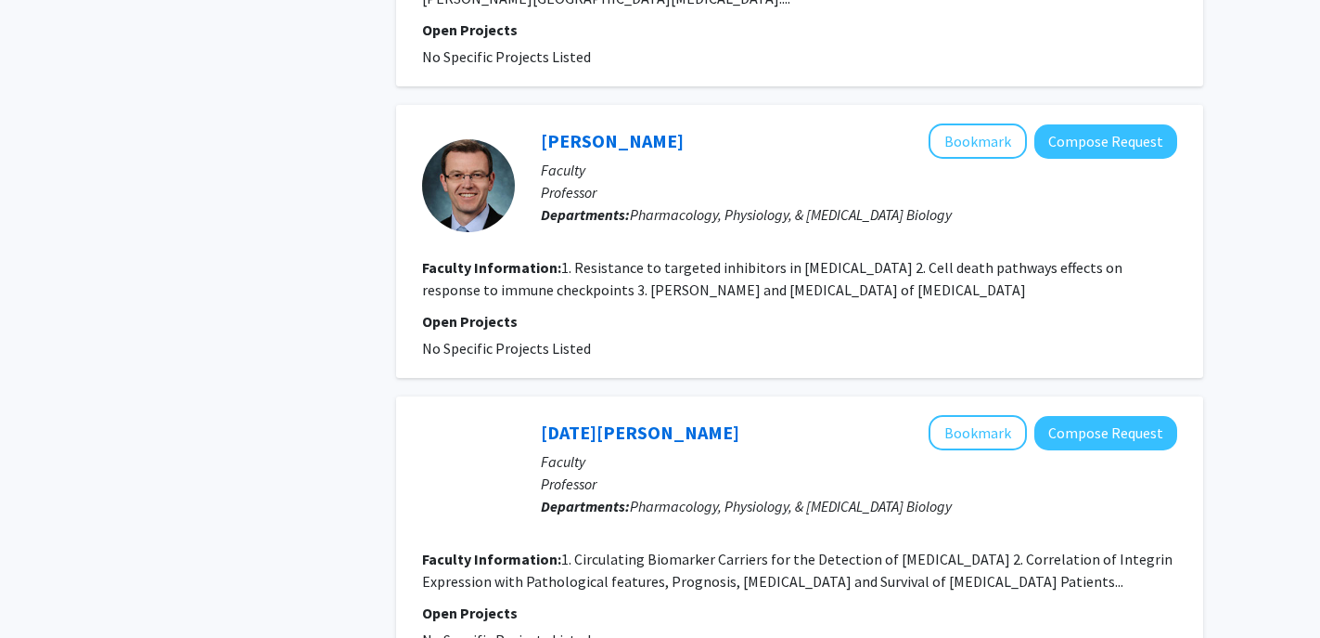
scroll to position [3356, 0]
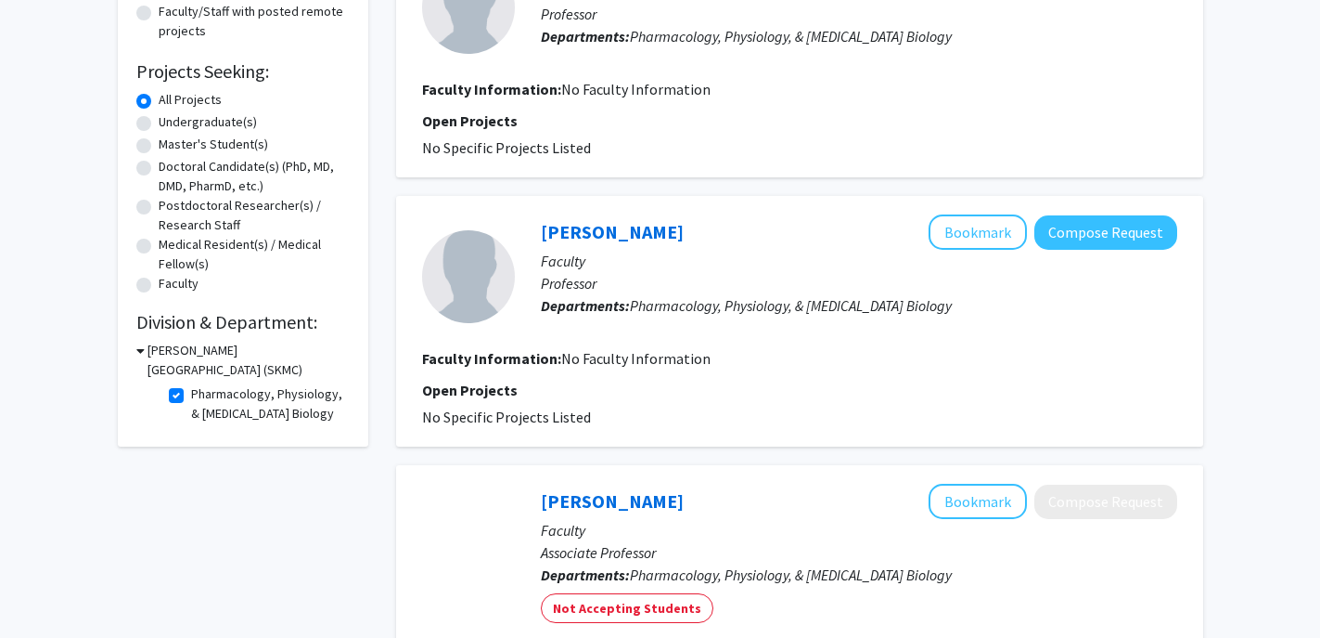
scroll to position [263, 0]
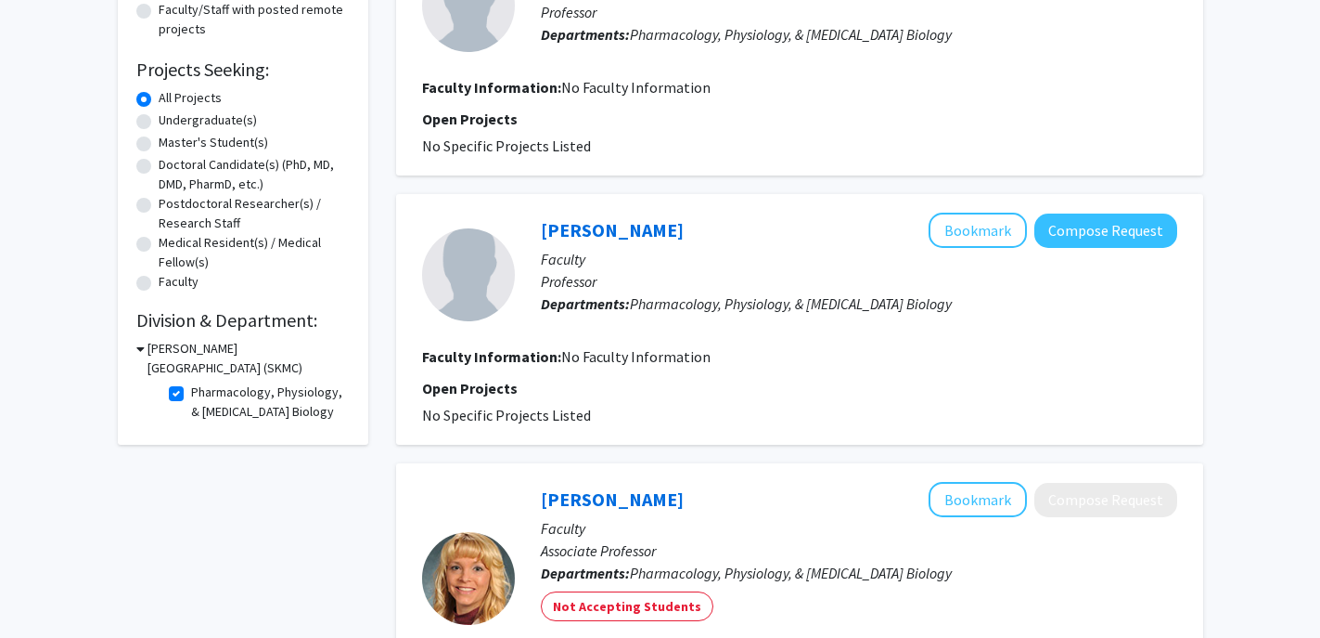
click at [191, 398] on label "Pharmacology, Physiology, & [MEDICAL_DATA] Biology" at bounding box center [268, 401] width 154 height 39
click at [191, 394] on input "Pharmacology, Physiology, & [MEDICAL_DATA] Biology" at bounding box center [197, 388] width 12 height 12
checkbox input "false"
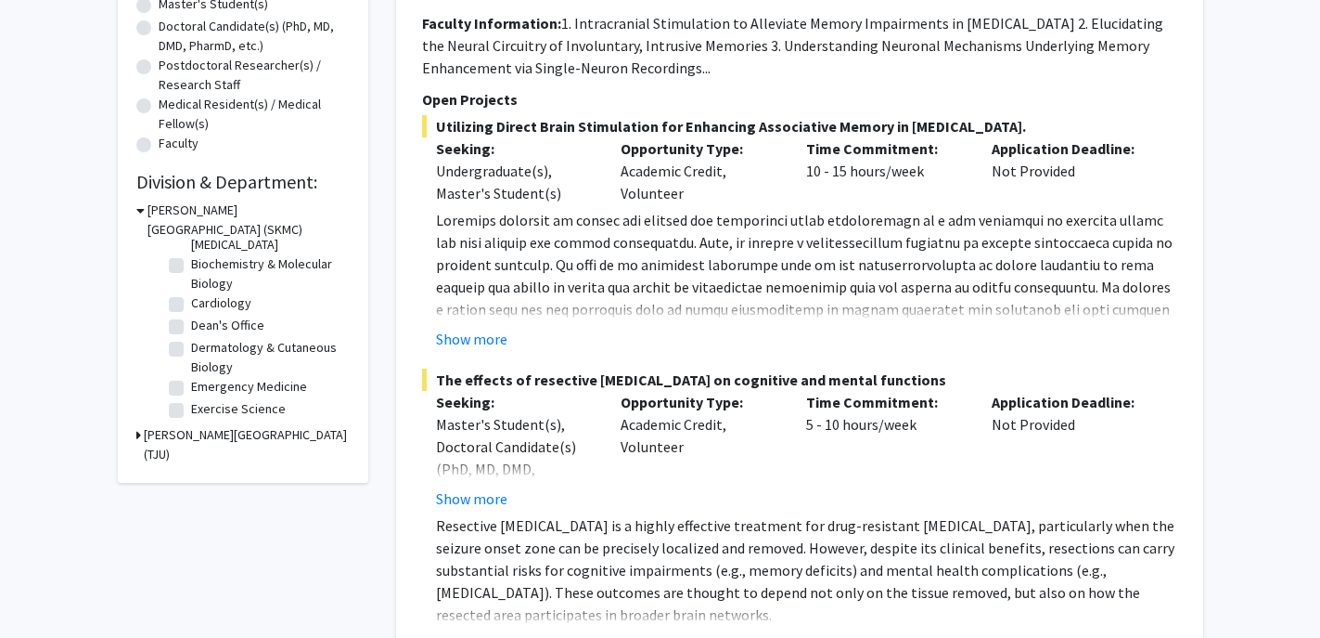
scroll to position [72, 0]
click at [191, 328] on label "Dermatology & Cutaneous Biology" at bounding box center [268, 335] width 154 height 39
click at [191, 328] on input "Dermatology & Cutaneous Biology" at bounding box center [197, 322] width 12 height 12
checkbox input "true"
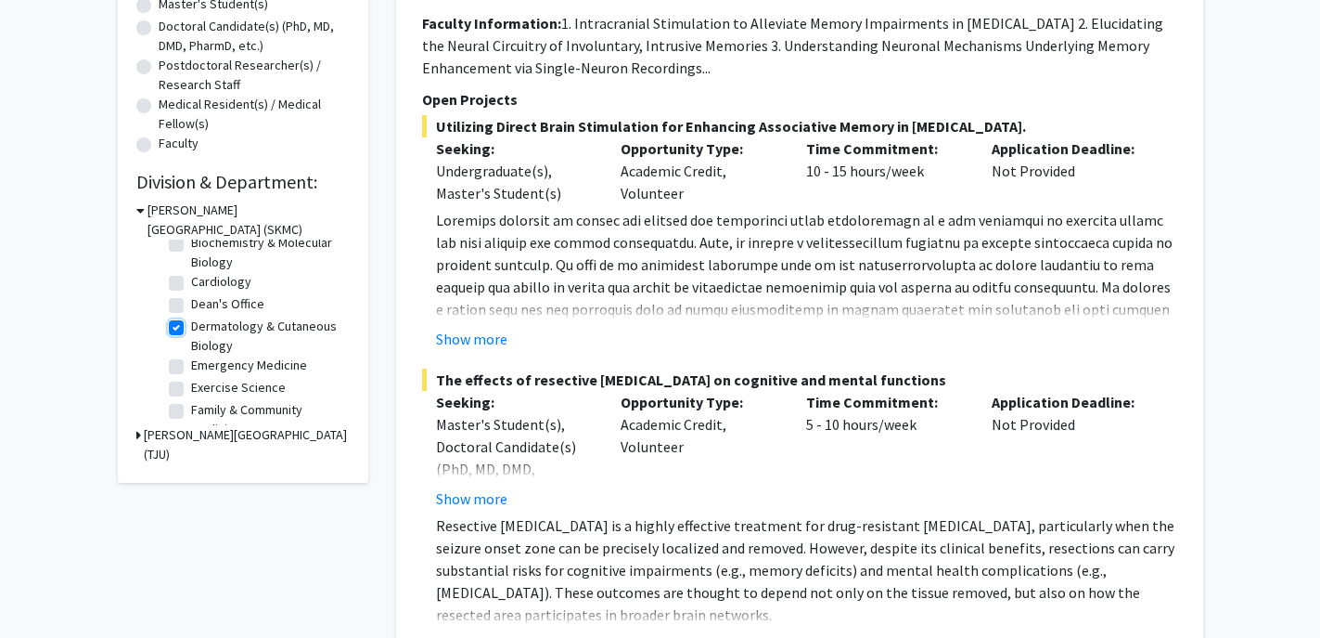
checkbox input "true"
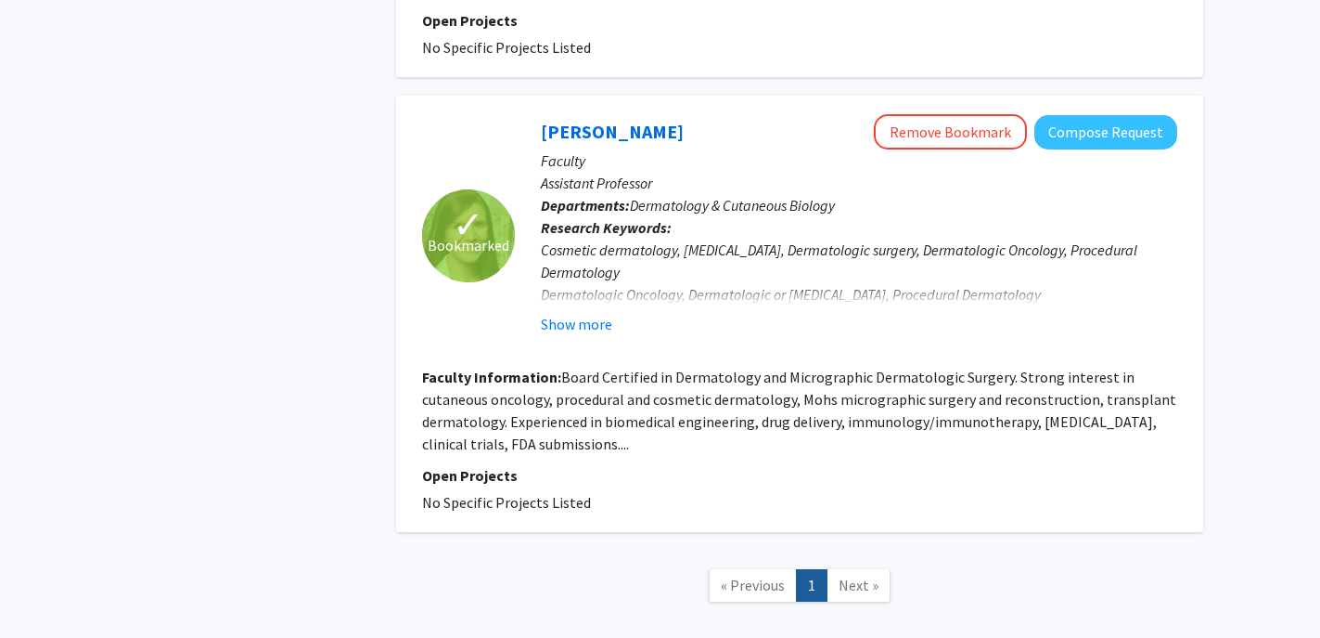
scroll to position [2128, 0]
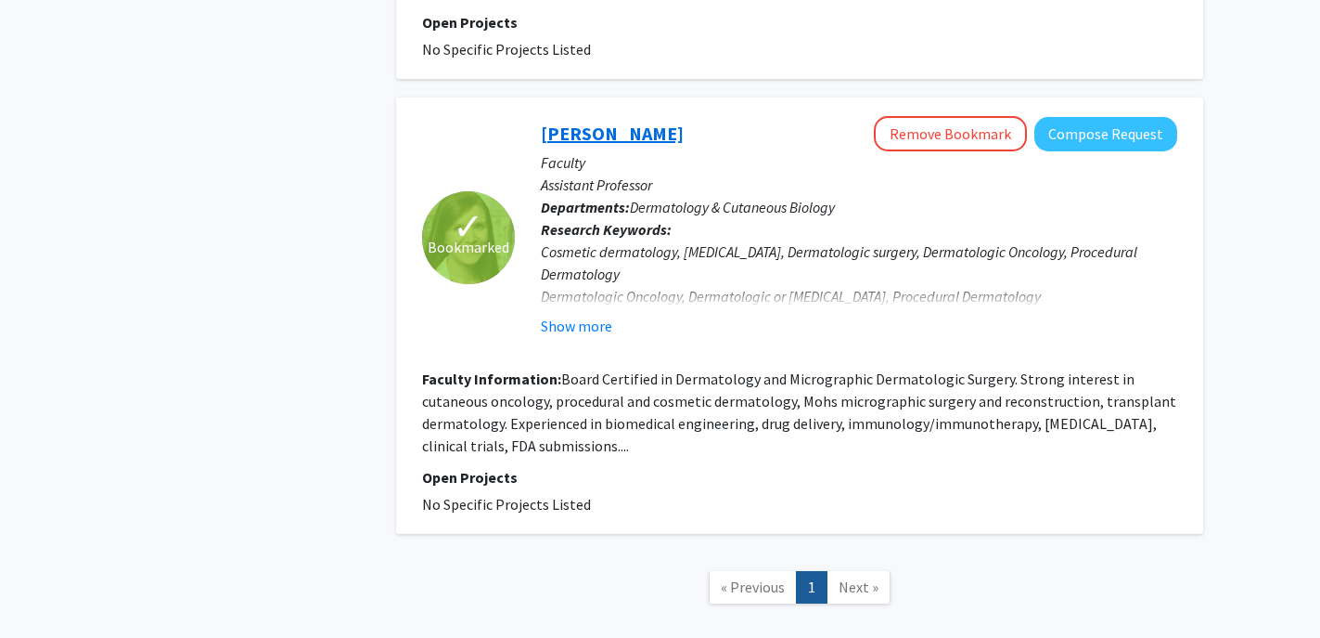
click at [684, 122] on link "[PERSON_NAME]" at bounding box center [612, 133] width 143 height 23
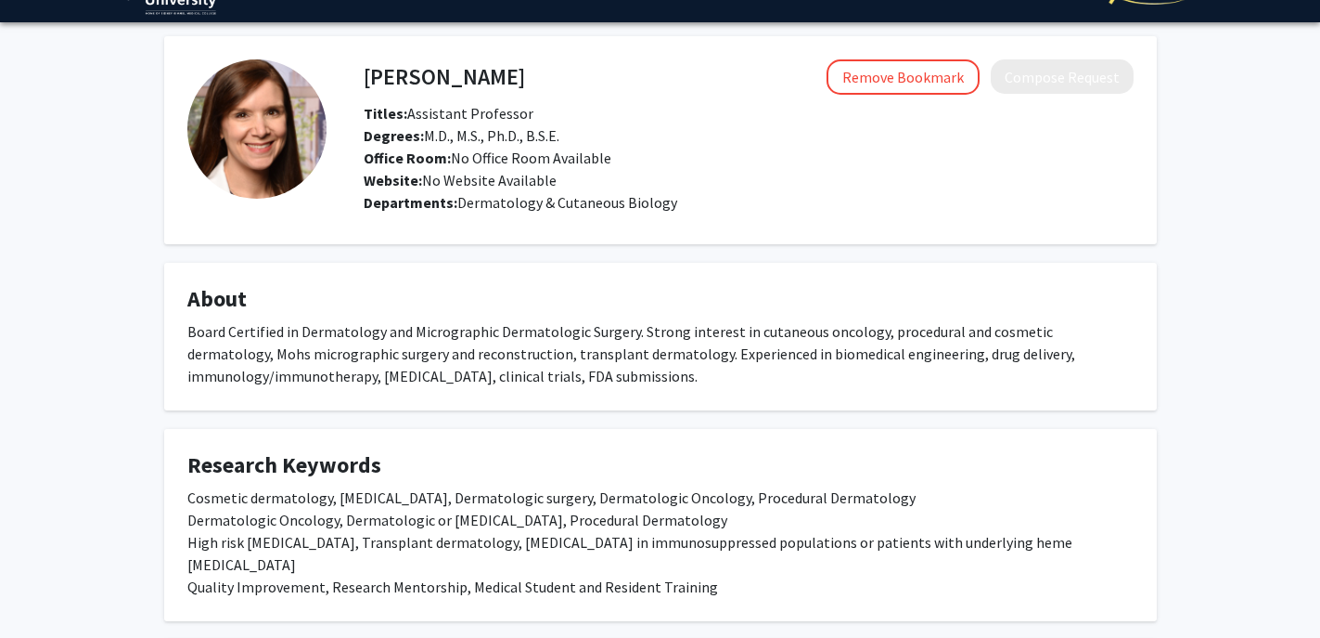
scroll to position [45, 0]
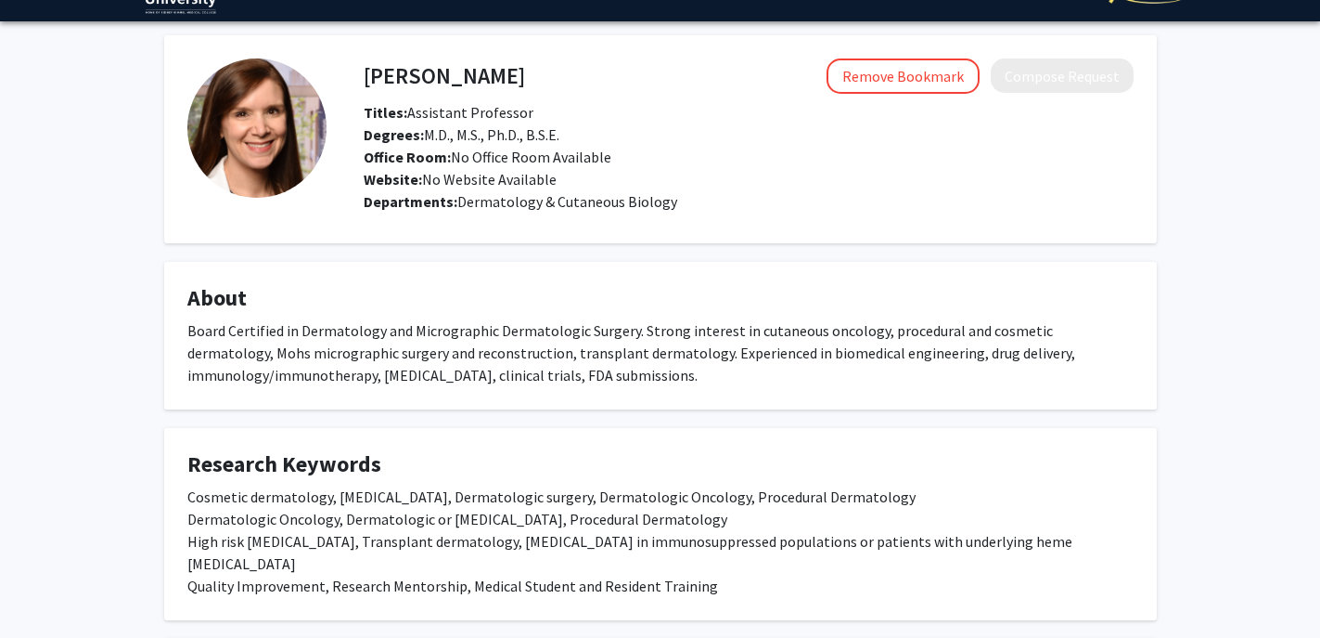
drag, startPoint x: 631, startPoint y: 79, endPoint x: 359, endPoint y: 86, distance: 272.0
click at [359, 86] on div "[PERSON_NAME] Remove Bookmark Compose Request" at bounding box center [749, 75] width 798 height 35
drag, startPoint x: 632, startPoint y: 77, endPoint x: 366, endPoint y: 80, distance: 266.3
click at [366, 80] on div "[PERSON_NAME] Remove Bookmark Compose Request" at bounding box center [749, 75] width 798 height 35
copy h4 "[PERSON_NAME]"
